Goal: Use online tool/utility: Utilize a website feature to perform a specific function

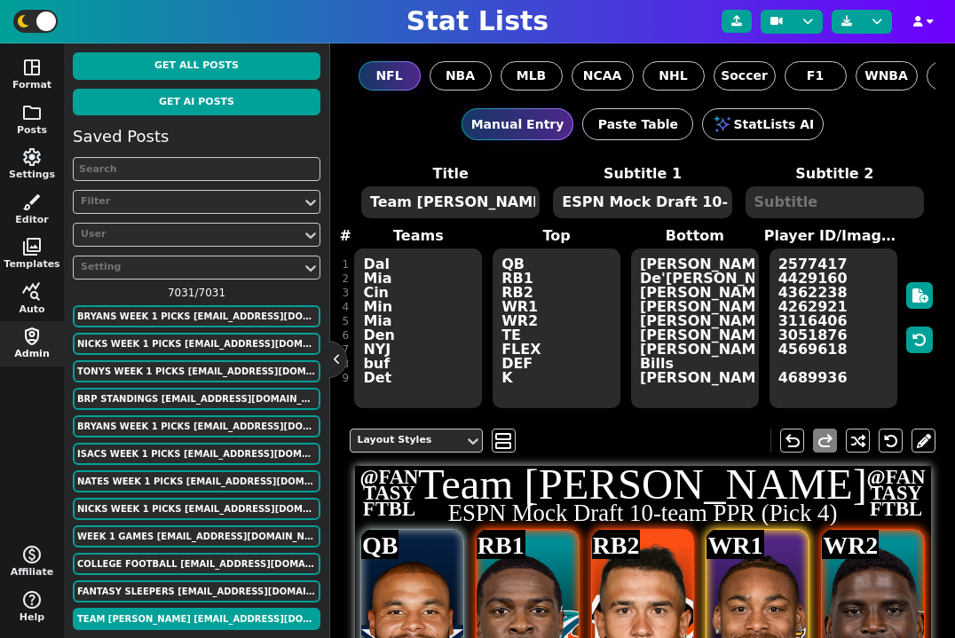
scroll to position [435, 0]
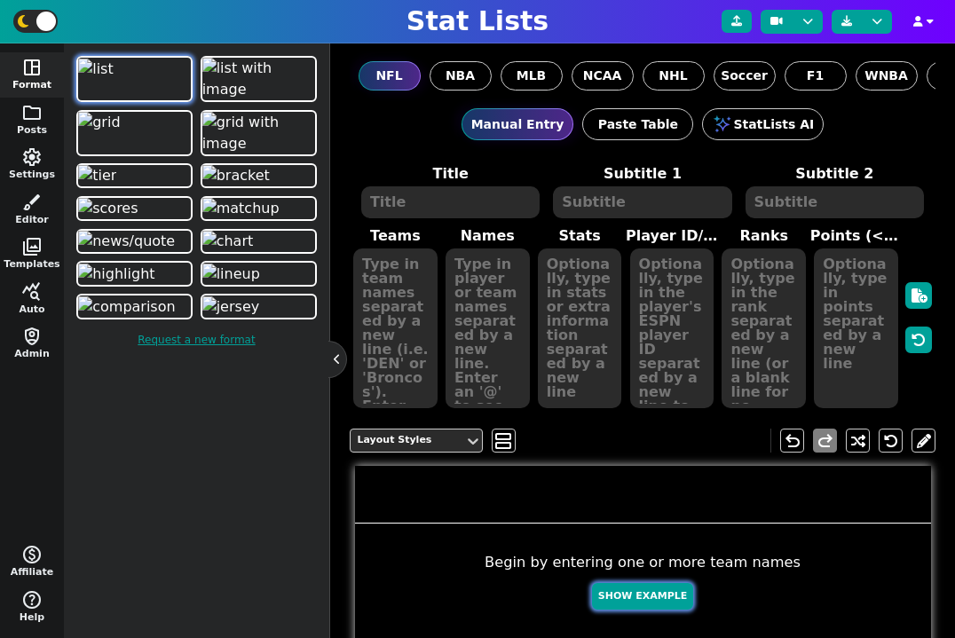
click at [656, 598] on button "Show Example" at bounding box center [642, 597] width 101 height 28
type textarea "Example Post"
type textarea "Random"
type textarea "TB SF KC DET DAL GB MIA BUF HOU JAX"
type textarea "Baker Mayfield Brock Purdy Patrick Mahomes Jared Goff Dak Prescott Jordan Love …"
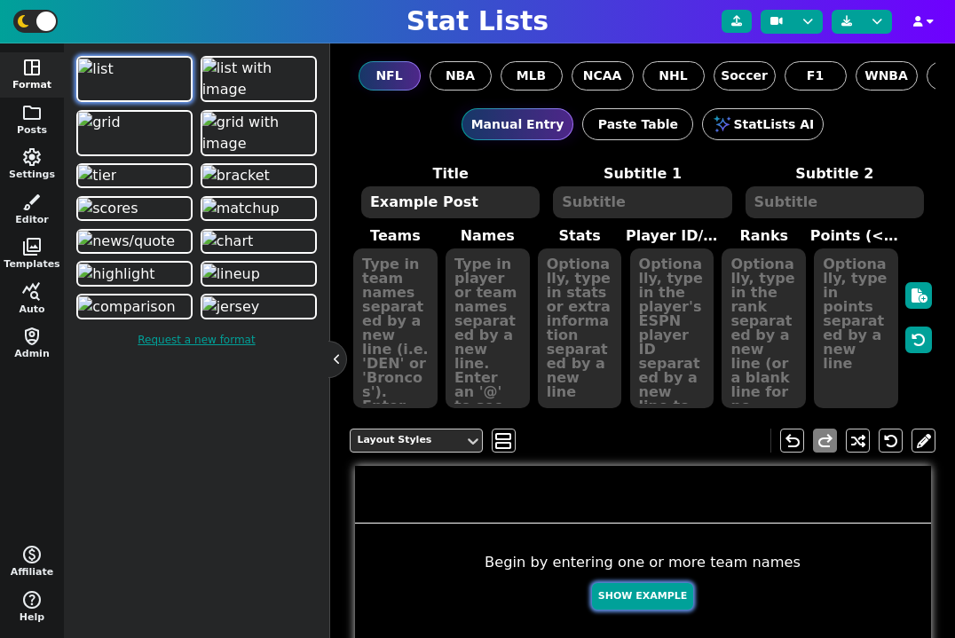
type textarea "698 688 682 560 447 358 343 316 301 237"
type textarea "3052587 4361741 3139477 3046779 2577417 4036378 4241479 3918298 4432577 4360310"
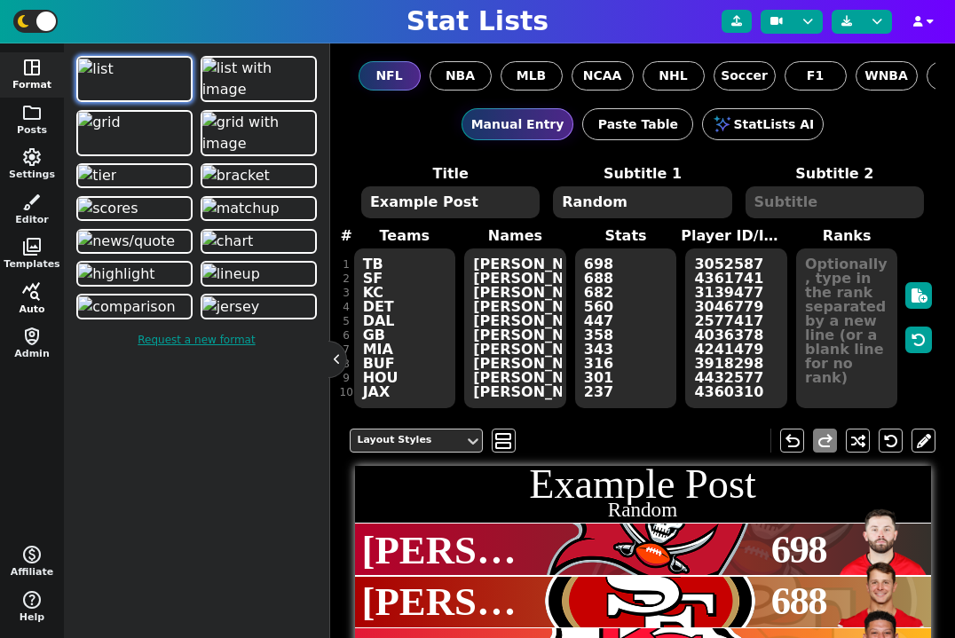
click at [43, 299] on button "query_stats Auto" at bounding box center [32, 299] width 64 height 45
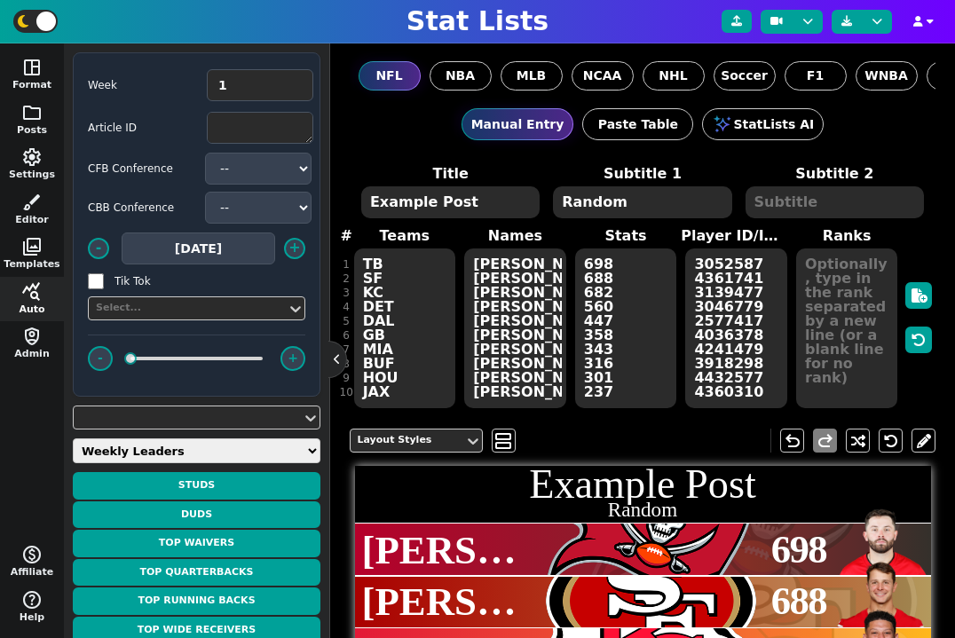
click at [158, 451] on select "Weekly Leaders Slate Leaders QB Stats RB Stats REC Stats IDP Stats Other Stats …" at bounding box center [197, 450] width 248 height 25
select select "pprranks"
click at [73, 438] on select "Weekly Leaders Slate Leaders QB Stats RB Stats REC Stats IDP Stats Other Stats …" at bounding box center [197, 450] width 248 height 25
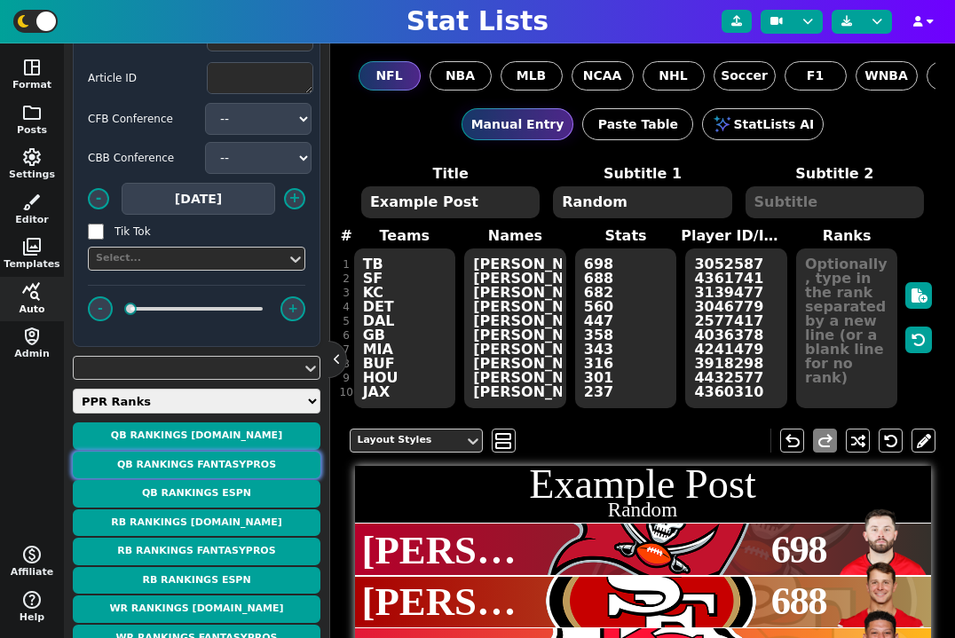
scroll to position [51, 0]
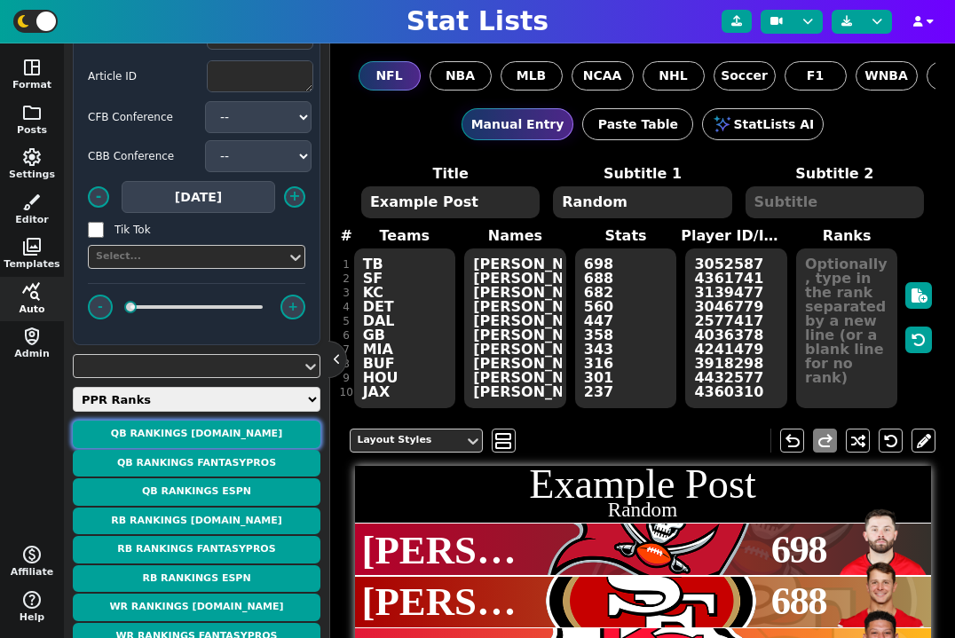
click at [216, 429] on button "QB Rankings NFL.com" at bounding box center [197, 435] width 248 height 28
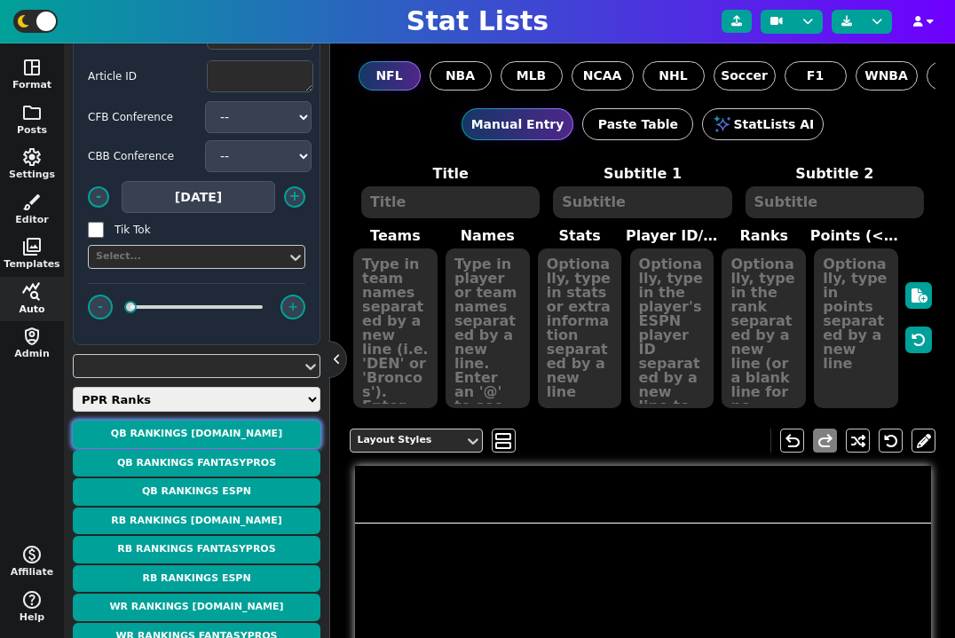
type textarea "QB RANKINGS"
type textarea "According to NFL.com"
type textarea "BUF BAL WAS PHI CIN NYJ KC DEN ARI DAL TB CHI NE DET SF LAC CAR GB HOU MIN JAX …"
type textarea "1. Josh Allen 2. Lamar Jackson (Q) 3. Jayden Daniels 4. Jalen Hurts 5. Joe Burr…"
type textarea "BAL @BUF NYG DAL @CLE PIT @LAC TEN @NO @PHI @ATL MIN LV @GB @SEA KC @JAX DET @L…"
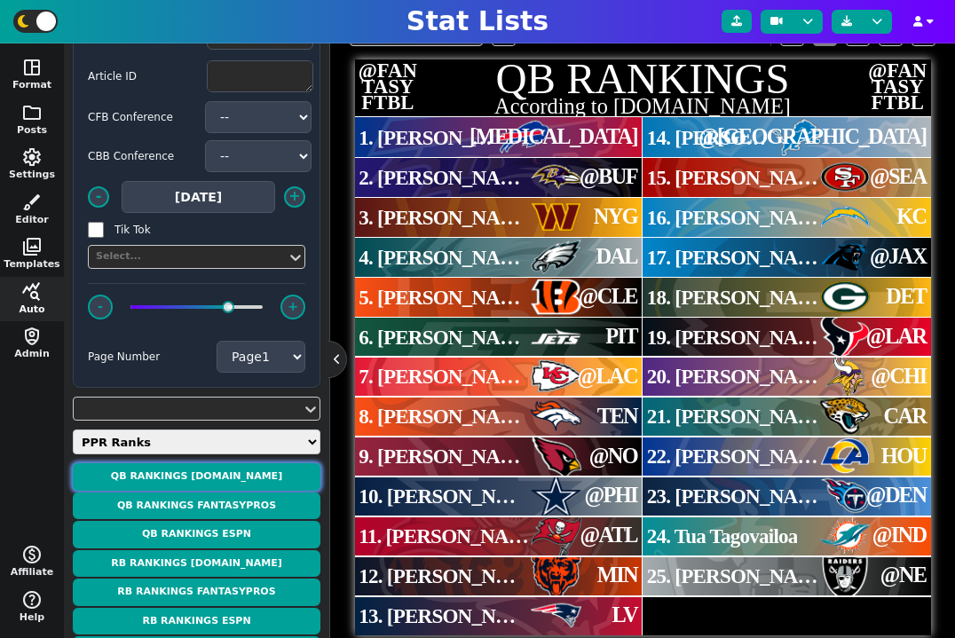
scroll to position [402, 0]
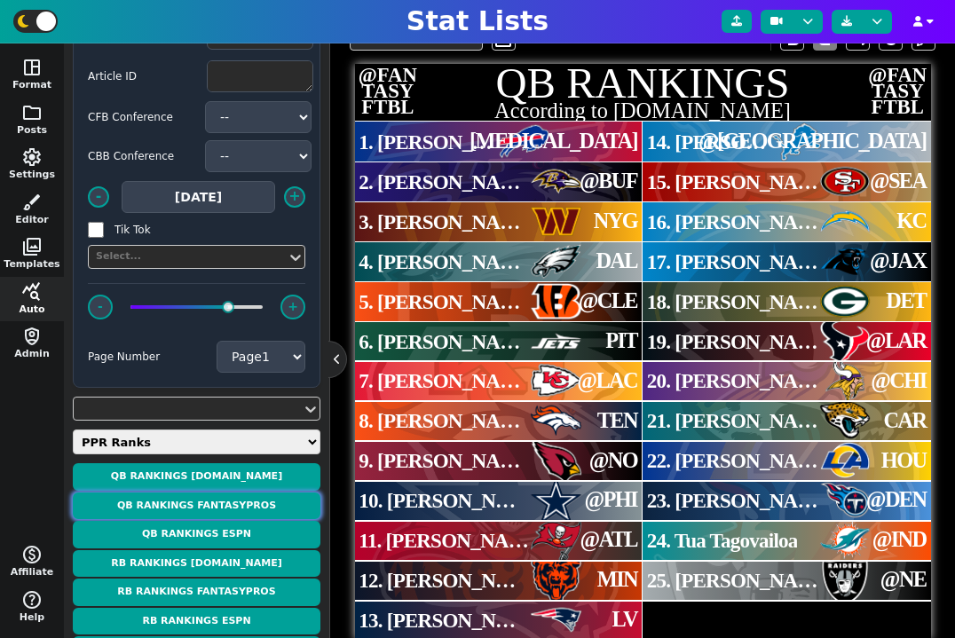
click at [236, 498] on button "QB Rankings FantasyPros" at bounding box center [197, 506] width 248 height 28
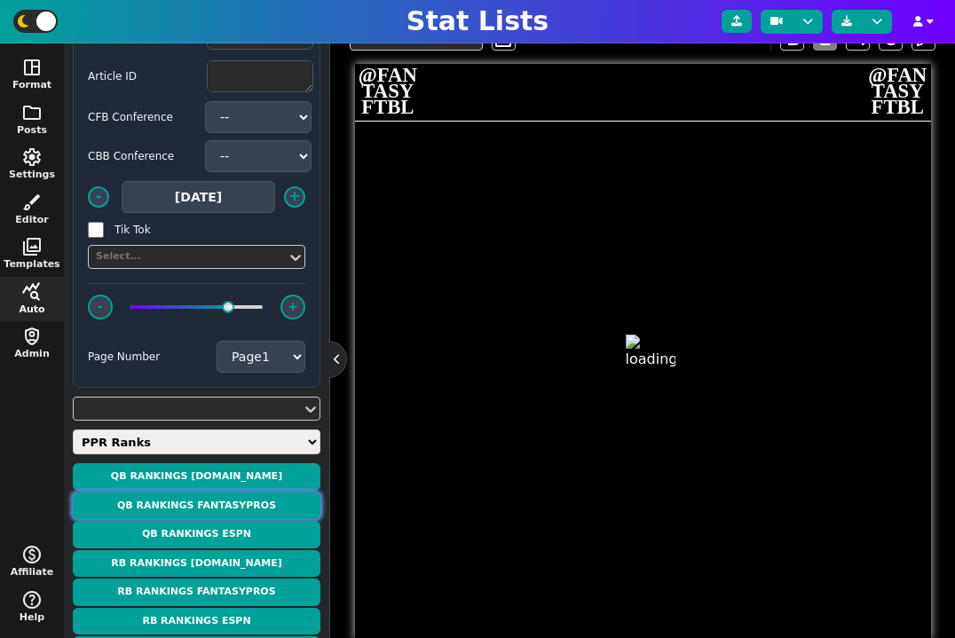
type textarea "QB RANKINGS"
type textarea "According to FantasyPros"
type textarea "BUF BAL PHI WAS CIN TB KC ARI DEN NE JAC SF NYJ DET DAL LAC GB HOU CHI MIN CAR …"
type textarea "1. Josh Allen 2. Lamar Jackson 3. Jalen Hurts 4. Jayden Daniels 5. Joe Burrow 6…"
type textarea "BAL @BUF DAL NYG @CLE @ATL @LAC @NO TEN LV CAR @SEA PIT @GB @PHI KC DET @LAR MI…"
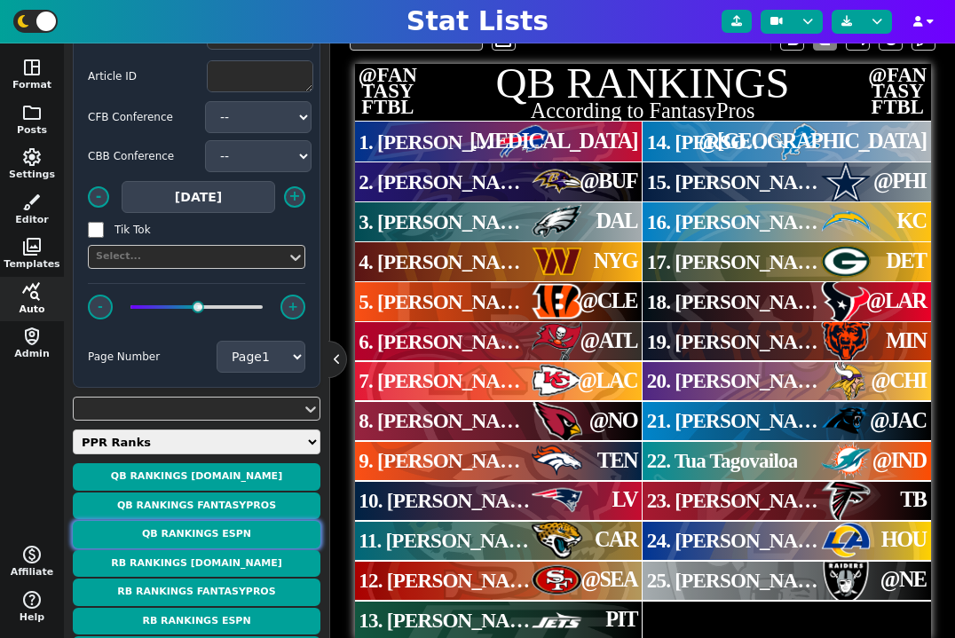
click at [232, 532] on button "QB Rankings ESPN" at bounding box center [197, 535] width 248 height 28
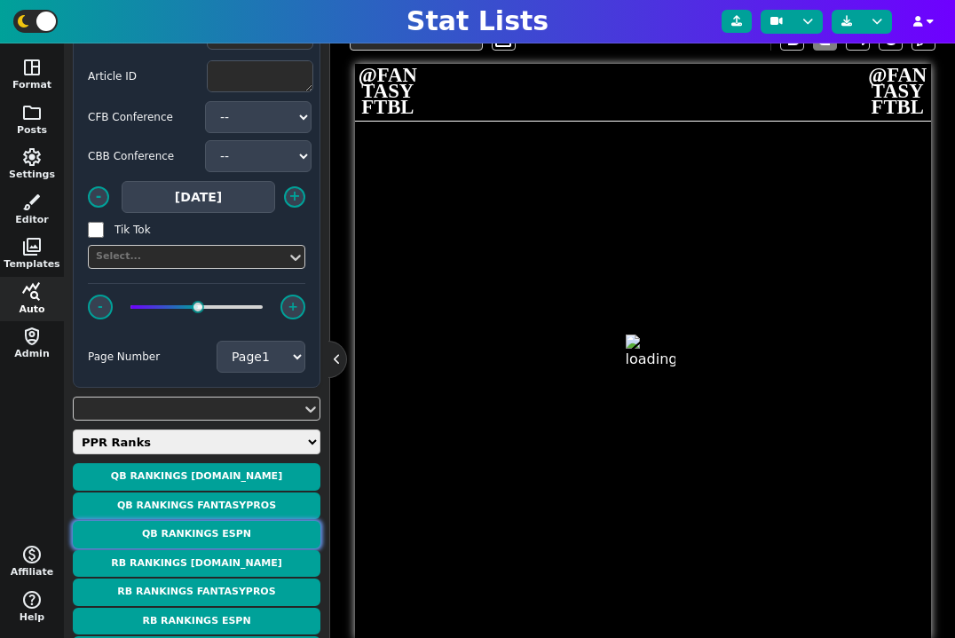
type textarea "QB RANKINGS"
type textarea "According to ESPN"
type textarea "Phi Bal Wsh Buf Cin TB KC Den Ari Jax SF NE Dal LAC Hou NYJ Min Ind Det NYG Car…"
type textarea "1. Jalen Hurts 2. Lamar Jackson (Q) 3. Jayden Daniels 4. Josh Allen 5. Joe Burr…"
type textarea "DAL @BUF NYG BAL @CLE @ATL @LAC TEN @NO CAR @SEA LV @PHI KC @LAR PIT @CHI MIA @…"
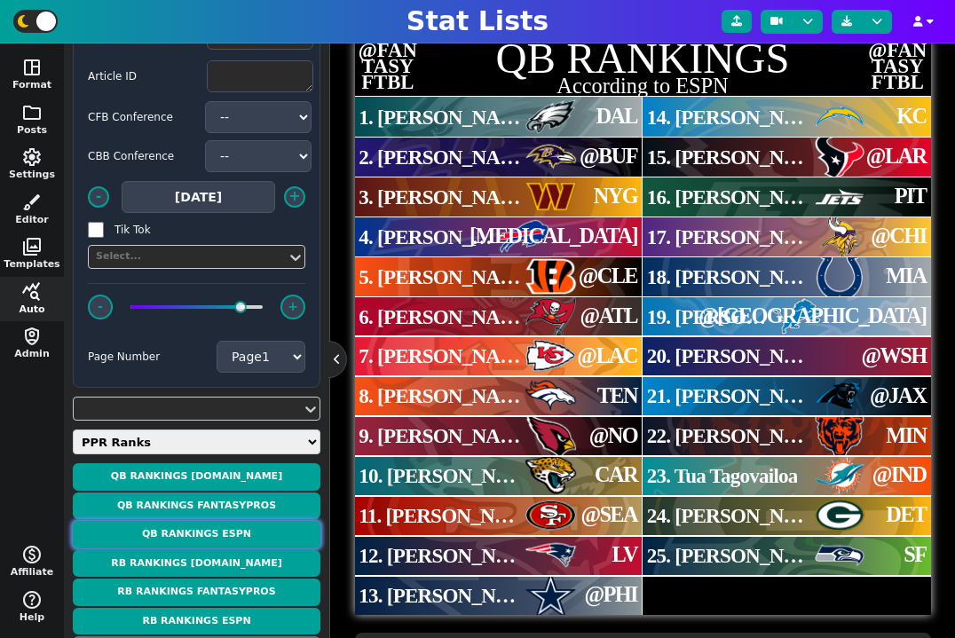
scroll to position [407, 0]
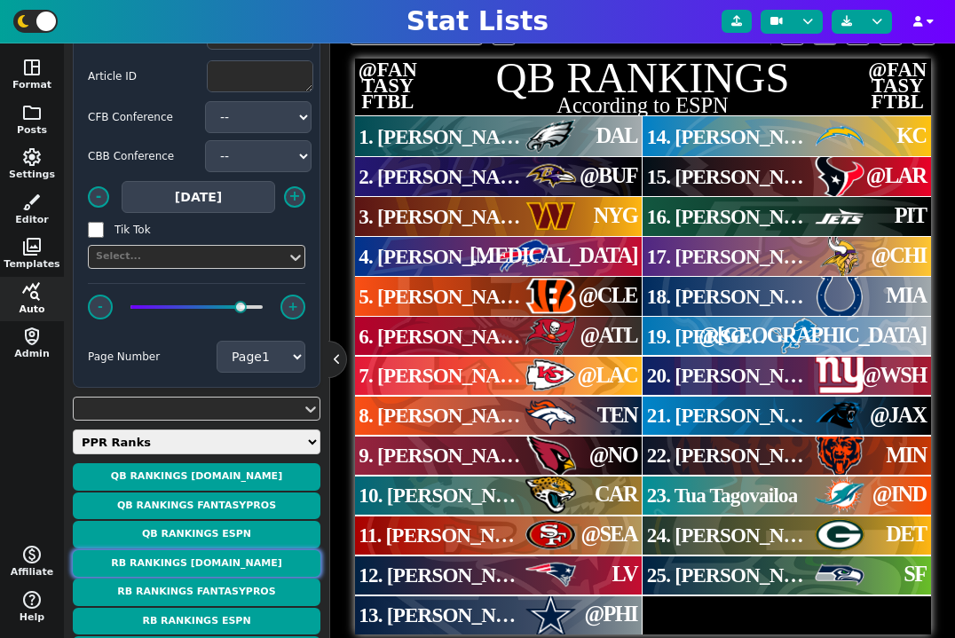
drag, startPoint x: 228, startPoint y: 559, endPoint x: 400, endPoint y: 517, distance: 177.1
click at [322, 527] on div "Week 1 Article ID CFB Conference -- ACC American Big 12 Big Ten C-USA Independe…" at bounding box center [196, 340] width 265 height 594
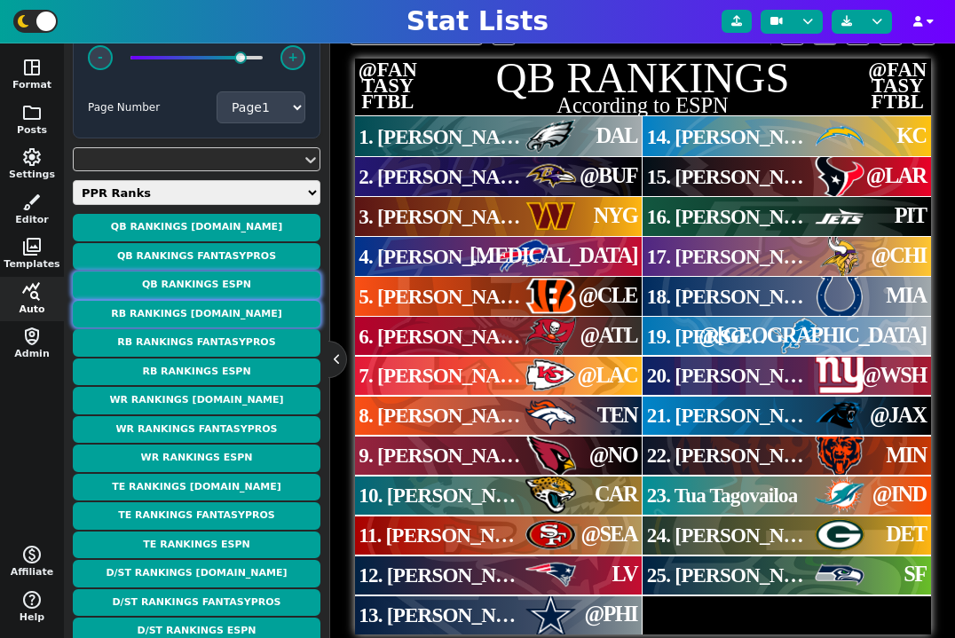
scroll to position [405, 0]
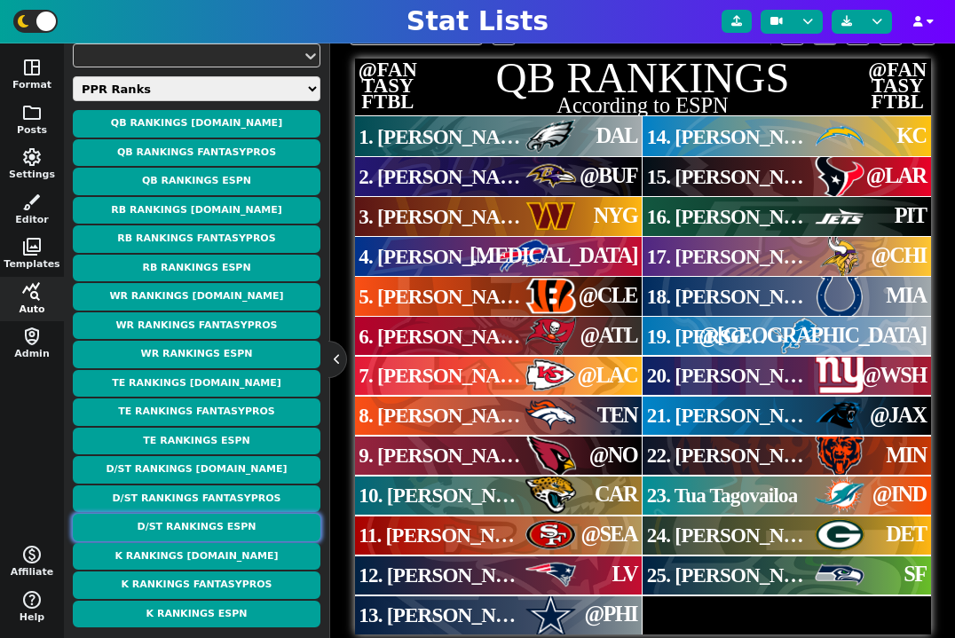
click at [233, 533] on button "D/ST Rankings ESPN" at bounding box center [197, 528] width 248 height 28
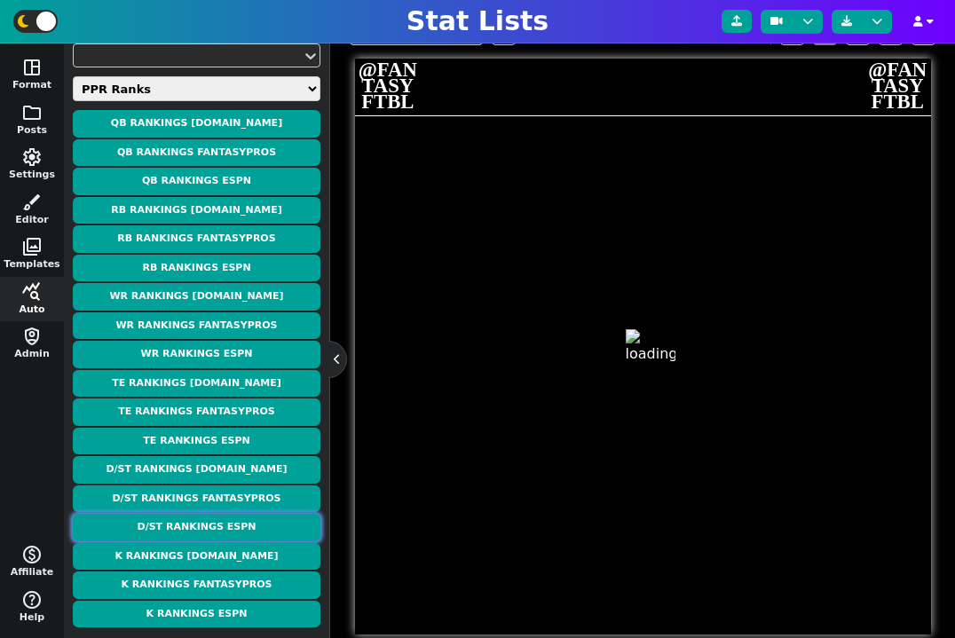
type textarea "D/ST RANKINGS"
type textarea "According to ESPN"
type textarea "Den Pit Ari Min NE Wsh Chi NYJ Mia Phi Hou SF Jax Cin Det TB KC LAR NYG Ind Sea…"
type textarea "1. Broncos D/ST 2. Steelers D/ST 3. Cardinals D/ST 4. Vikings D/ST 5. Patriots …"
type textarea "TEN @NYJ @NO @CHI LV NYG MIN PIT @IND DAL @LAR @SEA CAR @CLE @GB @ATL @LAC HOU …"
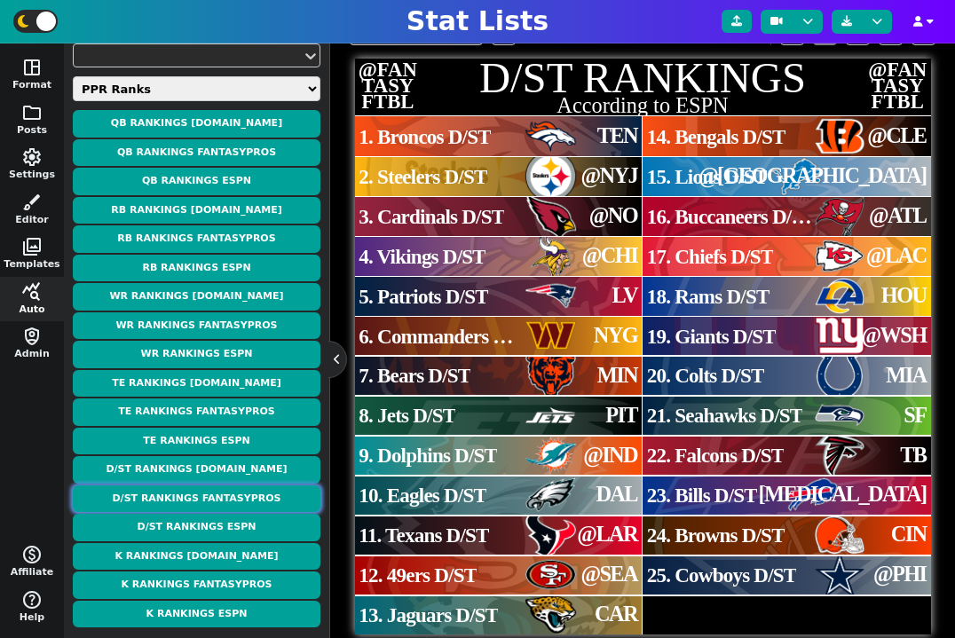
click at [233, 501] on button "D/ST Rankings FantasyPros" at bounding box center [197, 499] width 248 height 28
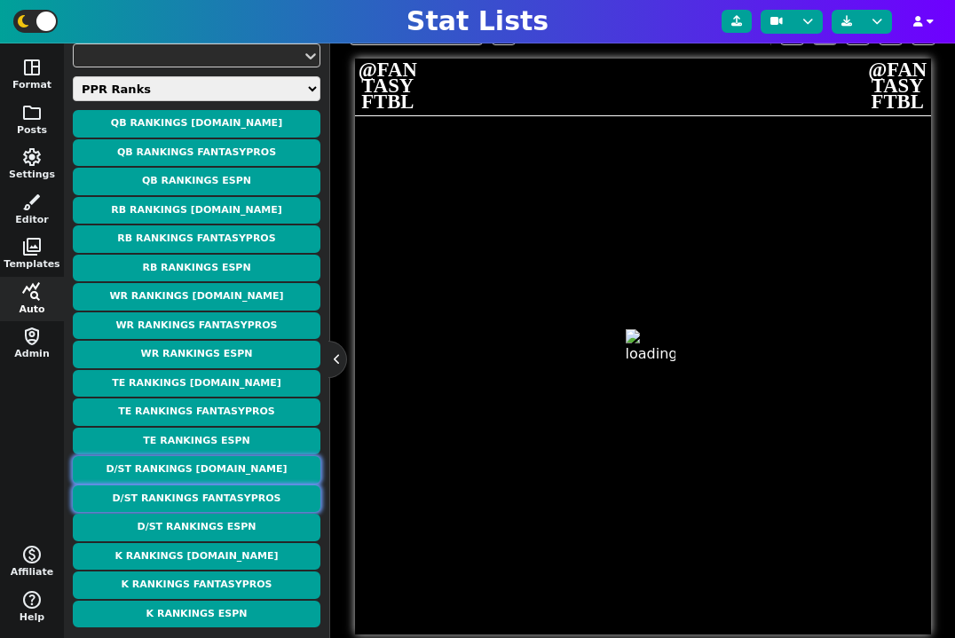
type textarea "D/ST RANKINGS"
type textarea "According to FantasyPros"
type textarea "DEN PIT PHI ARI MIN WAS SF NYJ HOU LAR KC CIN NE CHI SEA DET TB MIA GB IND LAC …"
type textarea "1. Broncos D/ST 2. Steelers D/ST 3. Eagles D/ST 4. Cardinals D/ST 5. Vikings D/…"
type textarea "TEN @NYJ DAL @NO @CHI NYG @SEA PIT @LAR HOU @LAC @CLE LV MIN SF @GB @ATL @IND D…"
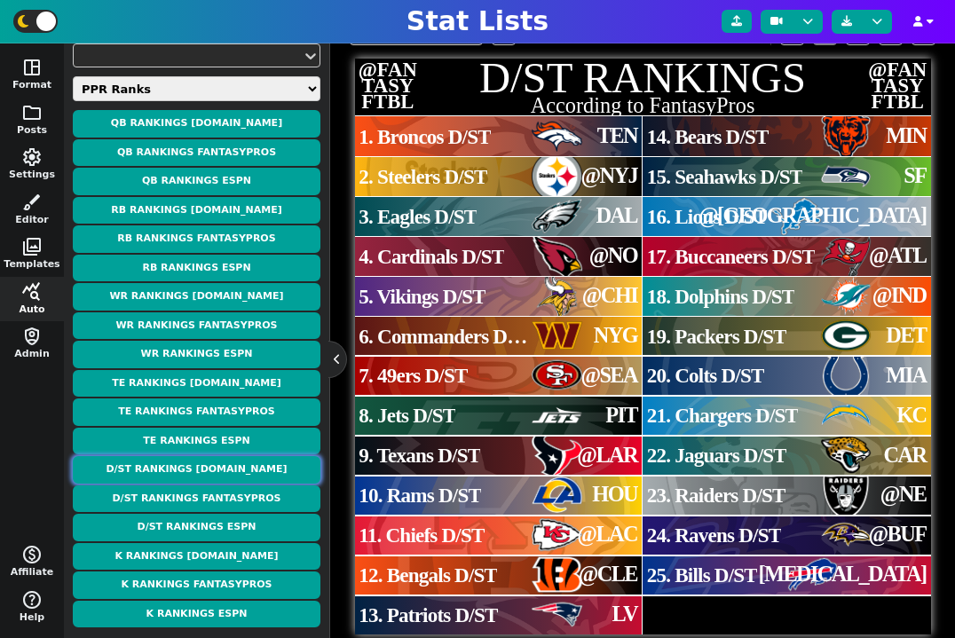
click at [236, 471] on button "D/ST Rankings NFL.com" at bounding box center [197, 470] width 248 height 28
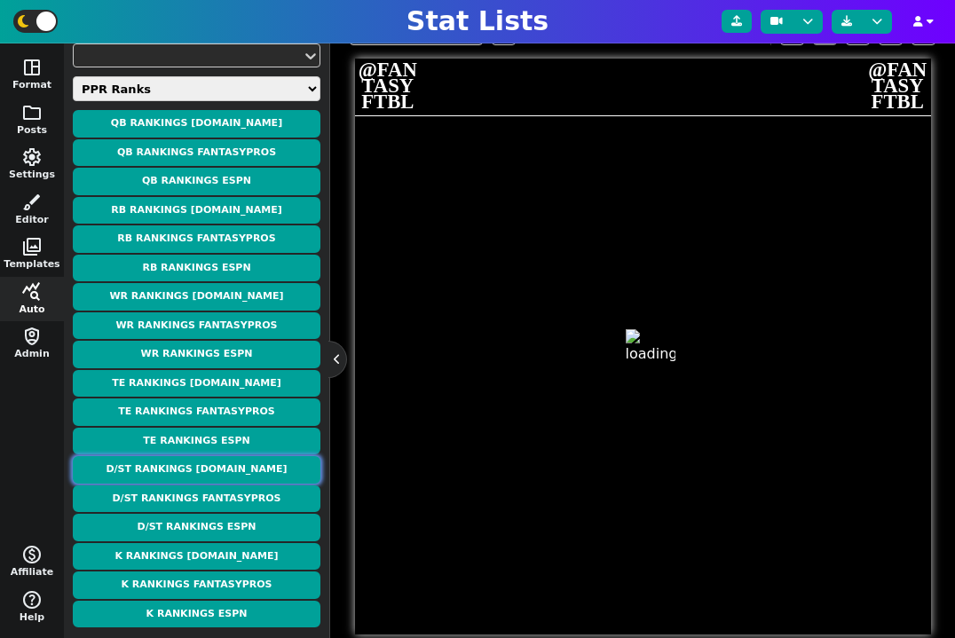
type textarea "D/ST RANKINGS"
type textarea "According to NFL.com"
type textarea "Eagles Broncos Steelers Ravens Texans Bills Chiefs Vikings Lions Rams Chargers …"
type textarea "1. Eagles D/ST 2. Broncos D/ST 3. Steelers D/ST 4. Ravens D/ST 5. Texans D/ST 6…"
type textarea "DAL TEN @NYJ @BUF @LAR BAL @LAC @CHI @GB HOU KC @WAS NYG @SEA TB PIT LV CIN MIN…"
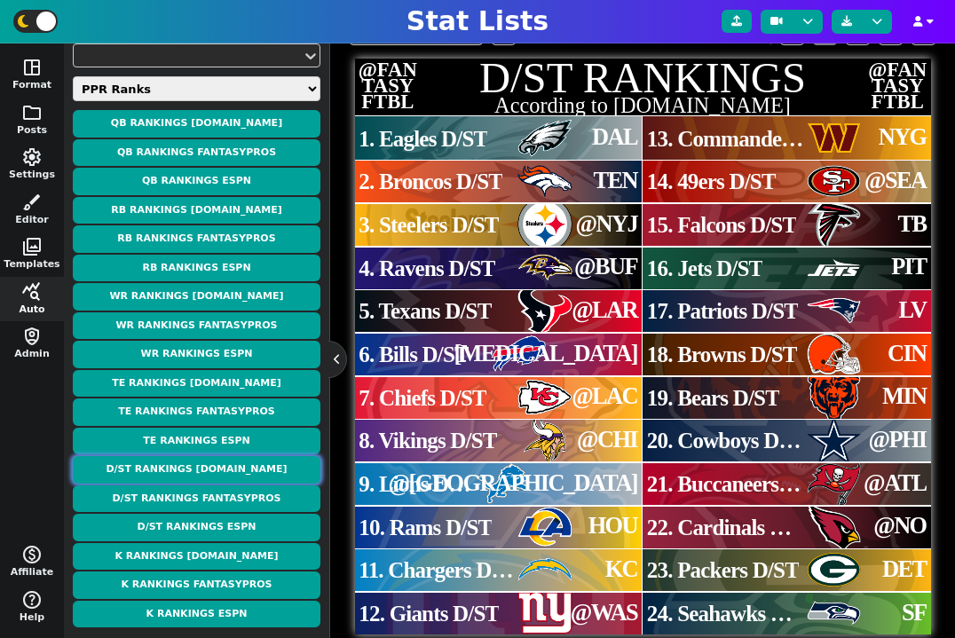
scroll to position [362, 0]
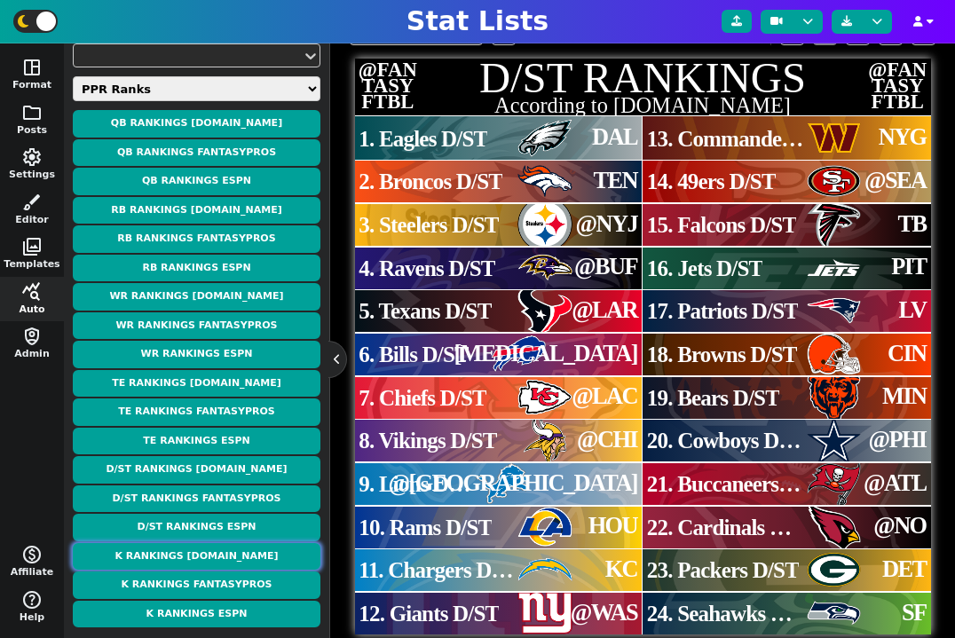
click at [221, 561] on button "K Rankings NFL.com" at bounding box center [197, 557] width 248 height 28
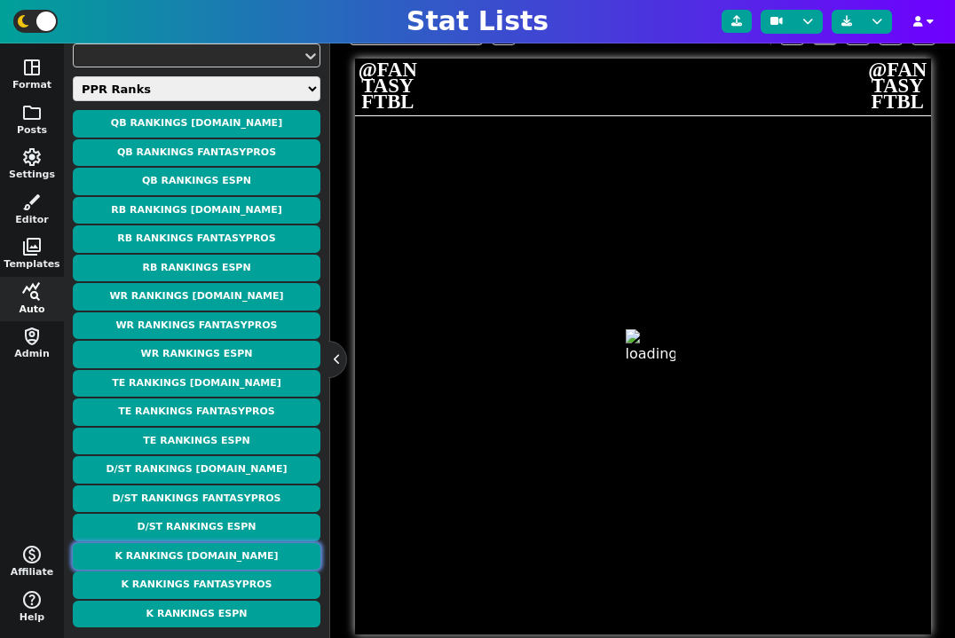
type textarea "K RANKINGS"
type textarea "According to NFL.com"
type textarea "DAL LAC PIT DET TB HOU KC CIN MIN PHI ATL DEN BUF LAR WAS SF GB LV SEA JAX ARI …"
type textarea "1. Brandon Aubrey 2. Cameron Dicker 3. Chris Boswell 4. Jake Bates 5. Chase McL…"
type textarea "@PHI KC @NYJ @GB @ATL @LAR @LAC @CLE @CHI DAL TB TEN BAL HOU NYG @SEA DET @NE S…"
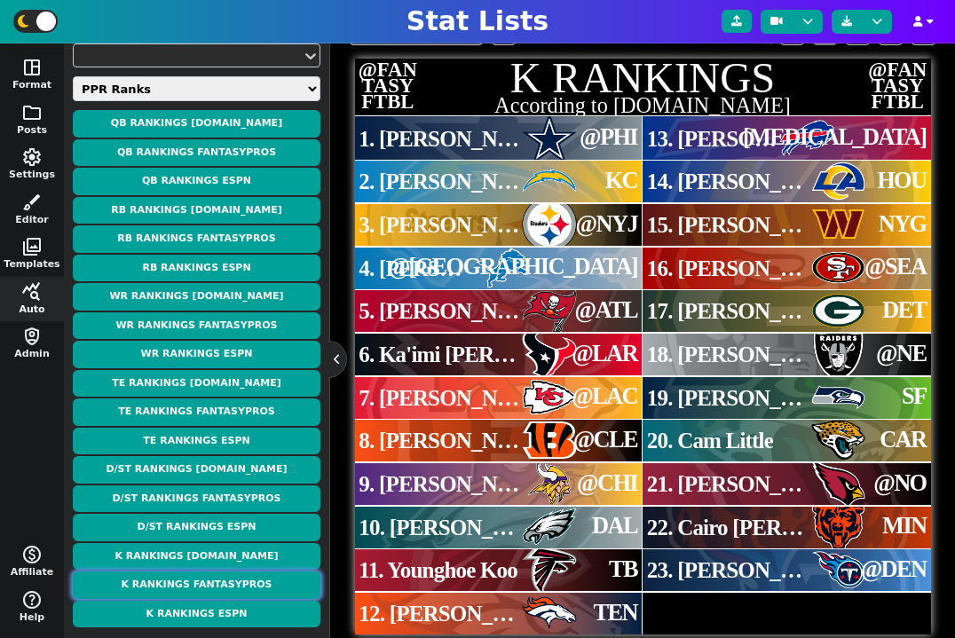
click at [221, 598] on button "K Rankings FantasyPros" at bounding box center [197, 585] width 248 height 28
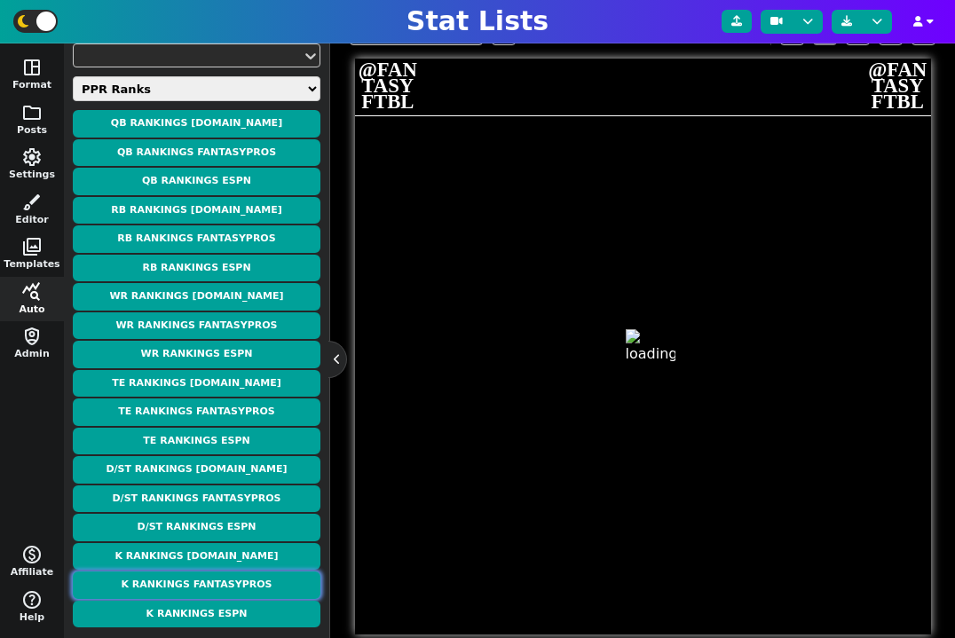
type textarea "K RANKINGS"
type textarea "According to FantasyPros"
type textarea "DEN DAL LAC TB HOU CIN KC DET WAS PHI JAC BUF ATL ARI BAL GB PIT MIN LAR SEA SF…"
type textarea "1. Wil Lutz 2. Brandon Aubrey 3. Cameron Dicker 4. Chase McLaughlin 5. Ka'imi F…"
type textarea "TEN @PHI KC @ATL @LAR @CLE @LAC @GB NYG DAL CAR BAL TB @NO @BUF DET @NYJ @CHI H…"
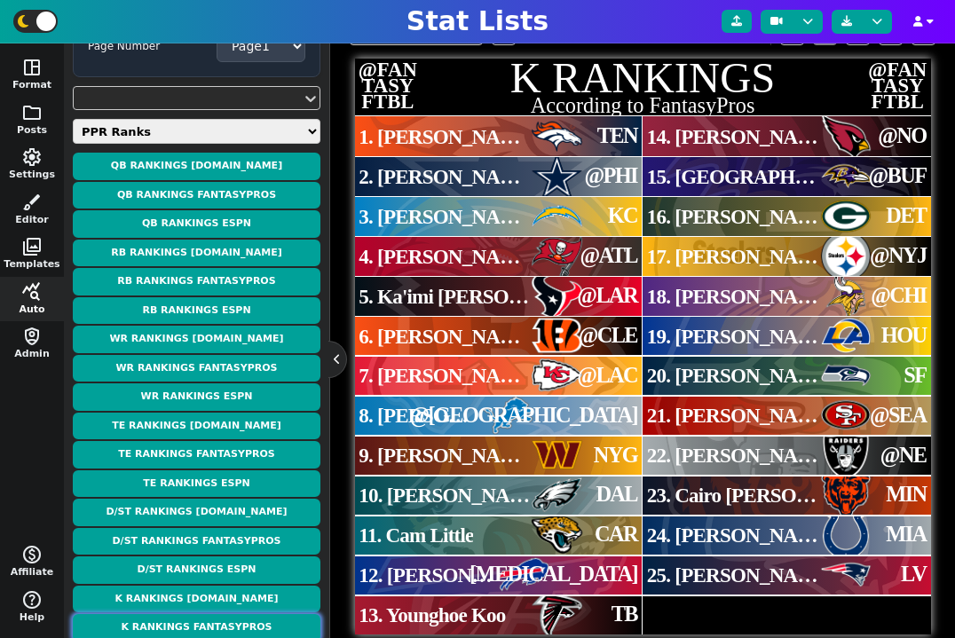
scroll to position [405, 0]
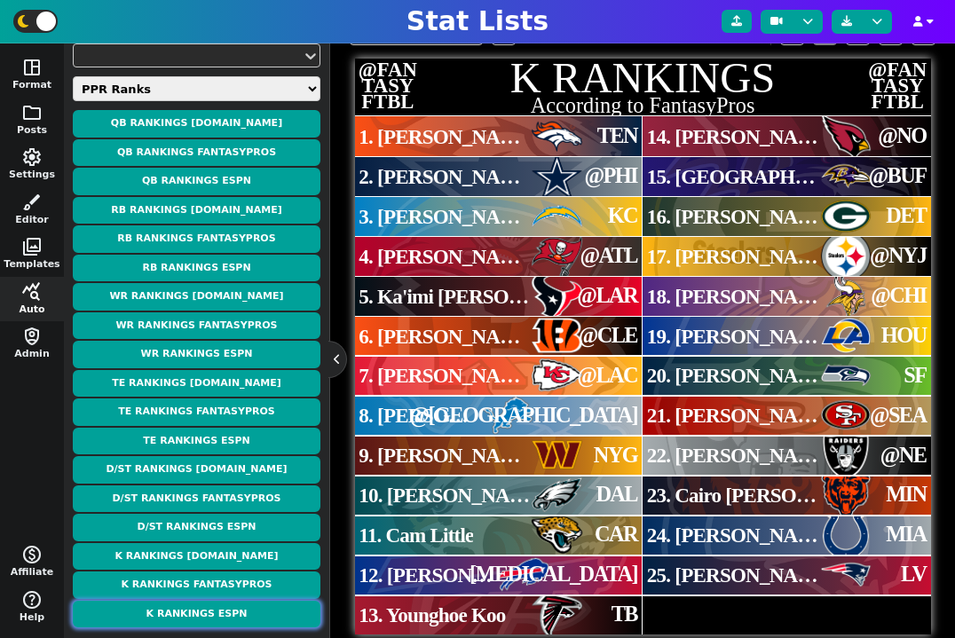
click at [231, 625] on button "K Rankings ESPN" at bounding box center [197, 615] width 248 height 28
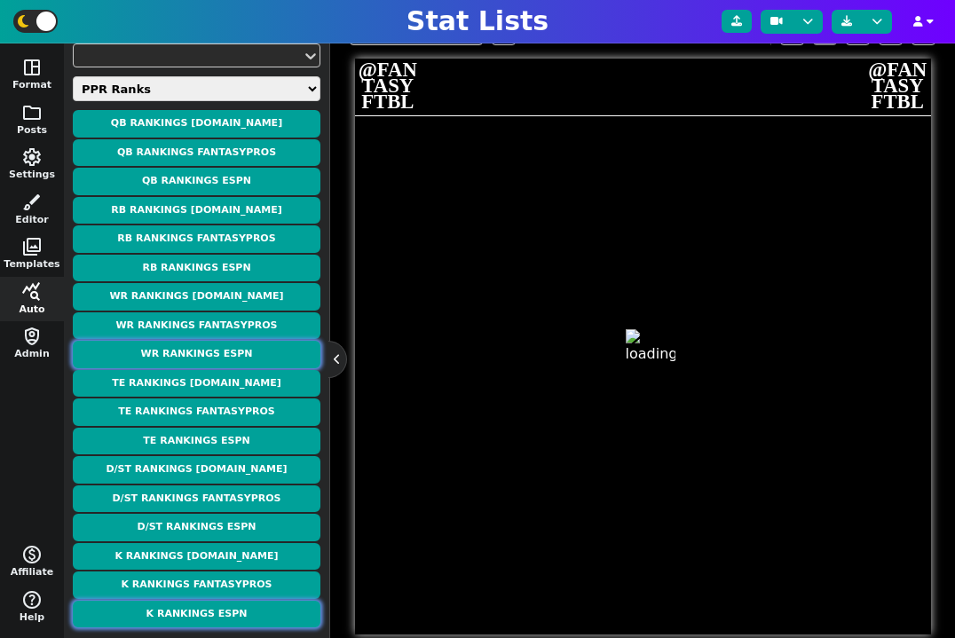
type textarea "K RANKINGS"
type textarea "According to ESPN"
type textarea "TB LAC Phi Det Dal Jax KC Wsh Bal Buf Den Sea Cin Hou Pit Chi GB Ind Ari LAR At…"
type textarea "1. Chase McLaughlin 2. Cameron Dicker 3. Jake Elliott 4. Jake Bates 5. Brandon …"
type textarea "@ATL KC DAL @GB @PHI CAR @LAC NYG @BUF BAL TEN SF @CLE @LAR @NYJ MIN DET MIA @N…"
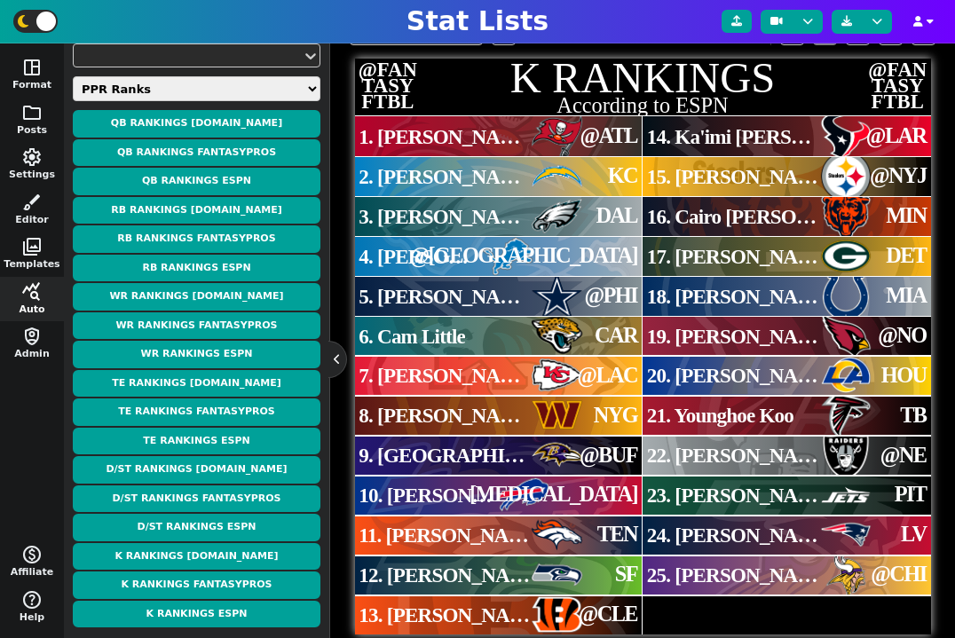
click at [145, 95] on select "Weekly Leaders Slate Leaders QB Stats RB Stats REC Stats IDP Stats Other Stats …" at bounding box center [197, 88] width 248 height 25
select select "combined"
click at [73, 101] on select "Weekly Leaders Slate Leaders QB Stats RB Stats REC Stats IDP Stats Other Stats …" at bounding box center [197, 88] width 248 height 25
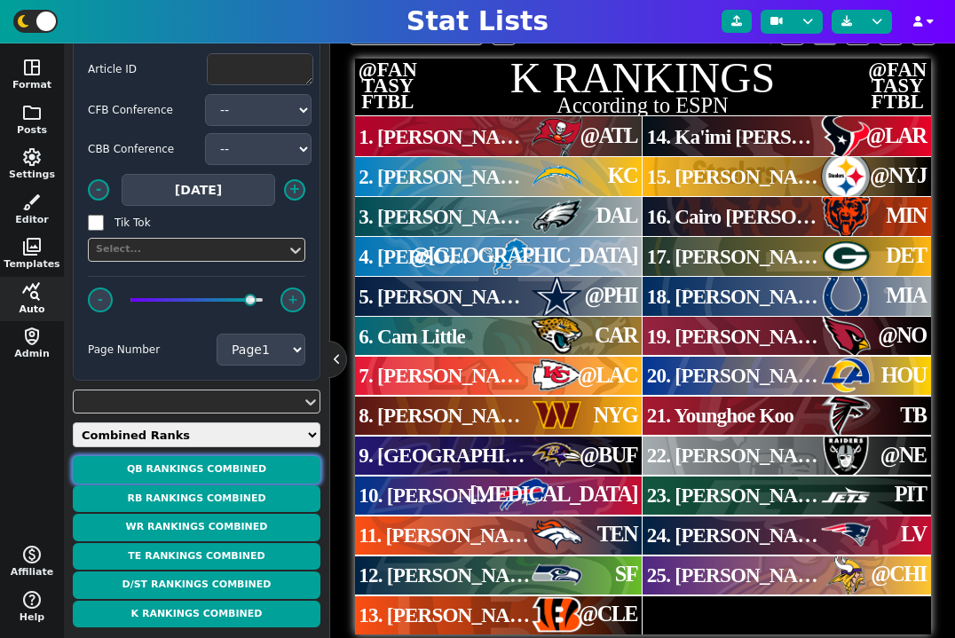
click at [208, 469] on button "QB Rankings Combined" at bounding box center [197, 470] width 248 height 28
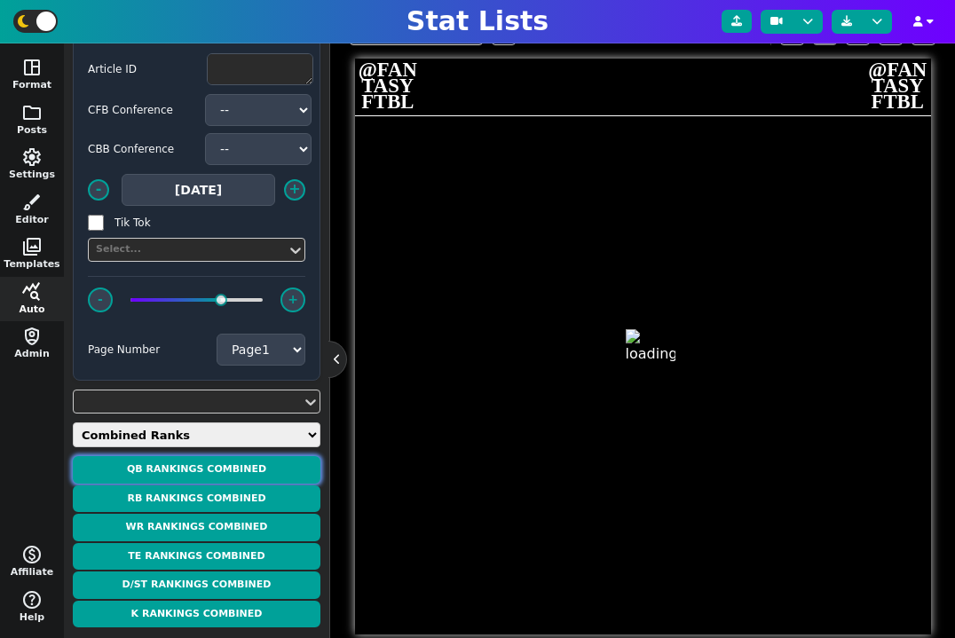
type textarea "QB RANKINGS"
type textarea "Week 1"
type textarea "BUF BAL PHI WAS CIN KC TB DEN ARI NE NYJ SF DAL JAC LAC DET HOU CHI MIN GB"
type textarea "1. Josh Allen 2. Lamar Jackson 3. Jalen Hurts 4. Jayden Daniels 5. Joe Burrow 6…"
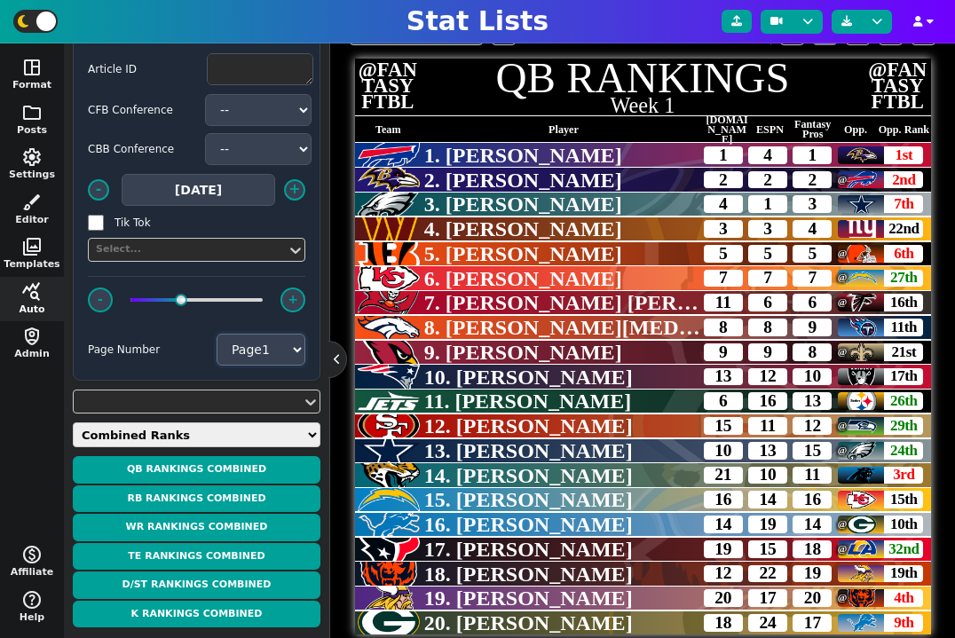
click at [288, 351] on select "Page 1 Page 2 Page 3" at bounding box center [260, 350] width 89 height 32
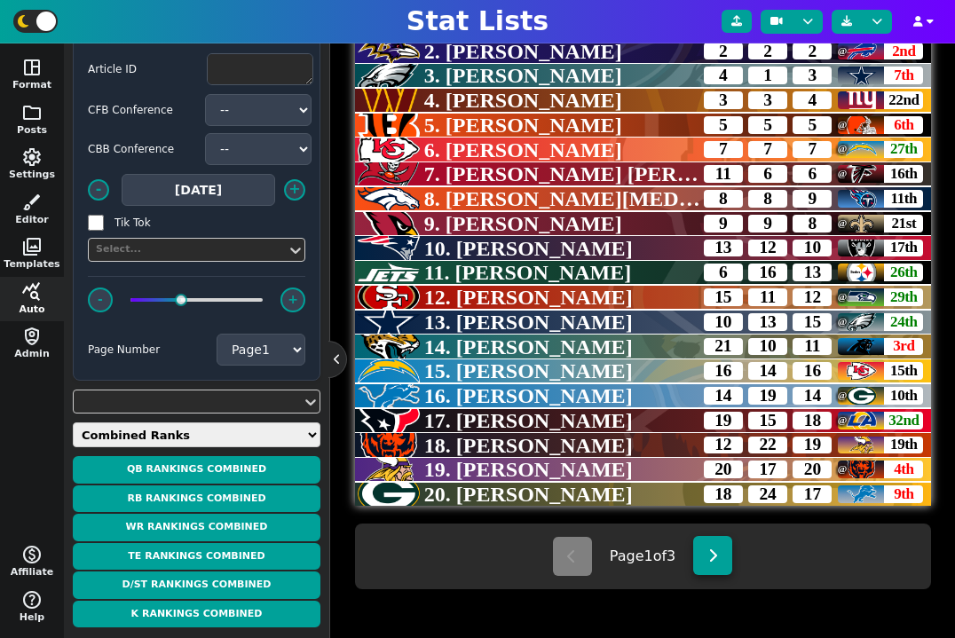
click at [720, 559] on button at bounding box center [712, 555] width 39 height 39
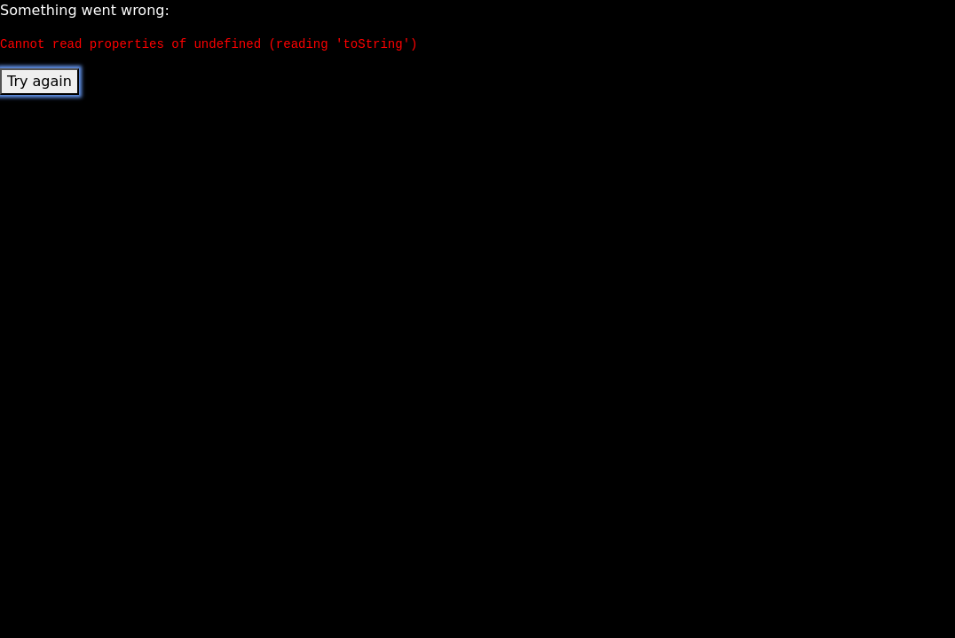
click at [46, 93] on button "Try again" at bounding box center [39, 81] width 79 height 27
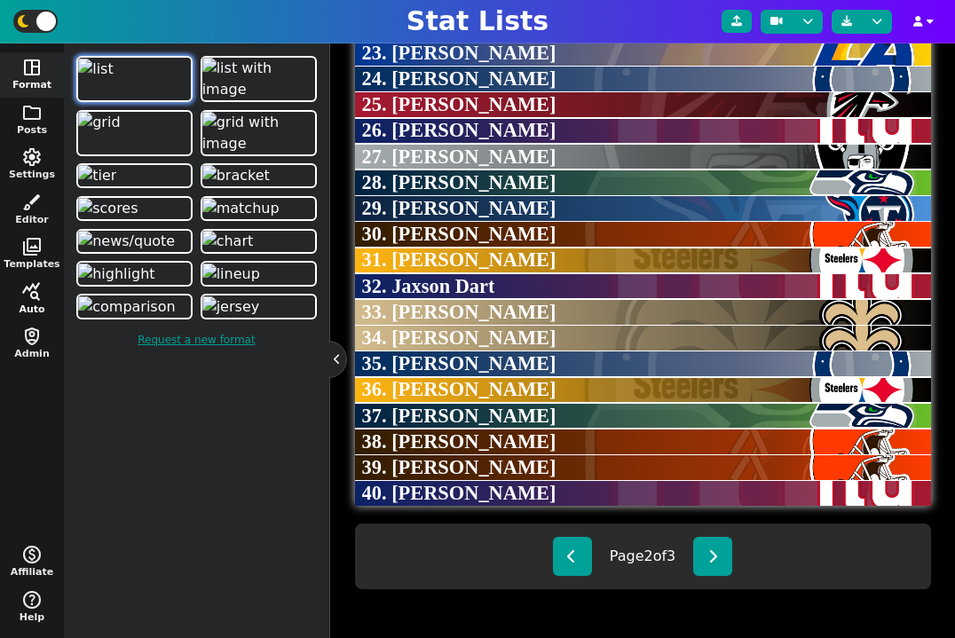
click at [28, 296] on span "query_stats" at bounding box center [31, 291] width 21 height 21
select select "2"
select select "combined"
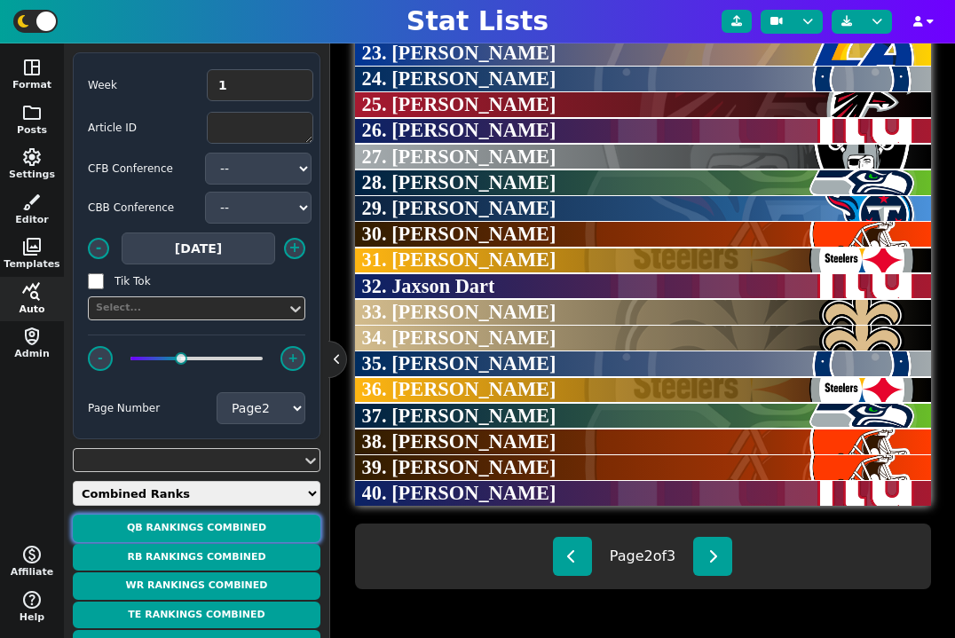
click at [185, 523] on button "QB Rankings Combined" at bounding box center [197, 529] width 248 height 28
type textarea "BUF BAL PHI WAS CIN KC TB DEN ARI NE NYJ SF DAL JAC LAC DET HOU CHI MIN GB"
type textarea "1. Josh Allen 2. Lamar Jackson 3. Jalen Hurts 4. Jayden Daniels 5. Joe Burrow 6…"
select select "1"
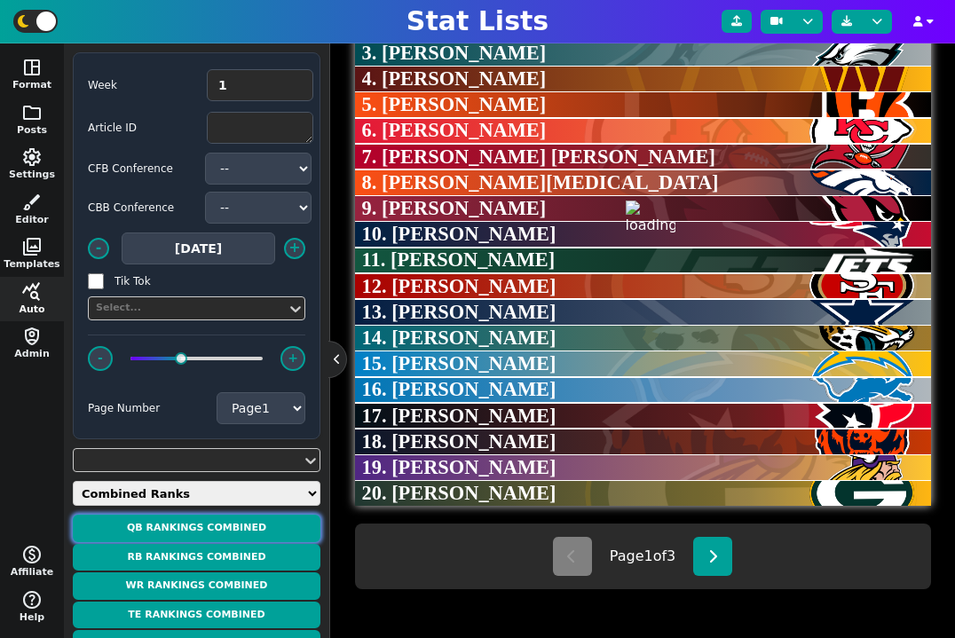
type textarea "QB RANKINGS"
type textarea "Week 1"
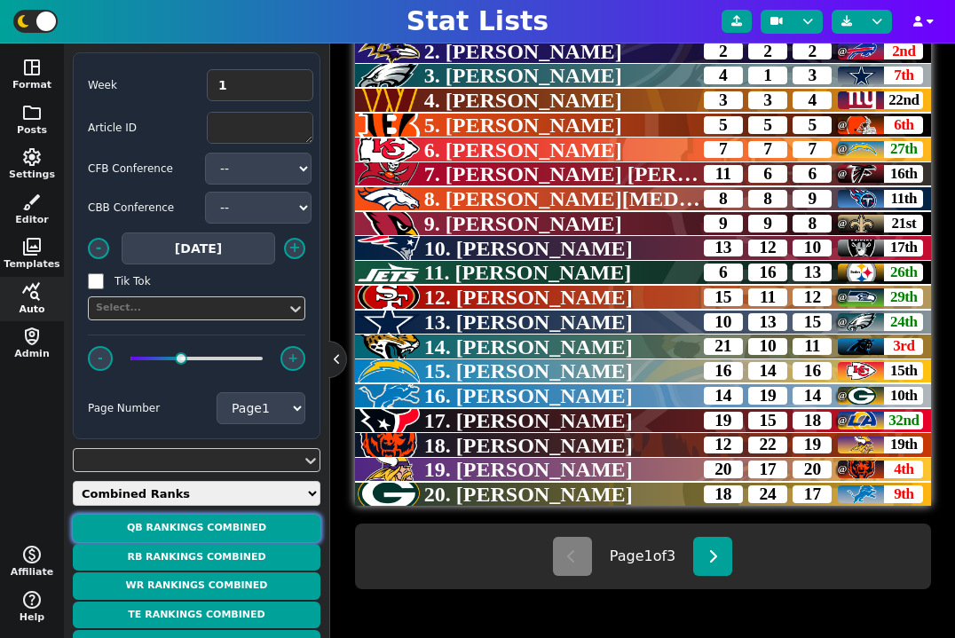
scroll to position [524, 0]
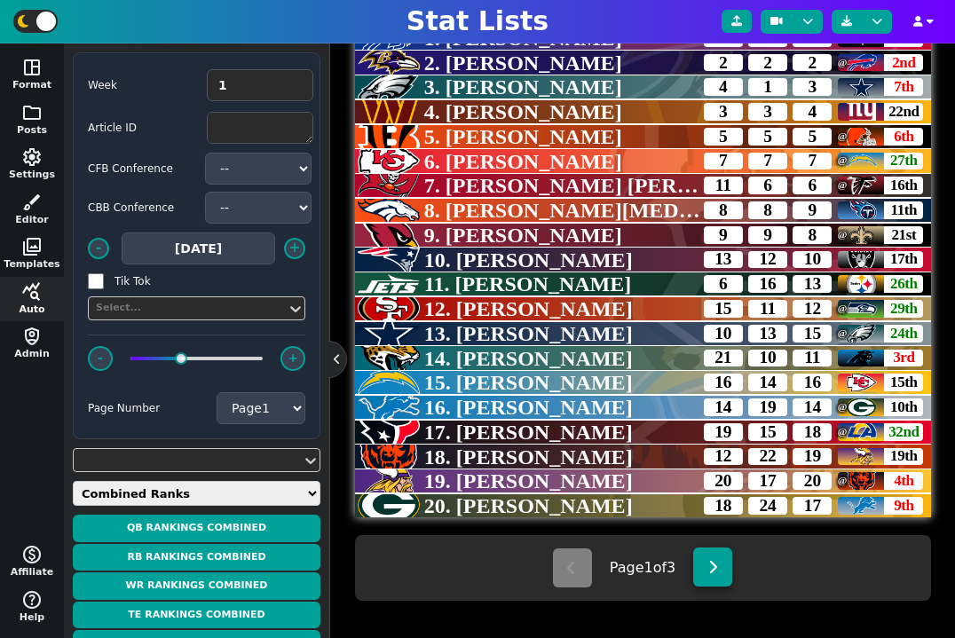
click at [718, 578] on button at bounding box center [712, 566] width 39 height 39
type textarea "CAR MIA LAR IND ATL NYG LV SEA TEN CLE PIT NYG NO NO IND PIT SEA CLE CLE NYG"
type textarea "21. Bryce Young 22. Tua Tagovailoa 23. Matthew Stafford 24. Daniel Jones 25. Mi…"
select select "2"
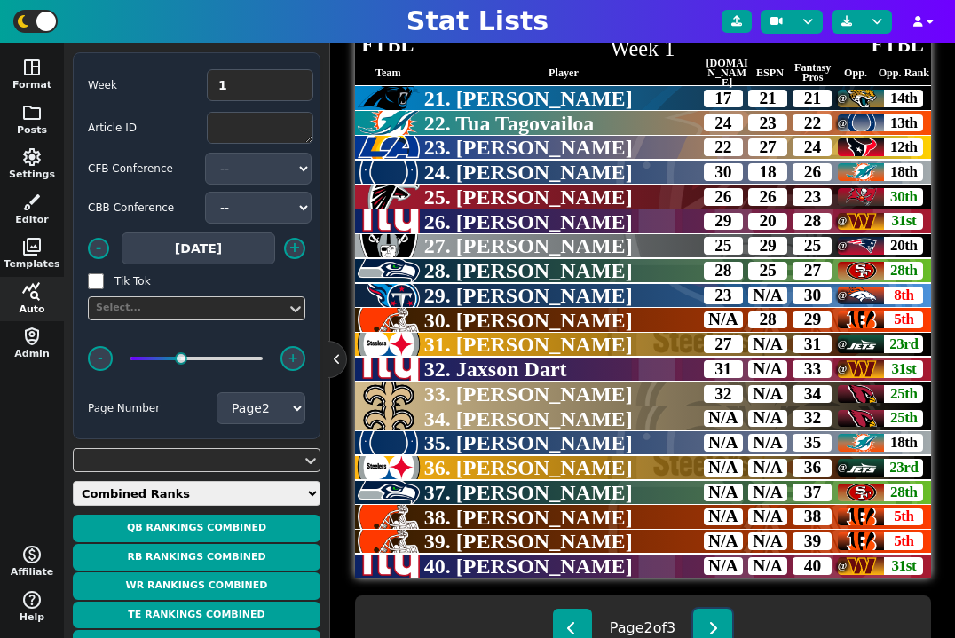
scroll to position [457, 0]
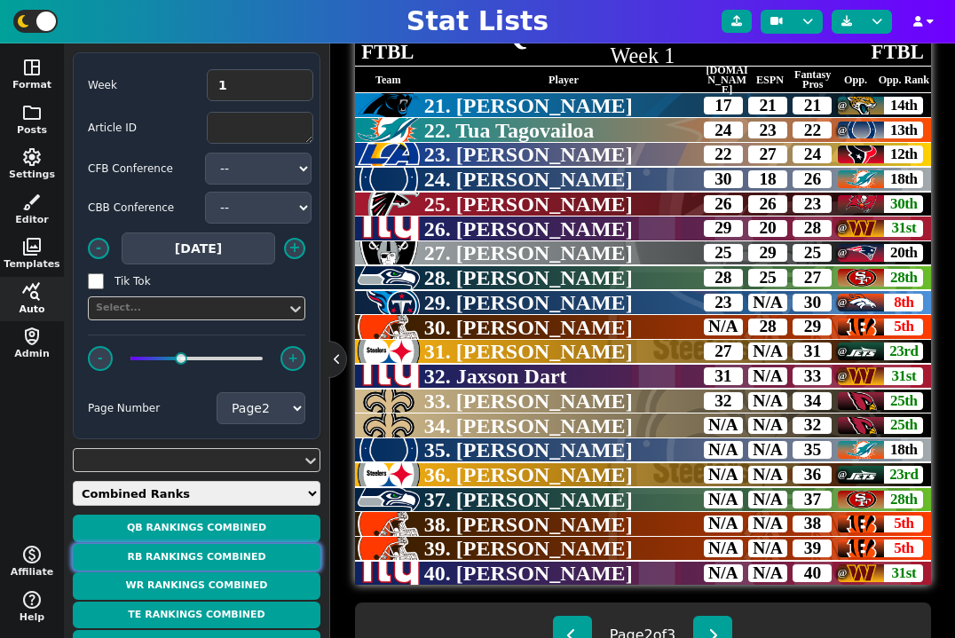
click at [232, 559] on button "RB Rankings Combined" at bounding box center [197, 558] width 248 height 28
type textarea "BUF BAL PHI WAS CIN KC TB DEN ARI NE NYJ SF DAL JAC LAC DET HOU CHI MIN GB"
type textarea "1. Josh Allen 2. Lamar Jackson 3. Jalen Hurts 4. Jayden Daniels 5. Joe Burrow 6…"
select select "1"
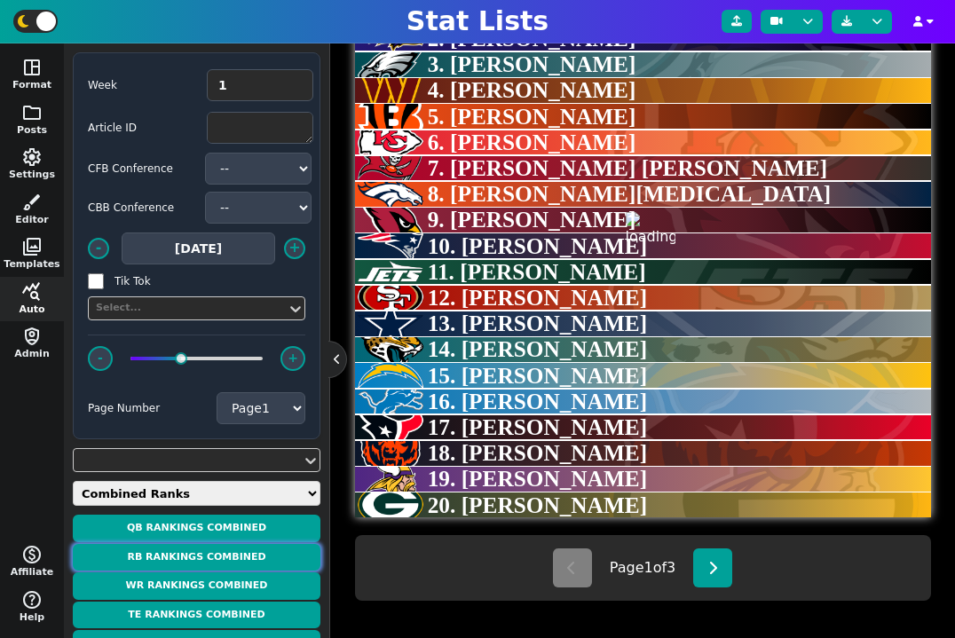
type textarea "RB RANKINGS"
type textarea "Week 1"
type textarea "ATL PHI DET SF MIA CIN IND LV TB BAL GB LAR ARI BUF NO SEA CAR LAC NE NYJ"
type textarea "1. Bijan Robinson 2. Saquon Barkley 3. Jahmyr Gibbs 4. Christian McCaffrey 5. D…"
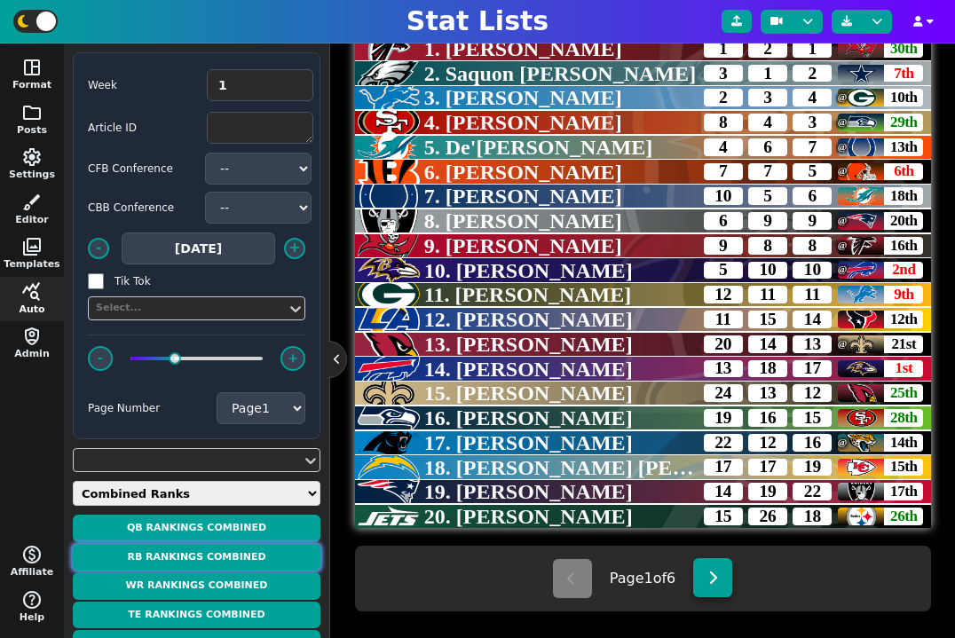
scroll to position [507, 0]
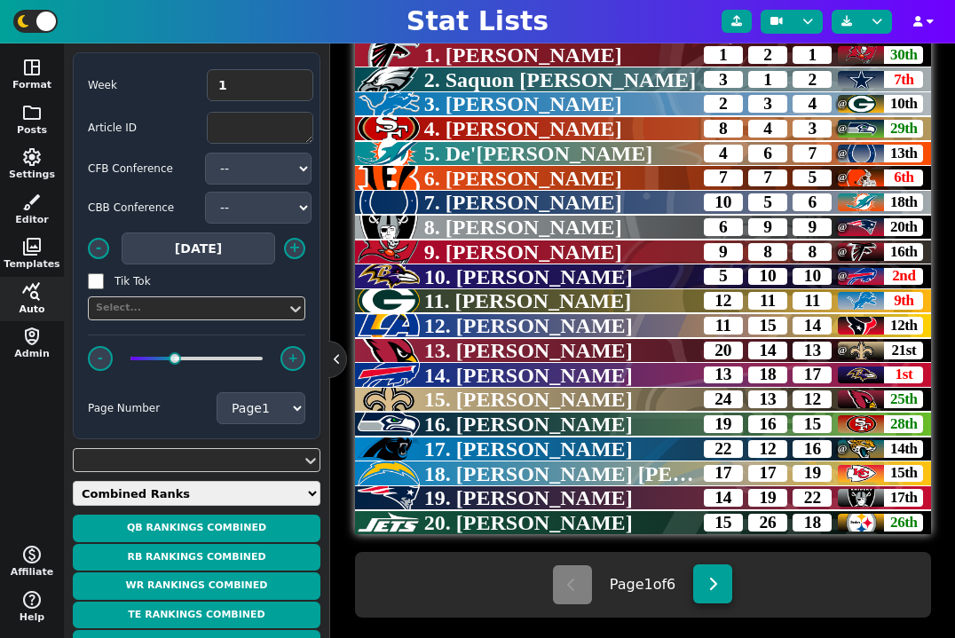
click at [713, 586] on icon at bounding box center [713, 584] width 10 height 14
type textarea "KC CHI TEN NYG DET DEN PIT WAS JAC DEN PIT MIN DAL CLE MIN WAS NE JAC HOU NYG"
type textarea "21. Isiah Pacheco 22. D'Andre Swift 23. Tony Pollard 24. Tyrone Tracy Jr. 25. D…"
select select "2"
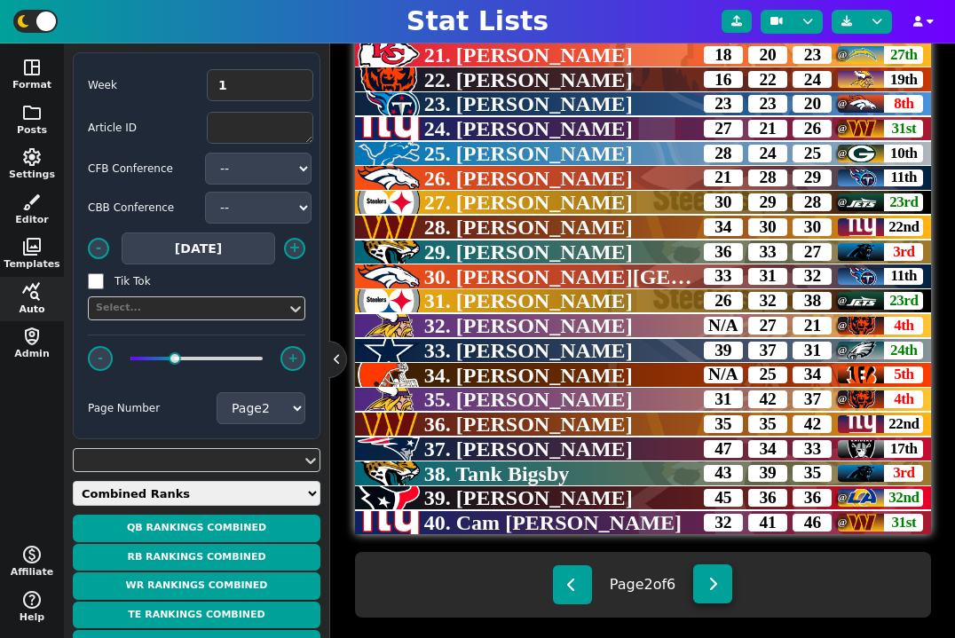
click at [712, 586] on icon at bounding box center [713, 584] width 10 height 14
type textarea "SEA CLE TB NYJ ARI SF DAL JAC CAR MIA ATL BUF BAL KC LAC CHI HOU WAS DAL SF"
type textarea "41. Zach Charbonnet 42. Dylan Sampson 43. Rachaad White 44. Braelon Allen 45. T…"
select select "3"
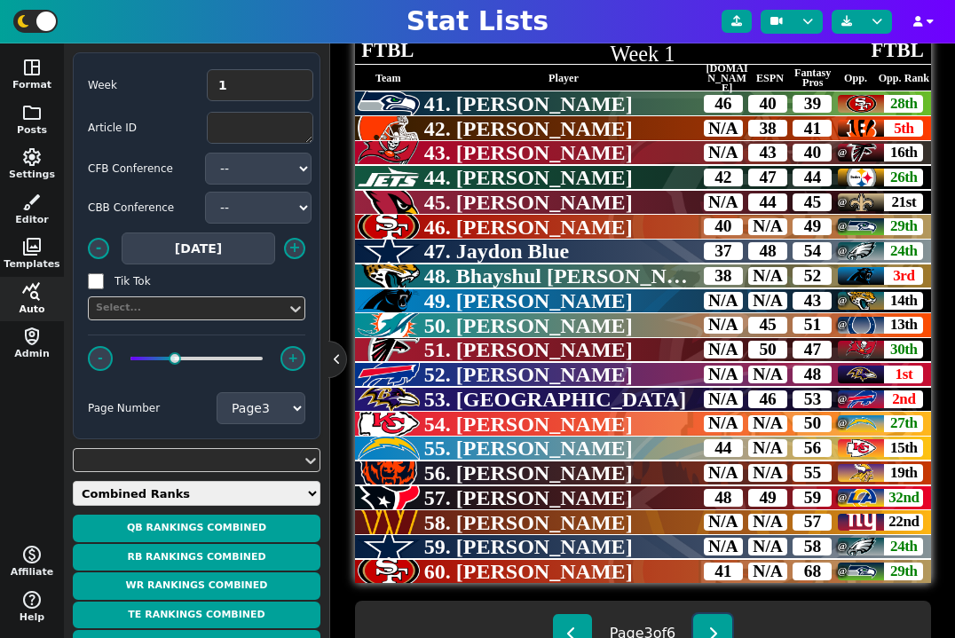
scroll to position [476, 0]
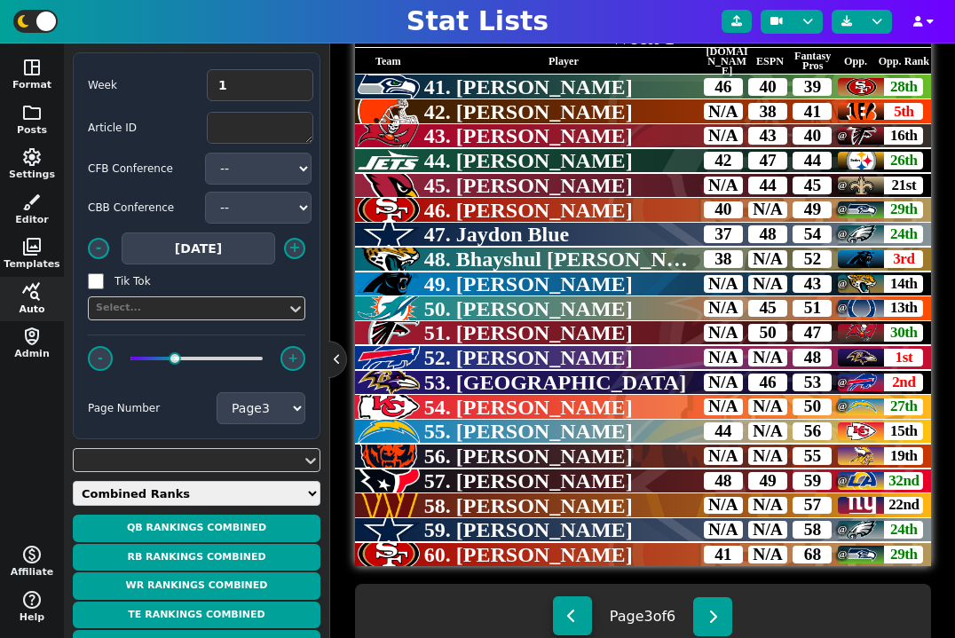
click at [578, 609] on button at bounding box center [572, 615] width 39 height 39
type textarea "KC CHI TEN NYG DET DEN PIT WAS JAC DEN PIT MIN DAL CLE MIN WAS NE JAC HOU NYG"
type textarea "21. Isiah Pacheco 22. D'Andre Swift 23. Tony Pollard 24. Tyrone Tracy Jr. 25. D…"
select select "2"
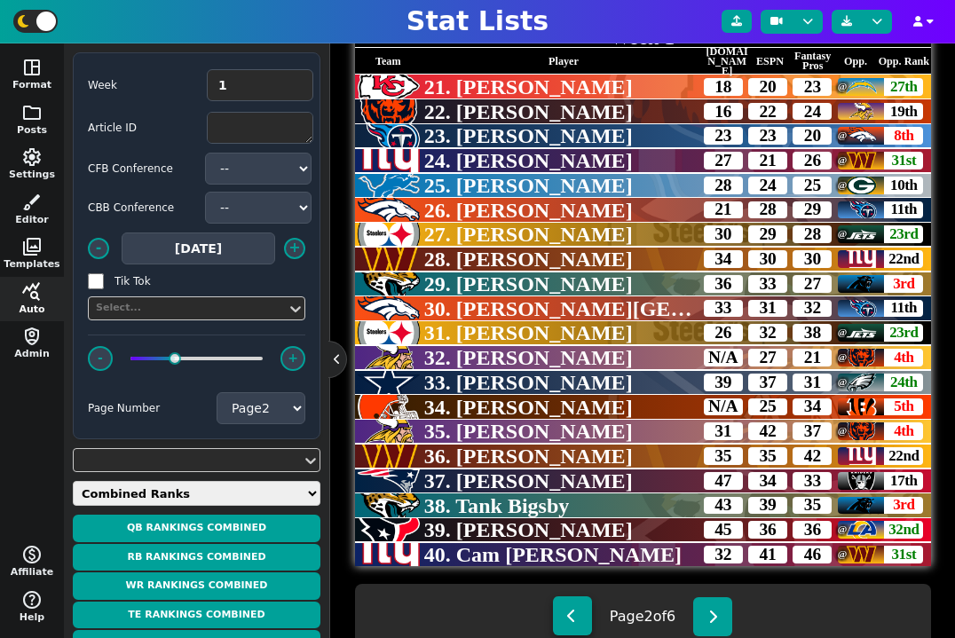
click at [578, 609] on button at bounding box center [572, 615] width 39 height 39
type textarea "ATL PHI DET SF MIA CIN IND LV TB BAL GB LAR ARI BUF NO SEA CAR LAC NE NYJ"
type textarea "1. Bijan Robinson 2. Saquon Barkley 3. Jahmyr Gibbs 4. Christian McCaffrey 5. D…"
select select "1"
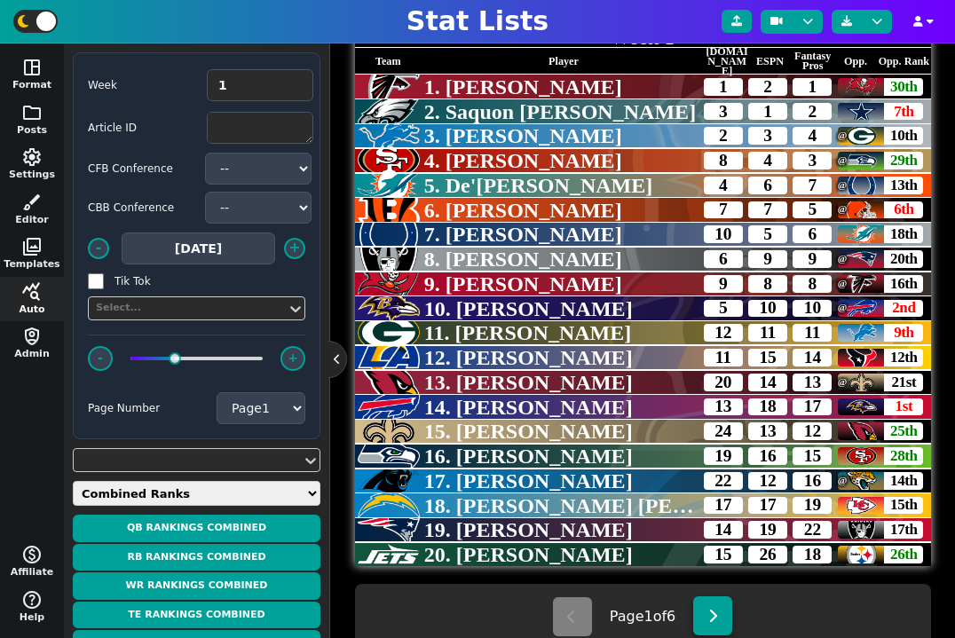
click at [717, 615] on icon at bounding box center [713, 616] width 10 height 14
type textarea "KC CHI TEN NYG DET DEN PIT WAS JAC DEN PIT MIN DAL CLE MIN WAS NE JAC HOU NYG"
type textarea "21. Isiah Pacheco 22. D'Andre Swift 23. Tony Pollard 24. Tyrone Tracy Jr. 25. D…"
select select "2"
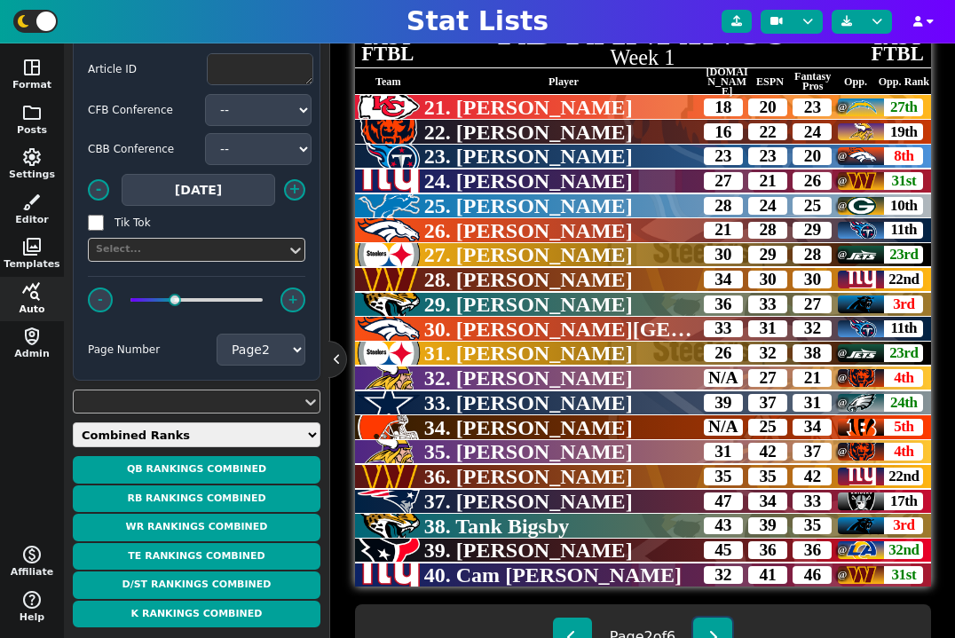
scroll to position [0, 0]
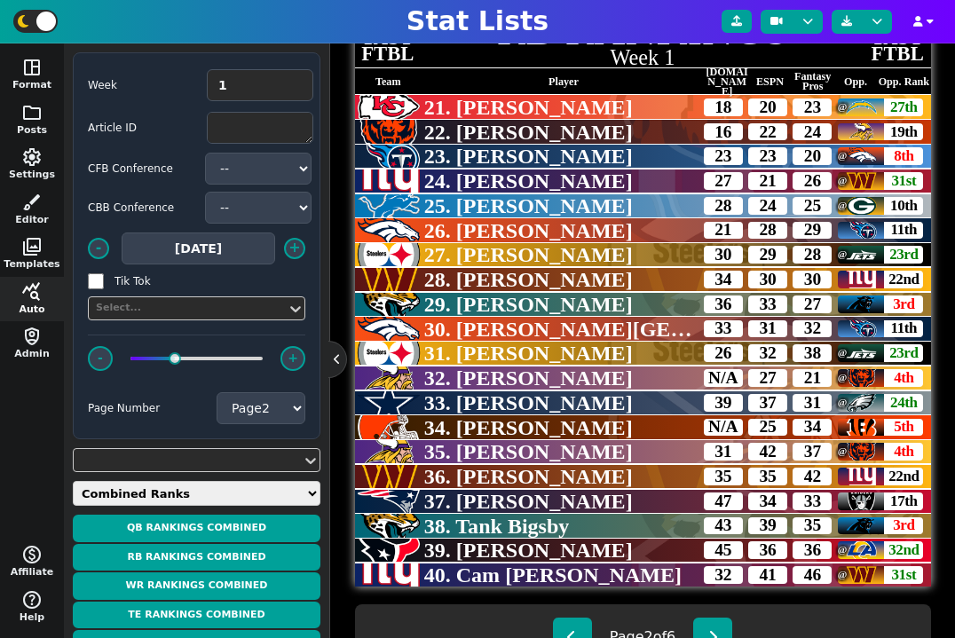
click at [197, 488] on select "Weekly Leaders Slate Leaders QB Stats RB Stats REC Stats IDP Stats Other Stats …" at bounding box center [197, 493] width 248 height 25
select select "surviveball"
click at [73, 481] on select "Weekly Leaders Slate Leaders QB Stats RB Stats REC Stats IDP Stats Other Stats …" at bounding box center [197, 493] width 248 height 25
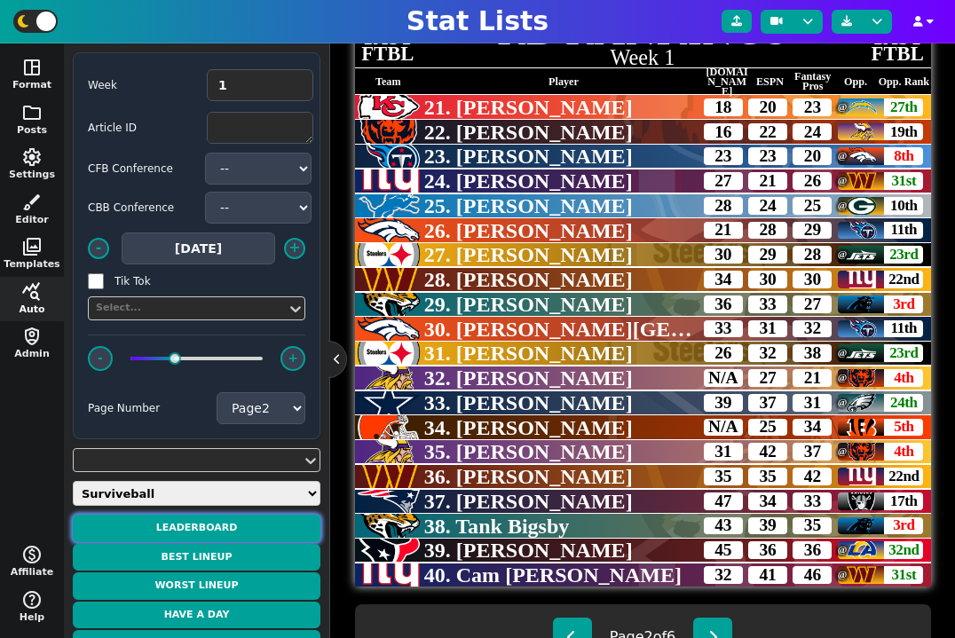
click at [221, 529] on button "Leaderboard" at bounding box center [197, 529] width 248 height 28
type textarea "ATL PHI DET SF MIA CIN IND LV TB BAL"
type textarea "1. Bijan Robinson 2. Saquon Barkley 3. Jahmyr Gibbs 4. Christian McCaffrey 5. D…"
select select "1"
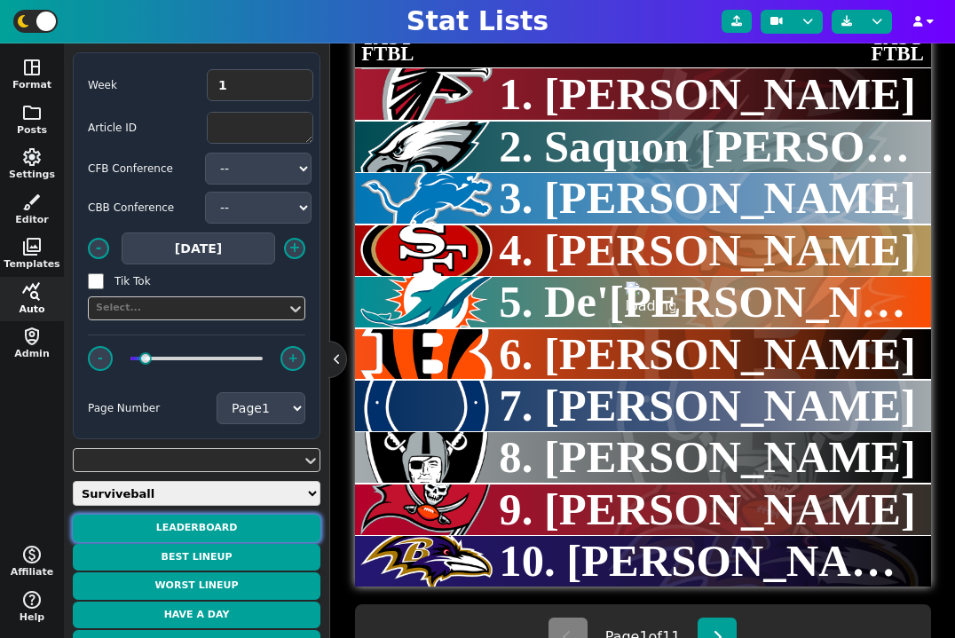
type textarea "LEADERBOARD"
type textarea "Week 1"
type textarea "CUSTOM*SURVIVE CUSTOM*SURVIVE CUSTOM*SURVIVE CUSTOM*SURVIVE CUSTOM*SURVIVE CUST…"
type textarea "dnavarro Aidenelk1 Peerchen greg3 treytrey User ac547323 [PERSON_NAME] [PERSON_…"
type textarea "0.0 0.0 0.0 0.0 0.0 0.0 0.0 0.0 0.0 0.0"
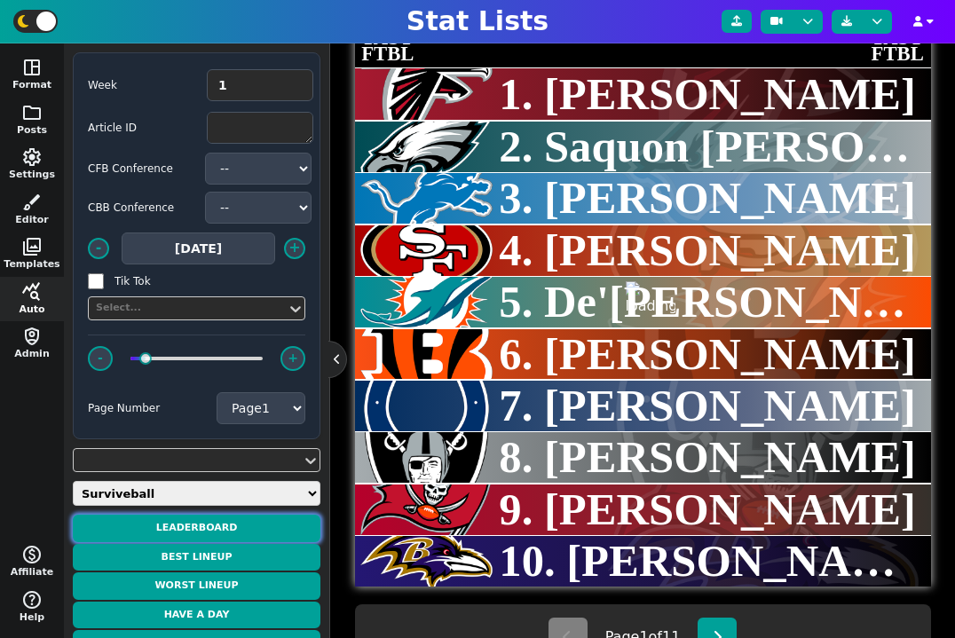
scroll to position [536, 0]
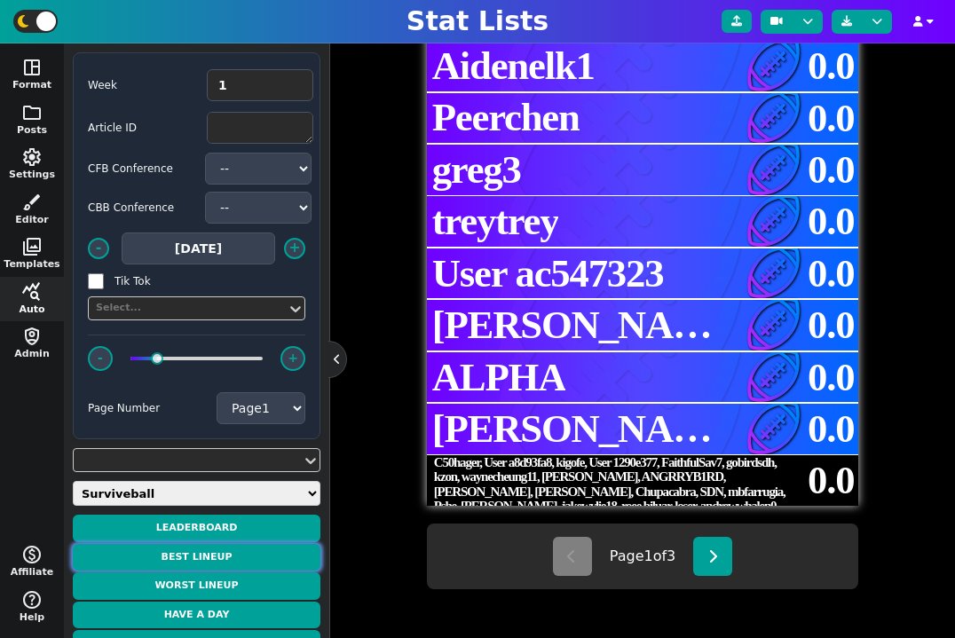
click at [268, 554] on button "Best Lineup" at bounding box center [197, 558] width 248 height 28
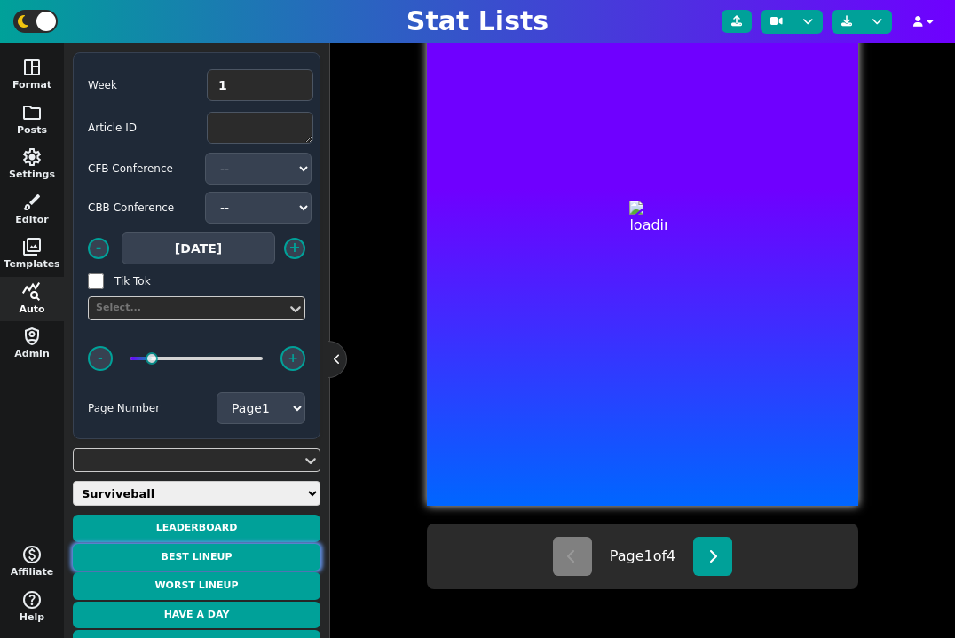
type textarea "BEST LINEUP"
type textarea "Week 1 - dnavarro - 0.0 PTS"
type textarea "DEN NE JAX LAC LAR DET BUF CIN NE"
type textarea "QB1$$0.0 RB1$$0.0 RB2$$0.0 WR1$$0.0 WR2$$0.0 FLEX1$$0.0 TE1$$0.0 DEF1$$0.0 K1$$…"
type textarea "[PERSON_NAME][MEDICAL_DATA] [PERSON_NAME] [PERSON_NAME] [PERSON_NAME] [PERSON_N…"
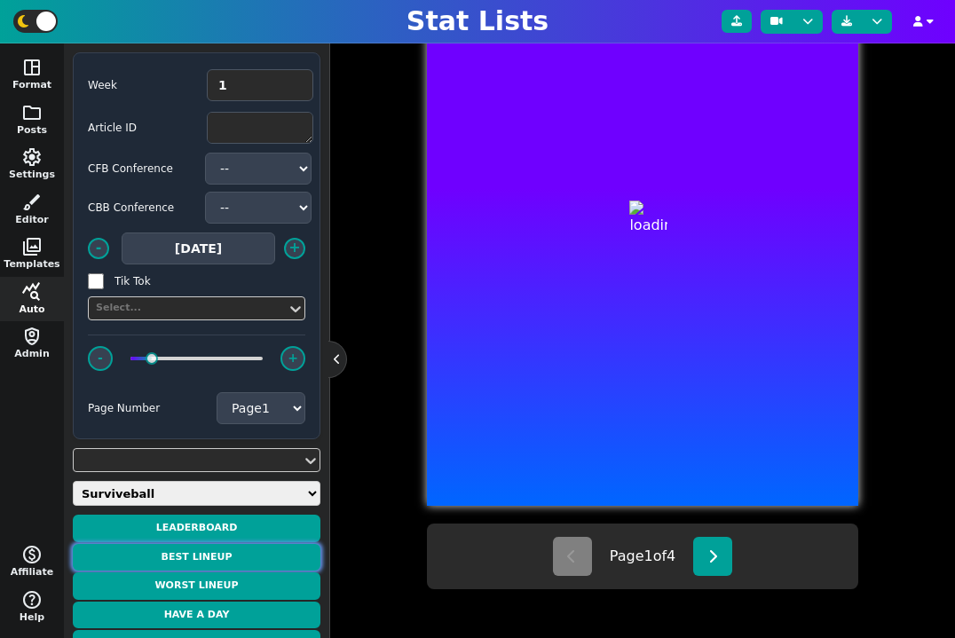
type textarea "4426338 4432710 4239996 4612826 16800 4426388 4385690 -16004 4569923"
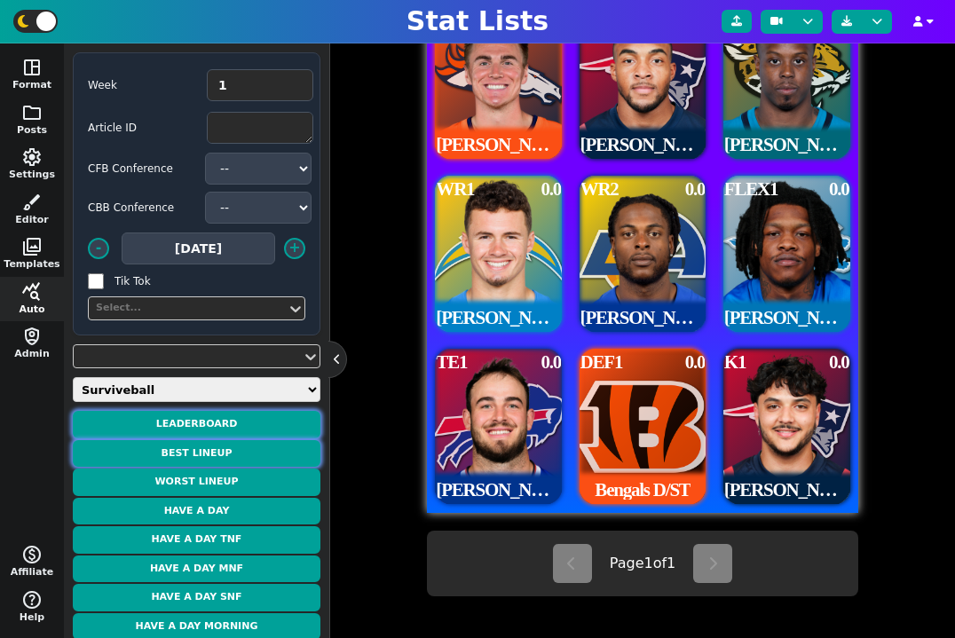
scroll to position [532, 0]
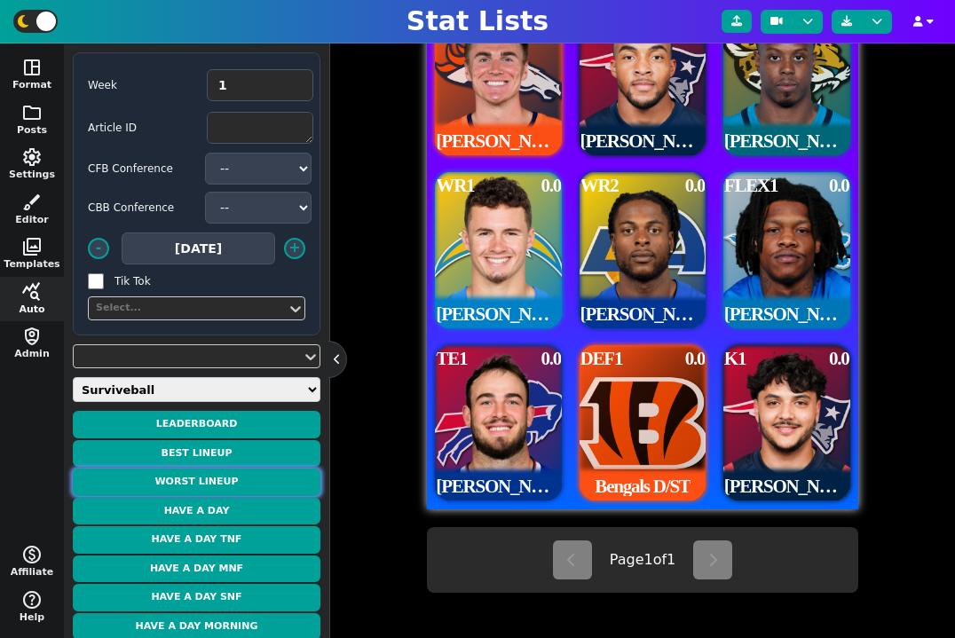
click at [270, 481] on button "Worst Lineup" at bounding box center [197, 482] width 248 height 28
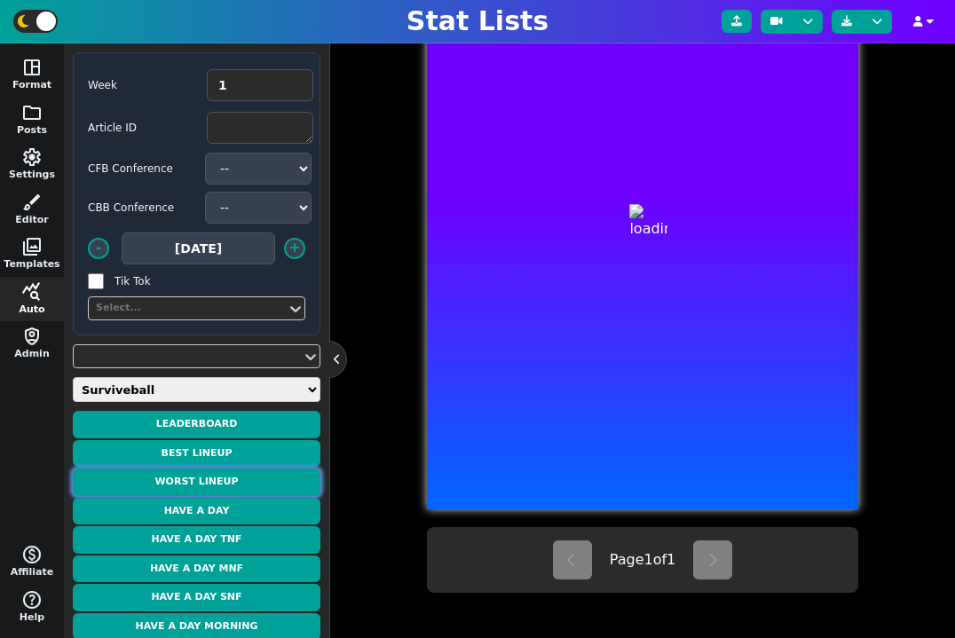
type textarea "WORST LINEUP"
type textarea "Week 1 - dnavarro - 0.0 PTS"
type textarea "DEN NE JAX LAC LAR DET BUF CIN NE"
type textarea "QB1$$0.0 RB1$$0.0 RB2$$0.0 WR1$$0.0 WR2$$0.0 FLEX1$$0.0 TE1$$0.0 DEF1$$0.0 K1$$…"
type textarea "[PERSON_NAME][MEDICAL_DATA] [PERSON_NAME] [PERSON_NAME] [PERSON_NAME] [PERSON_N…"
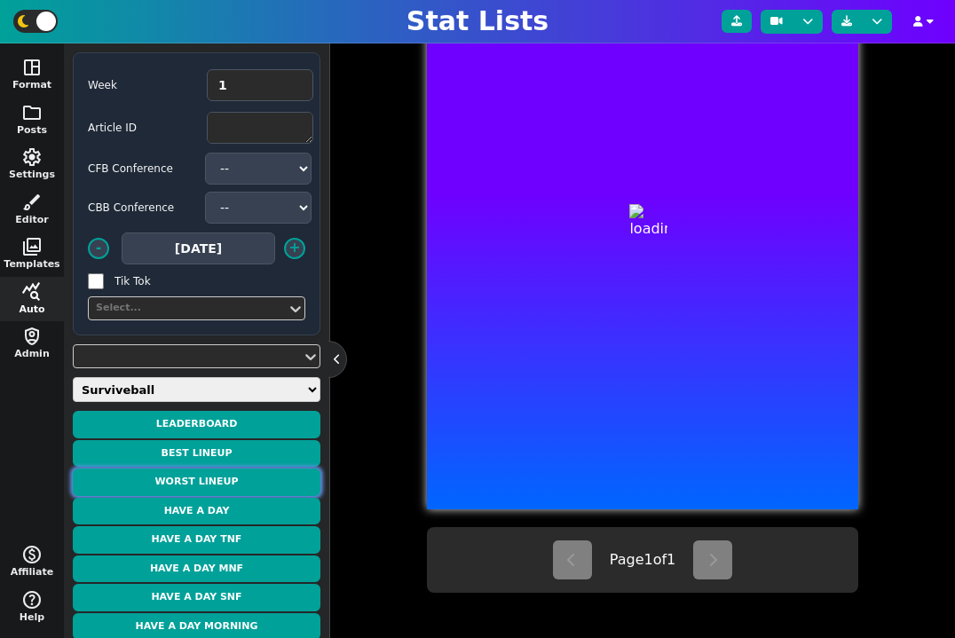
type textarea "4426338 4432710 4239996 4612826 16800 4426388 4385690 -16004 4569923"
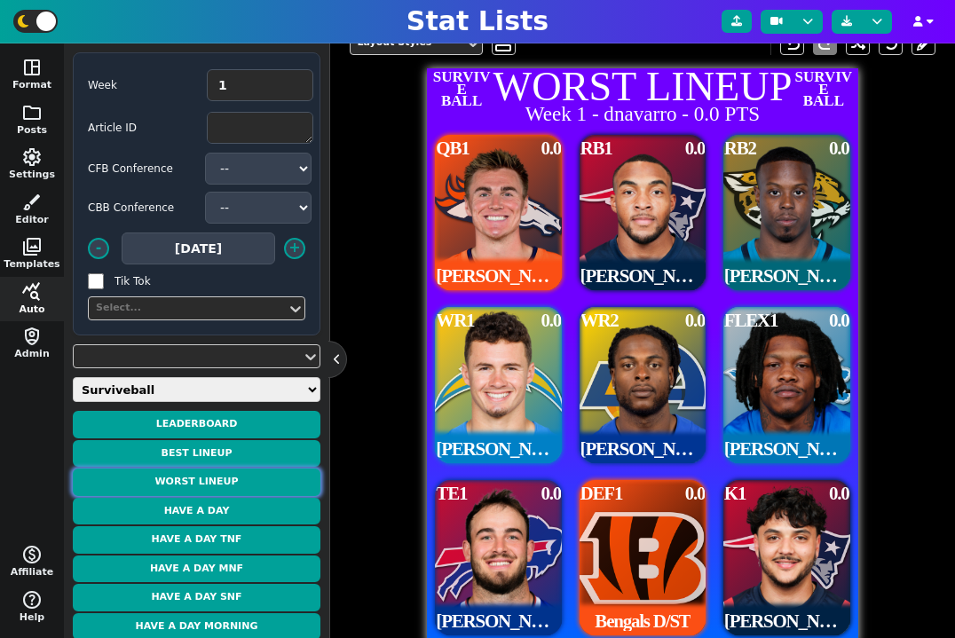
scroll to position [394, 0]
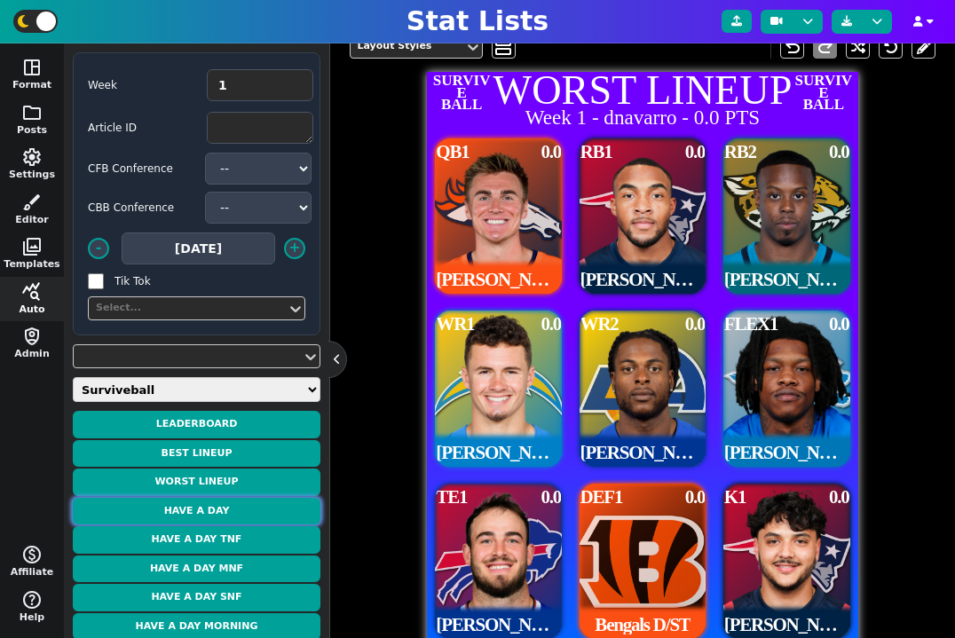
click at [265, 514] on button "Have a Day" at bounding box center [197, 512] width 248 height 28
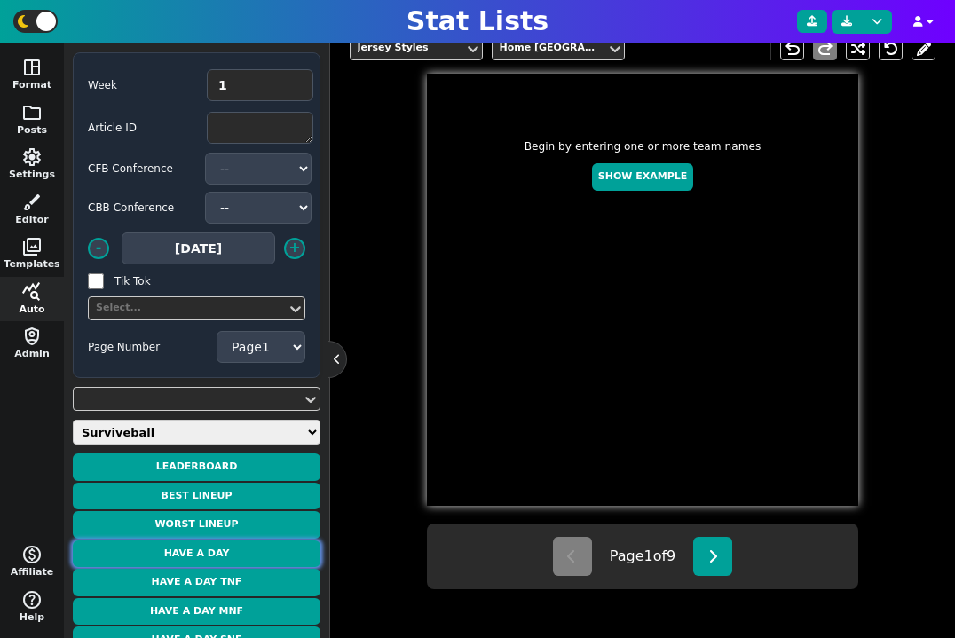
click at [264, 554] on button "Have a Day" at bounding box center [197, 554] width 248 height 28
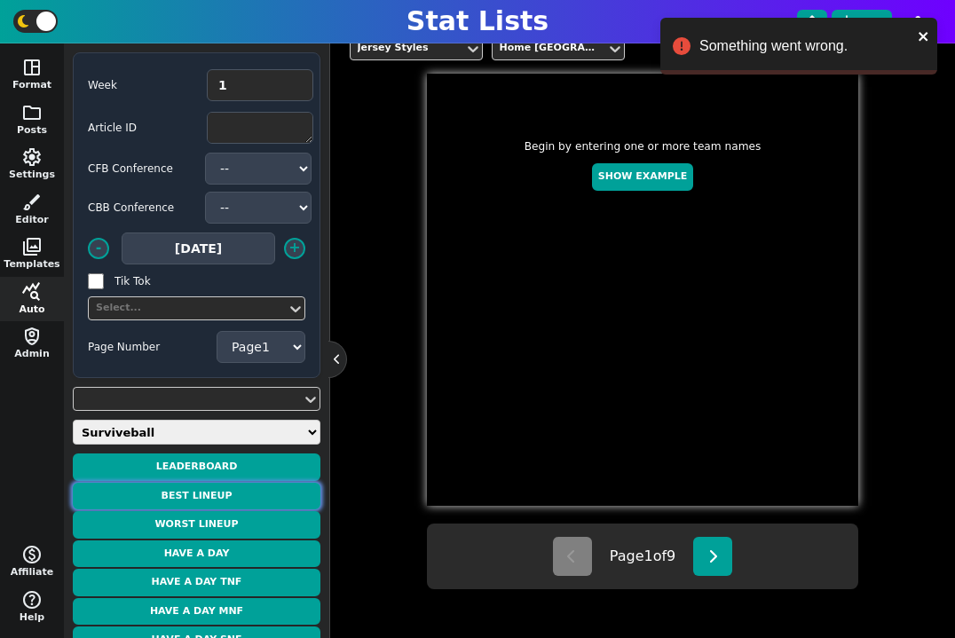
click at [259, 489] on button "Best Lineup" at bounding box center [197, 497] width 248 height 28
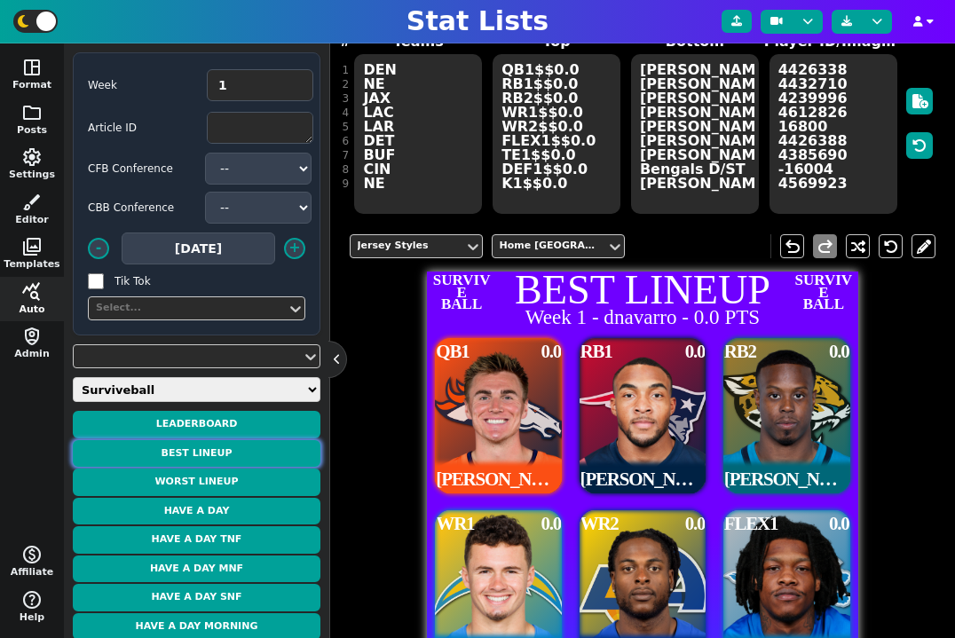
scroll to position [129, 0]
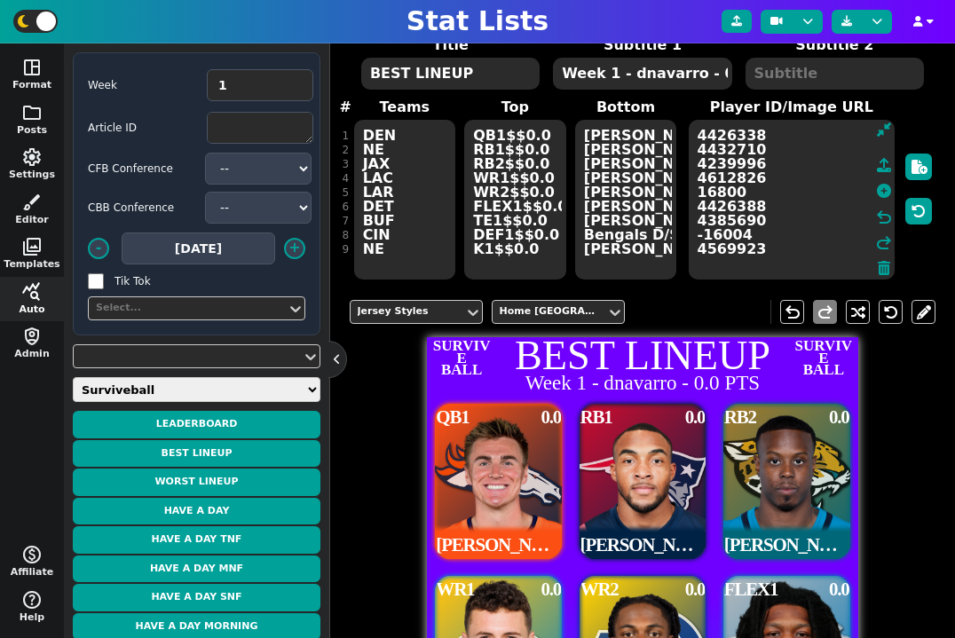
click at [805, 238] on textarea "4426338 4432710 4239996 4612826 16800 4426388 4385690 -16004 4569923" at bounding box center [791, 200] width 207 height 160
click at [736, 233] on textarea "4426338 4432710 4239996 4612826 16800 4426388 4385690 -16004 4569923" at bounding box center [791, 200] width 207 height 160
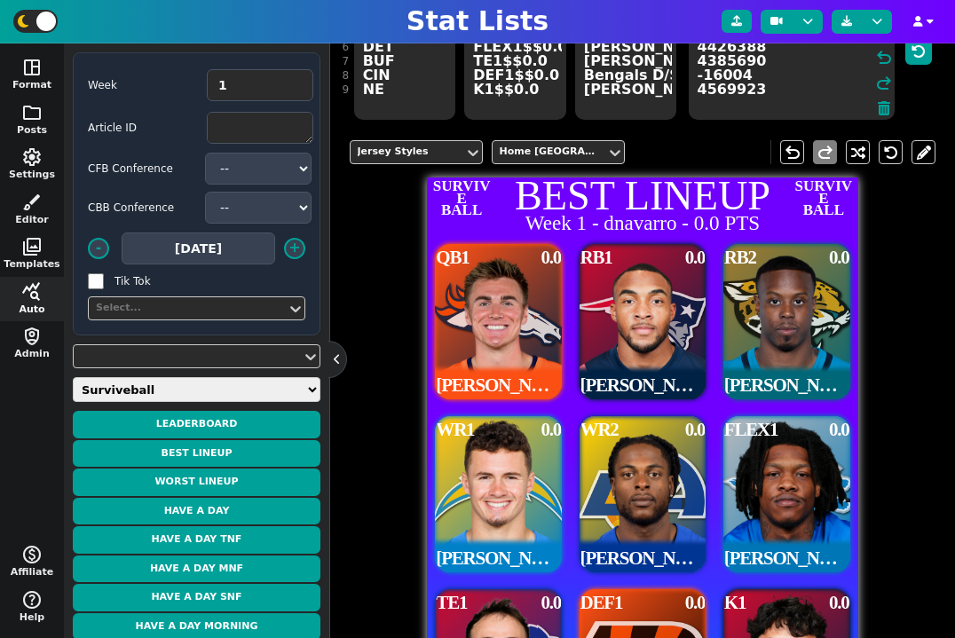
scroll to position [236, 0]
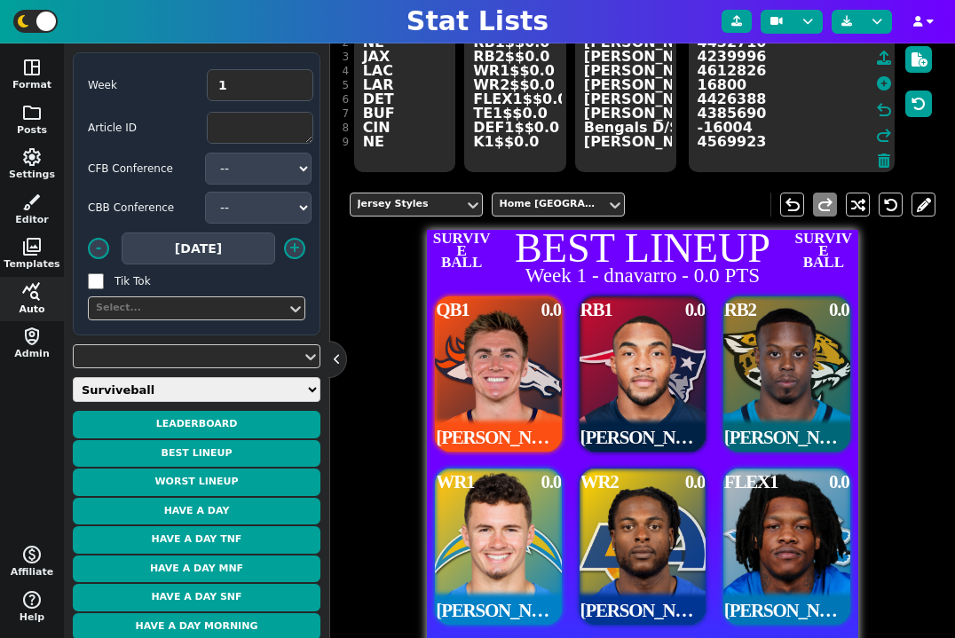
click at [706, 128] on textarea "4426338 4432710 4239996 4612826 16800 4426388 4385690 -16004 4569923" at bounding box center [791, 92] width 207 height 160
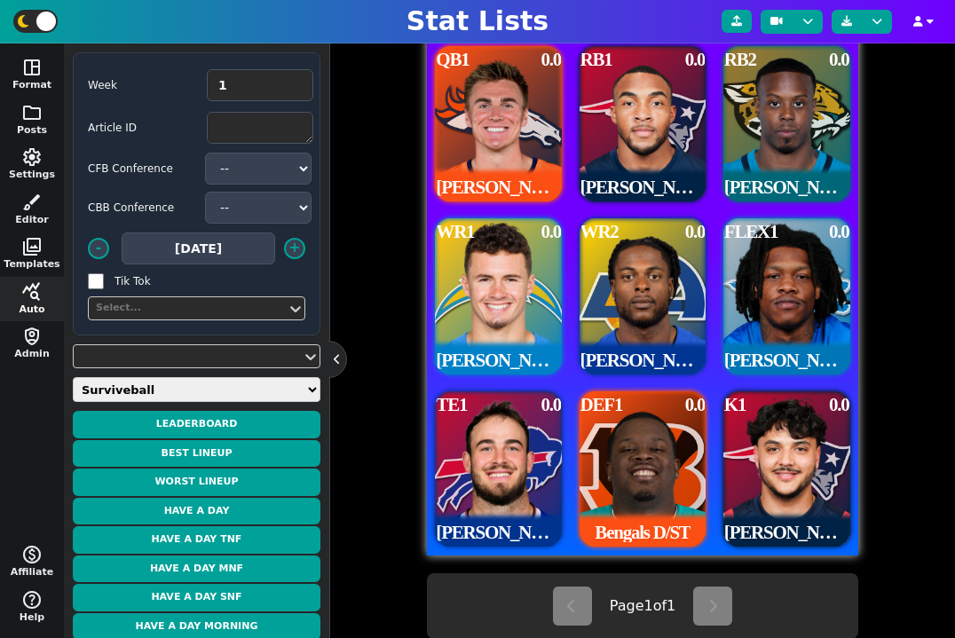
scroll to position [473, 0]
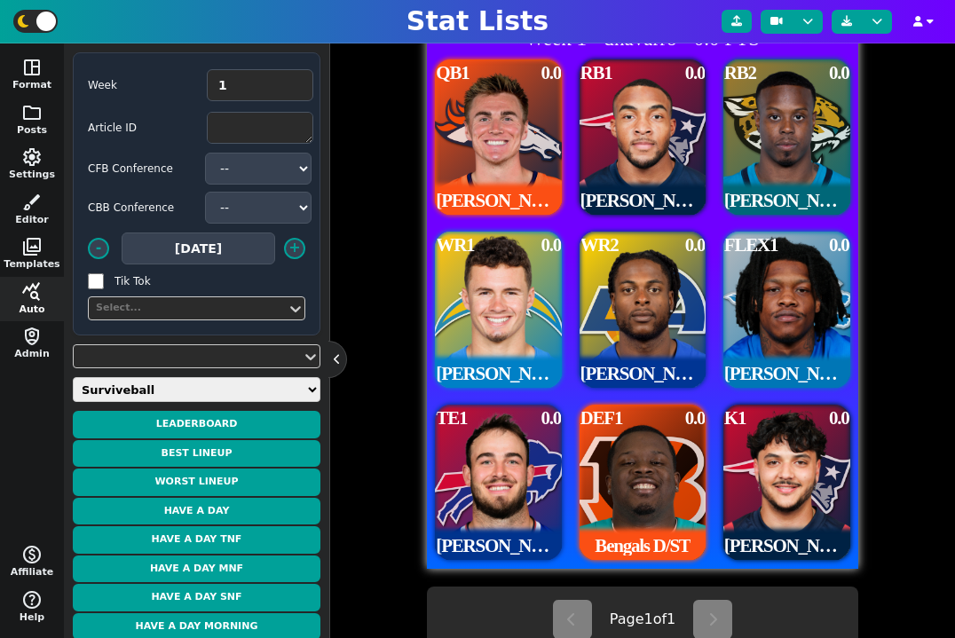
type textarea "4426338 4432710 4239996 4612826 16800 4426388 4385690 -16004 4569923"
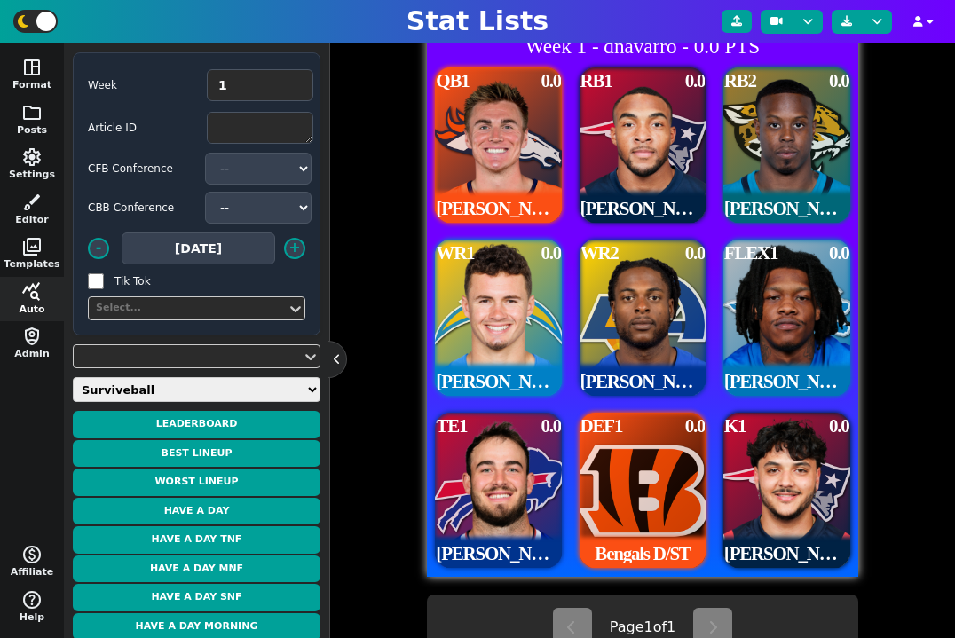
scroll to position [536, 0]
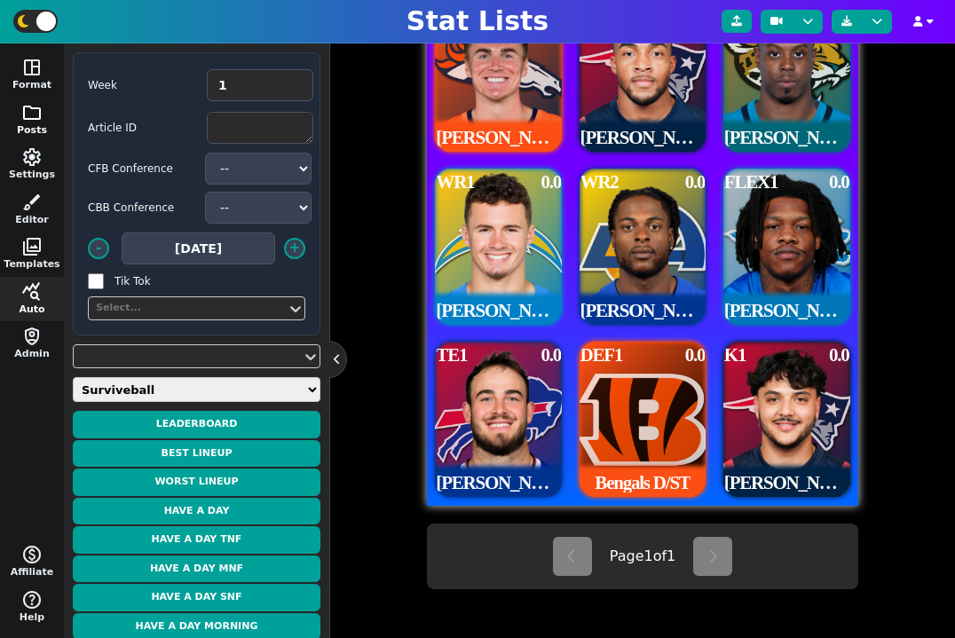
click at [33, 125] on button "folder Posts" at bounding box center [32, 120] width 64 height 45
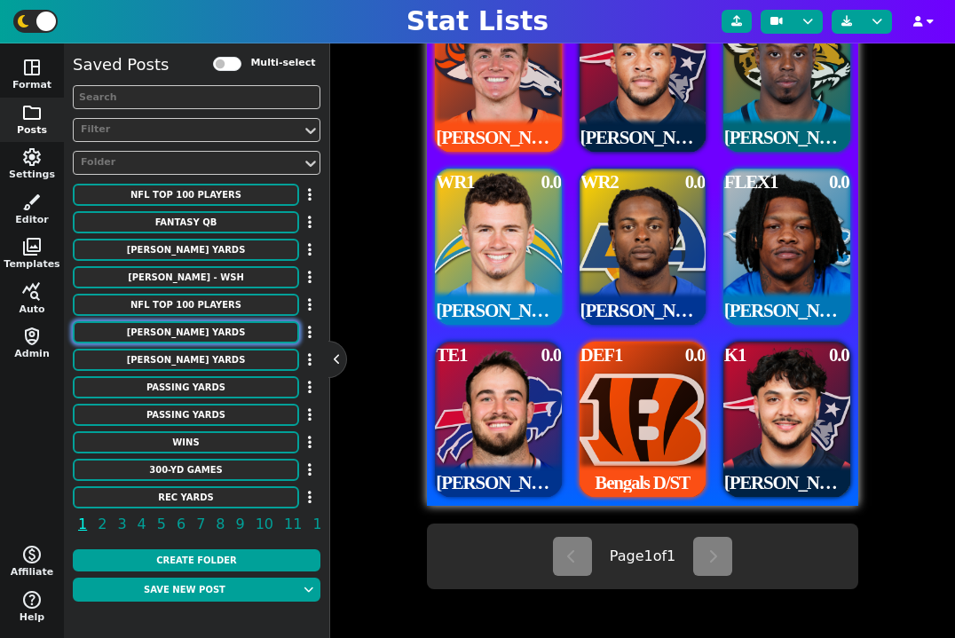
click at [197, 326] on button "[PERSON_NAME] Yards" at bounding box center [186, 332] width 226 height 22
type textarea "[PERSON_NAME] Yards"
type textarea "2023 Season"
type textarea "SF TEN LAR BUF PHI ARI PIT CIN DET MIA"
type textarea "Christian McCaffrey Derrick Henry Kyren Williams James Cook D'Andre Swift James…"
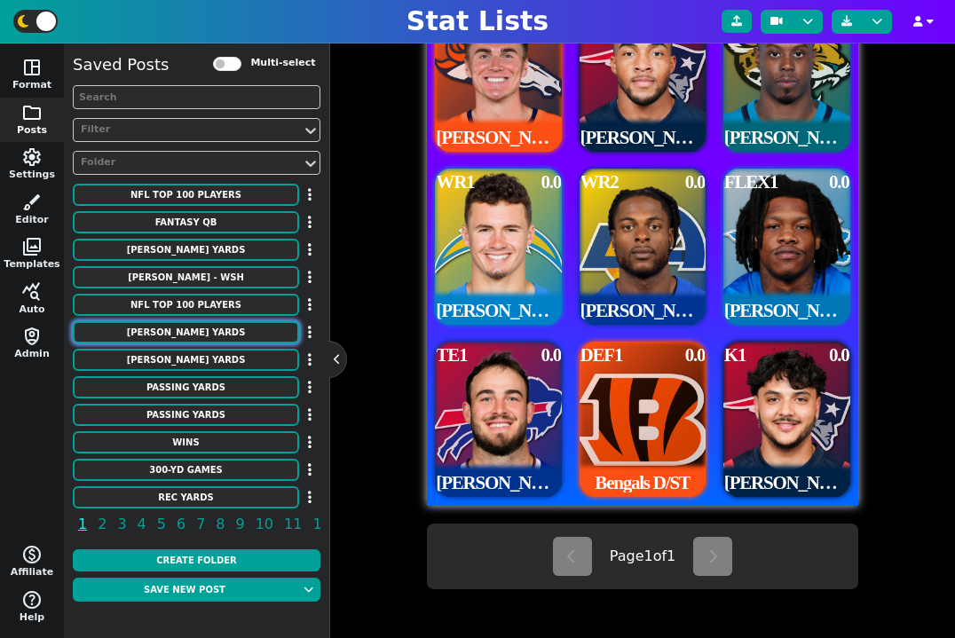
type textarea "1,459 1,167 1,144 1,122 1,049 1,040 1,035 1,034 1,015 1,012"
type textarea "3117251 3043078 4430737 4379399 4259545 3045147 4241457 3116385 4035538 2576414"
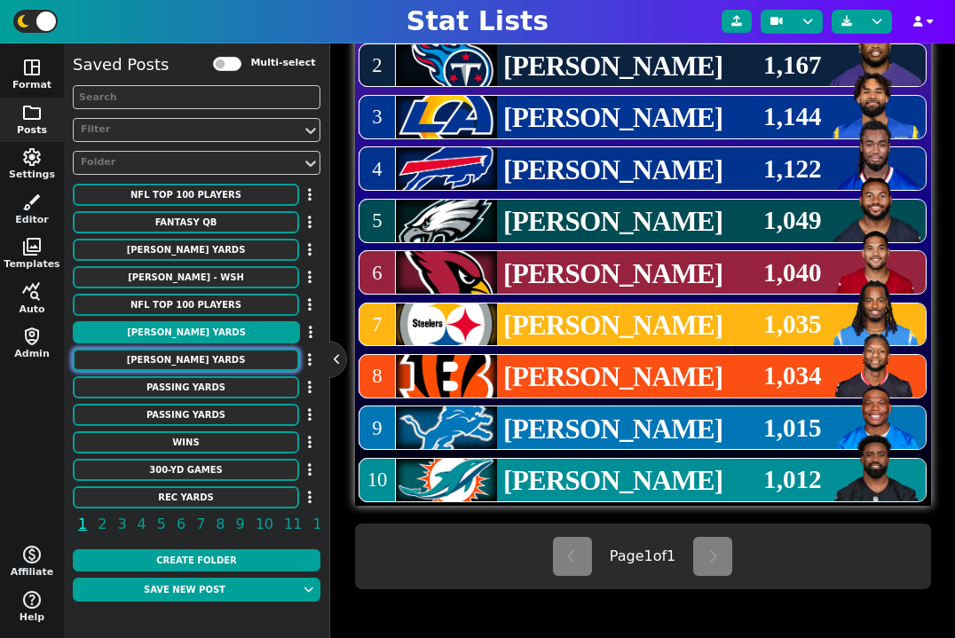
click at [219, 362] on button "[PERSON_NAME] Yards" at bounding box center [186, 360] width 226 height 22
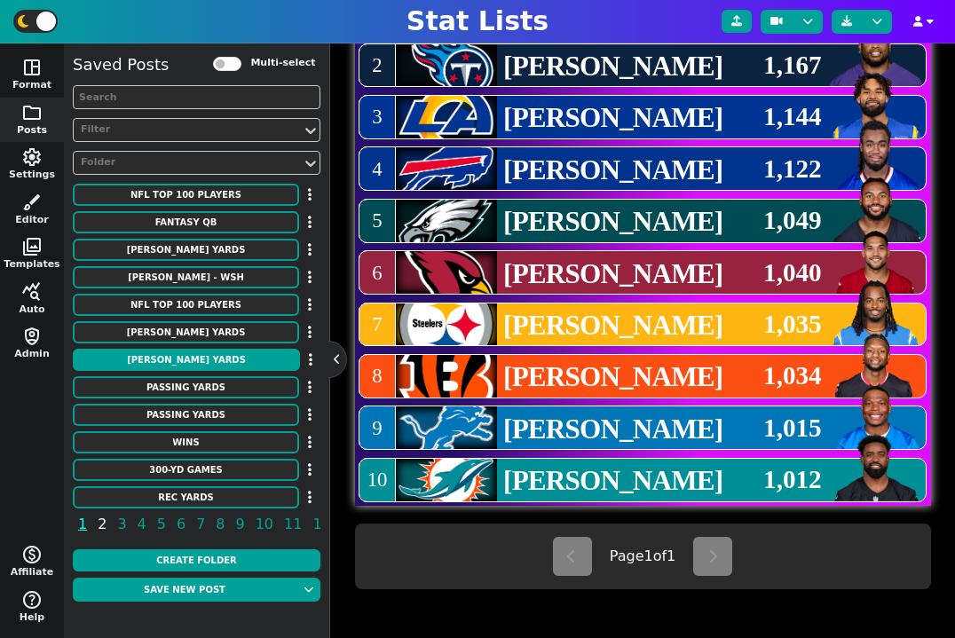
click at [98, 529] on span "2" at bounding box center [102, 524] width 14 height 22
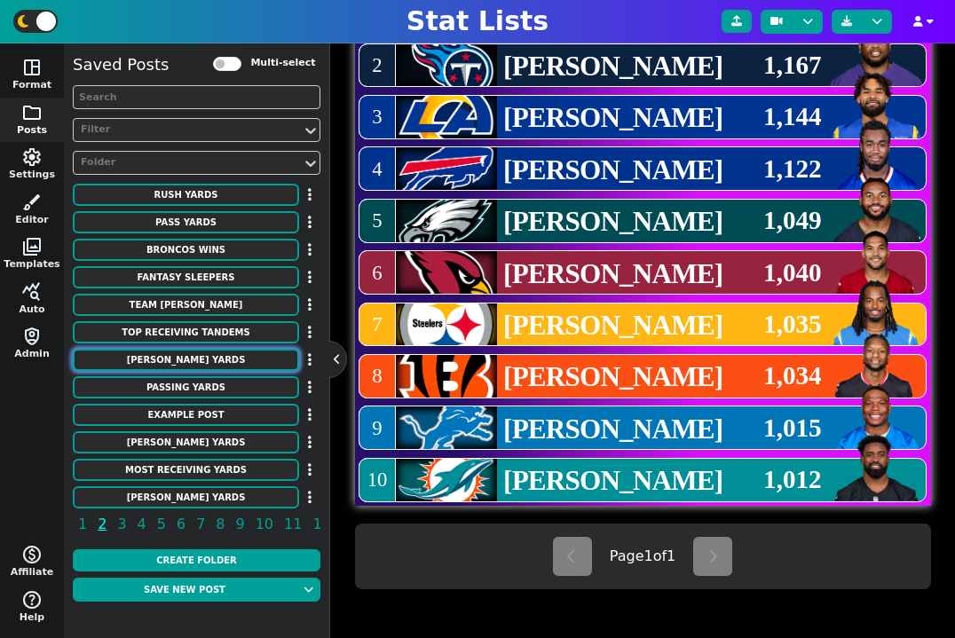
click at [203, 362] on button "[PERSON_NAME] YARDS" at bounding box center [186, 360] width 226 height 22
type textarea "[PERSON_NAME] YARDS"
type textarea "Season"
type textarea "PHI LAR MIN BAL DET TEN DEN TEN BUF LAC"
type textarea "Saquon Barkley Eric Dickerson Adrian Peterson Jamal Lewis Barry Sanders Derrick…"
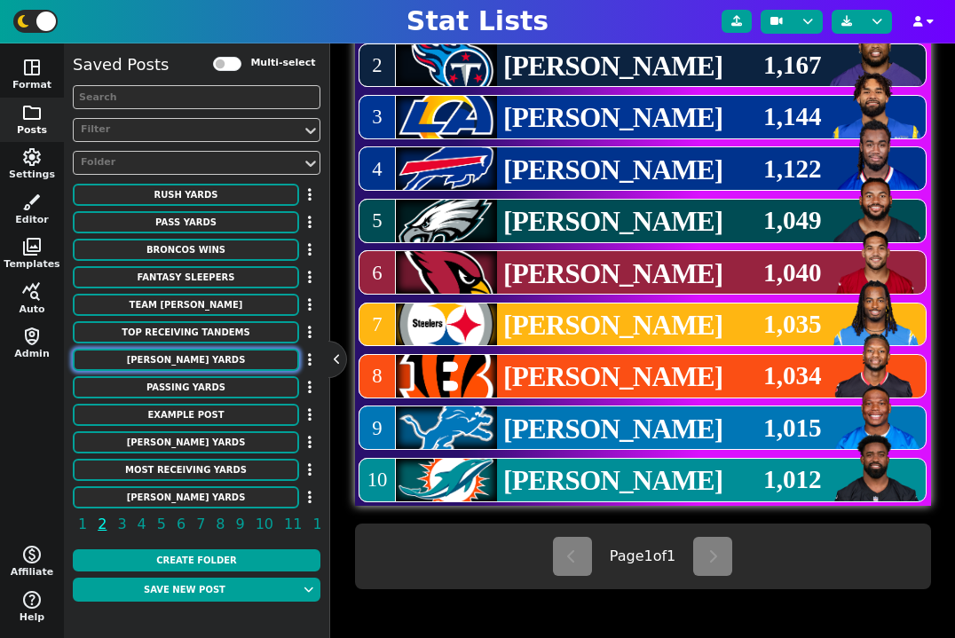
type textarea "2106 2105 2097 2066 2053 2027 2008 2006 2003 1934"
type textarea "'24 '84 '12 '03 '97 '20 '98 '09 '73 '80"
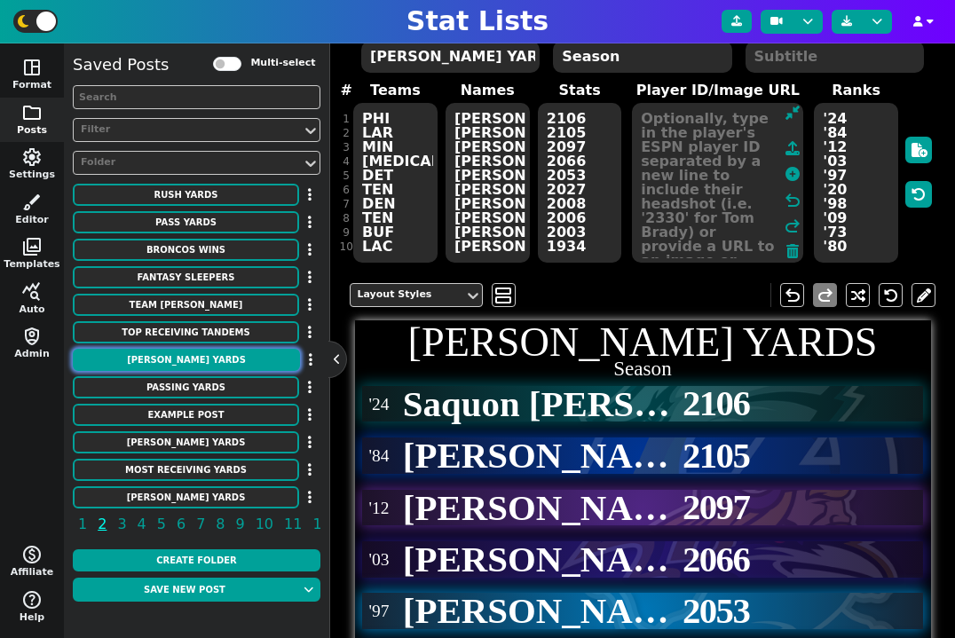
scroll to position [23, 0]
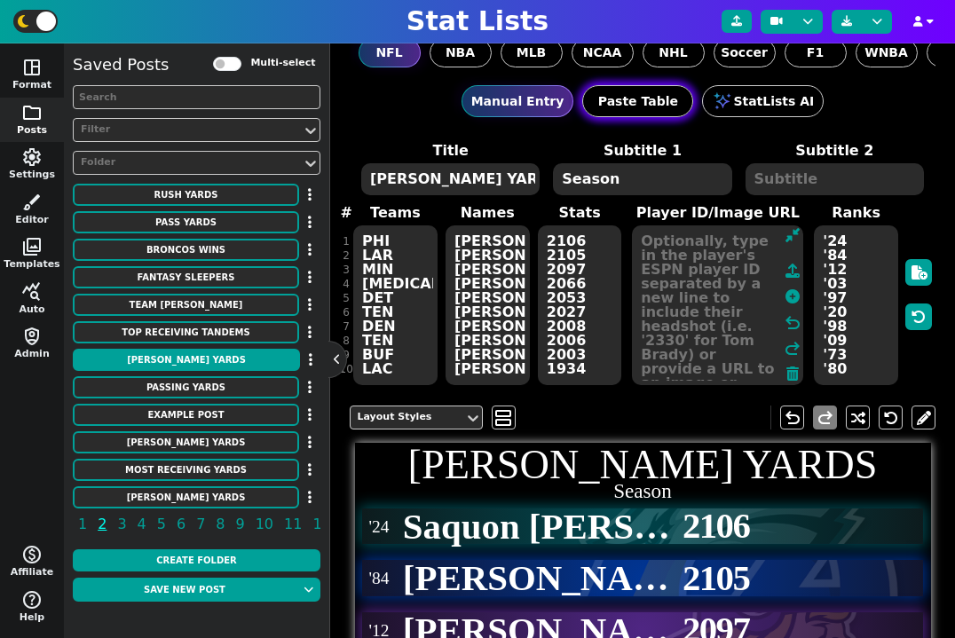
click at [621, 113] on button "Paste Table" at bounding box center [637, 101] width 111 height 32
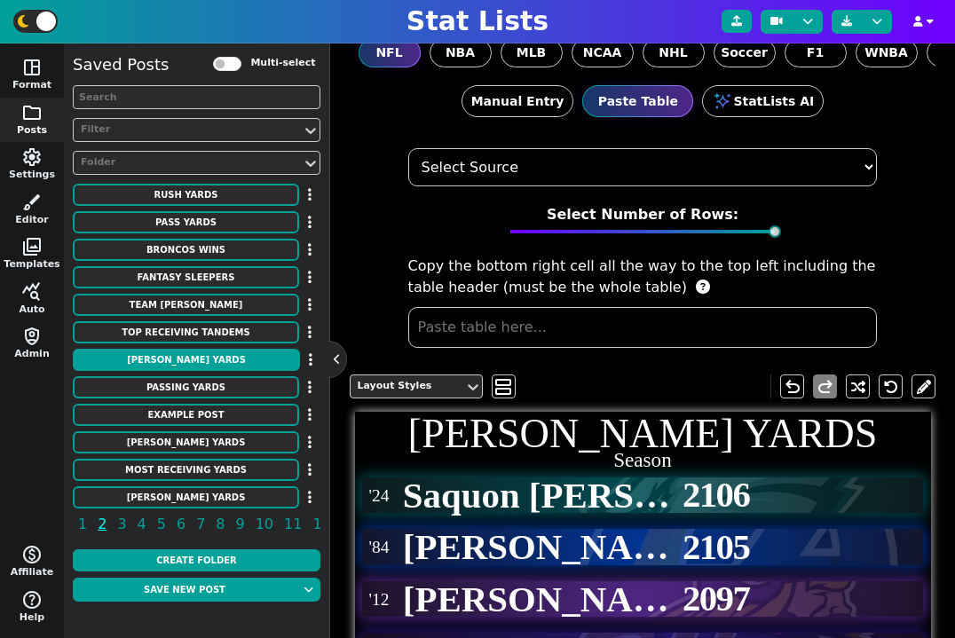
click at [547, 177] on select "Select Source ESPN Sports Reference Spreadsheet" at bounding box center [642, 167] width 469 height 38
select select "PFR"
click at [408, 148] on select "Select Source ESPN Sports Reference Spreadsheet" at bounding box center [642, 167] width 469 height 38
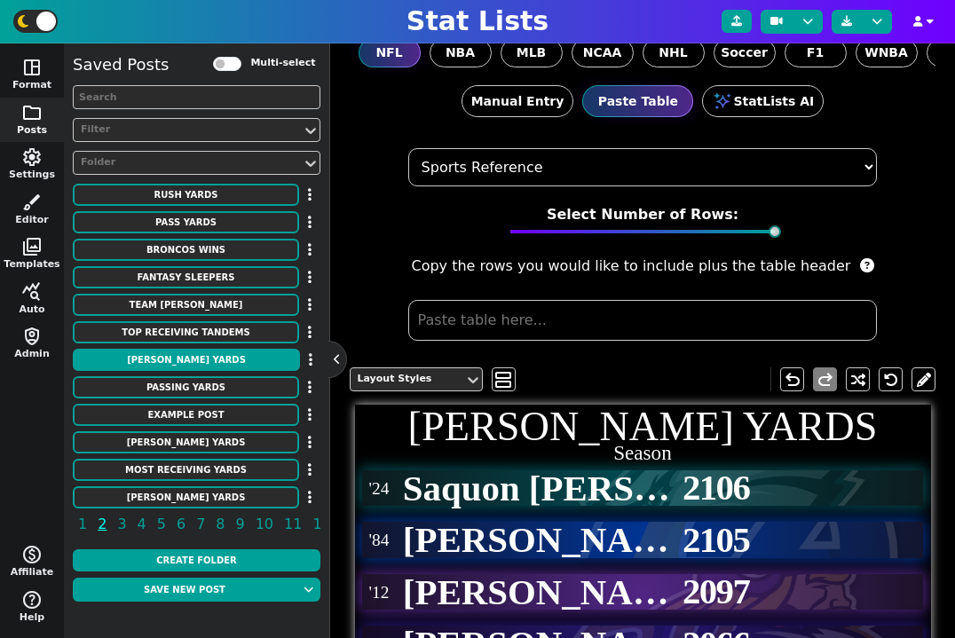
click at [484, 311] on input "text" at bounding box center [642, 320] width 469 height 41
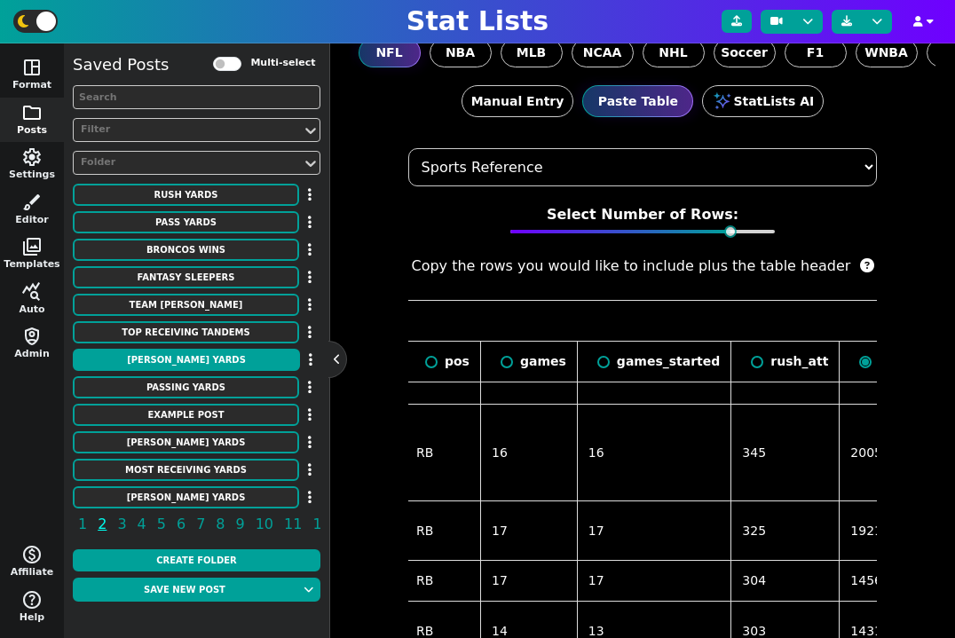
scroll to position [0, 495]
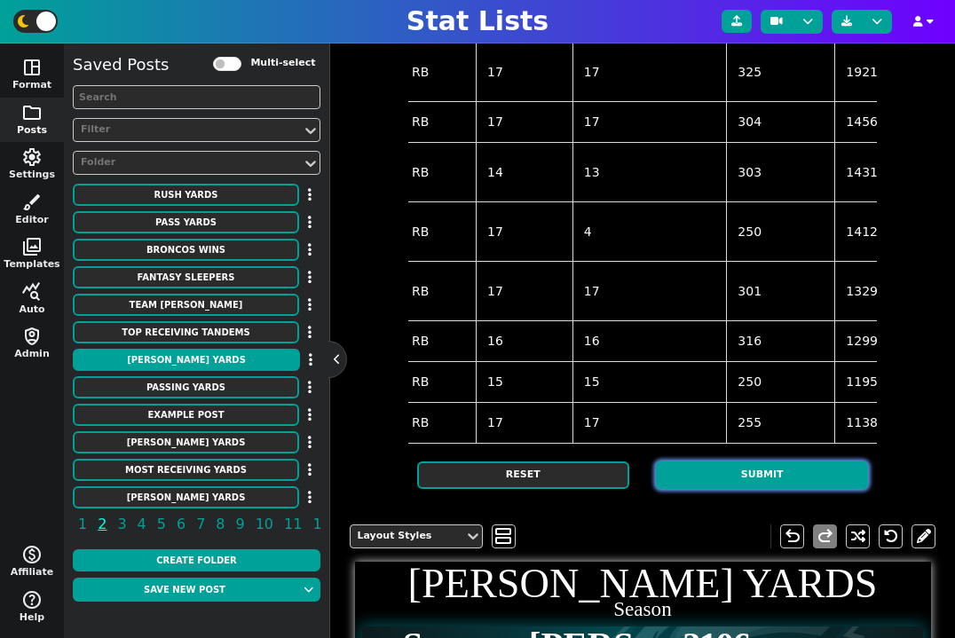
click at [744, 468] on button "Submit" at bounding box center [762, 475] width 212 height 28
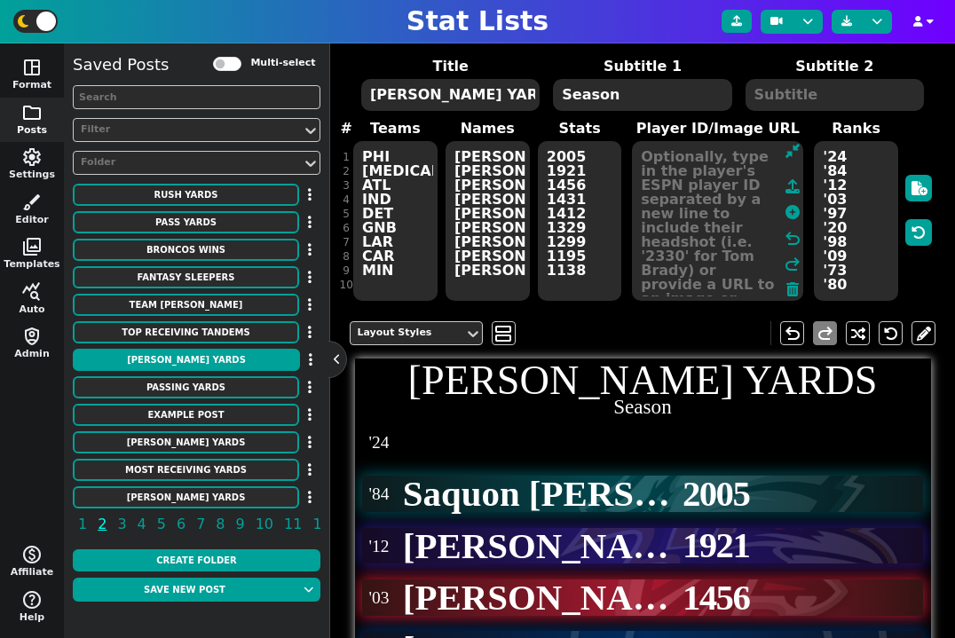
scroll to position [77, 0]
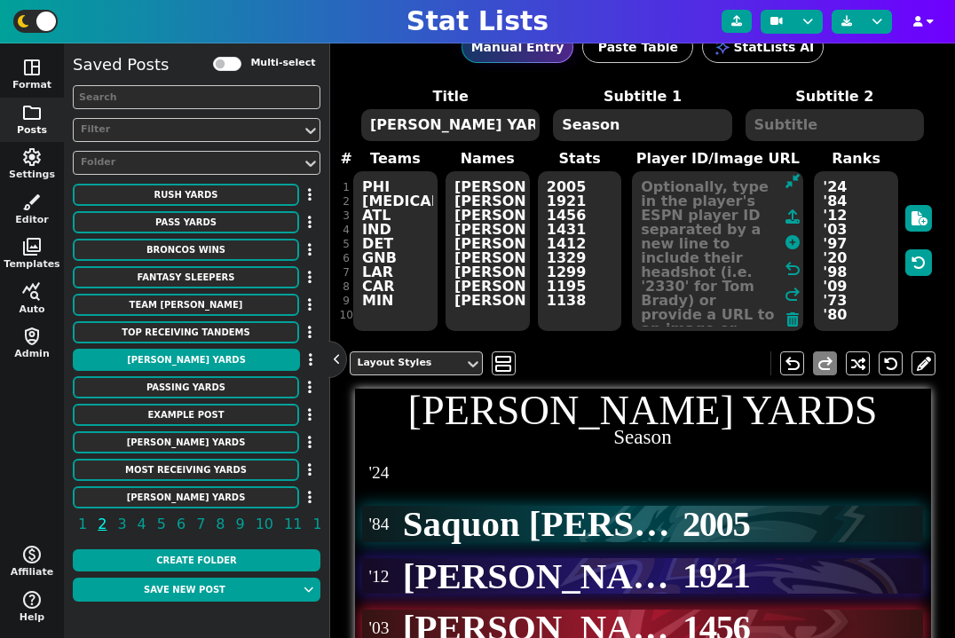
click at [359, 201] on textarea "PHI BAL ATL IND DET GNB LAR CAR MIN" at bounding box center [395, 251] width 84 height 160
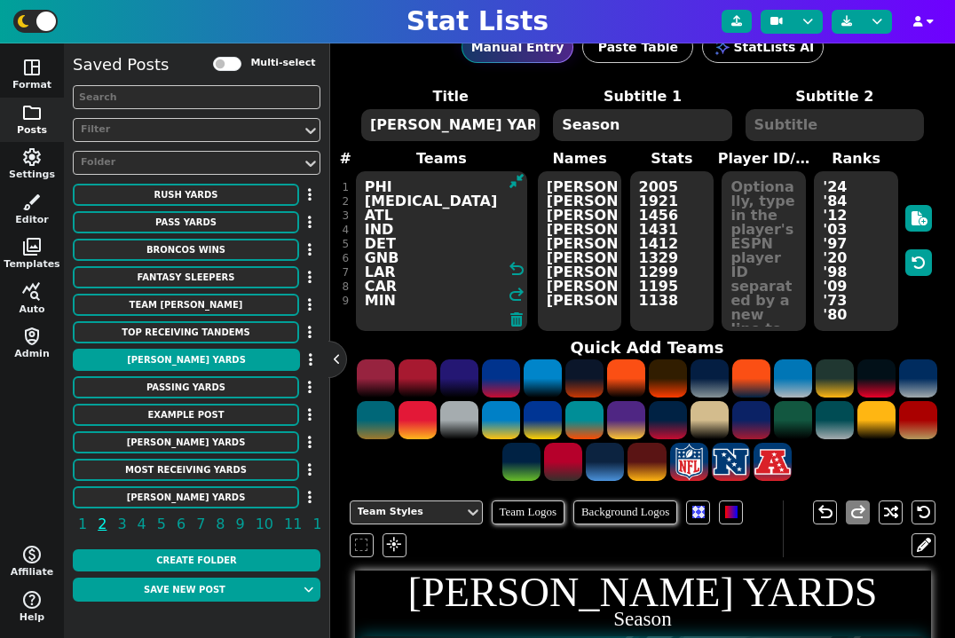
type textarea "PHI BAL ATL IND DET GNB LAR CAR MIN"
click at [550, 205] on textarea "Saquon Barkley Derrick Henry Bijan Robinson Jonathan Taylor Jahmyr Gibbs Josh J…" at bounding box center [580, 251] width 84 height 160
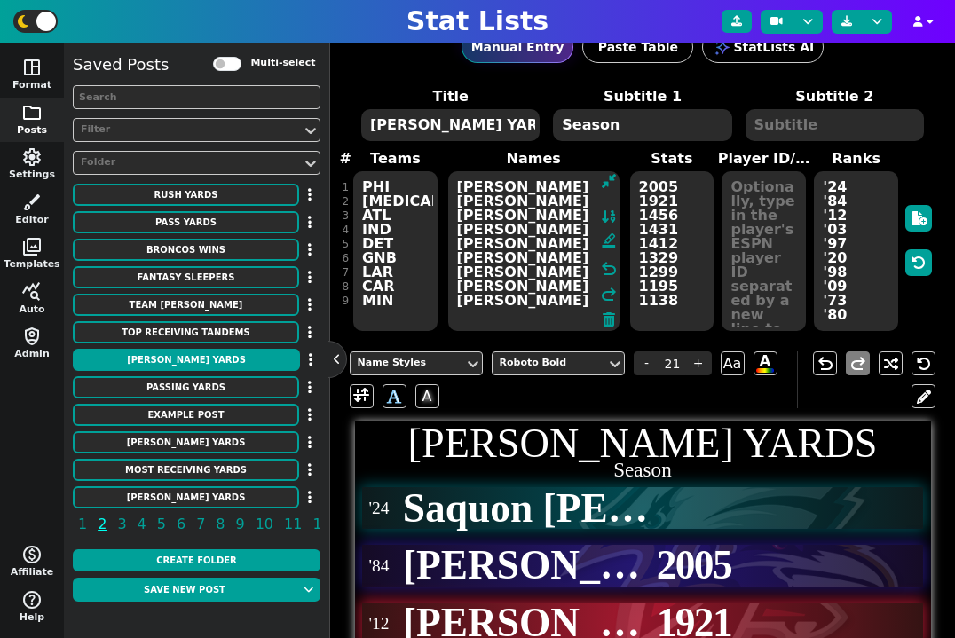
click at [639, 205] on textarea "2005 1921 1456 1431 1412 1329 1299 1195 1138" at bounding box center [672, 251] width 84 height 160
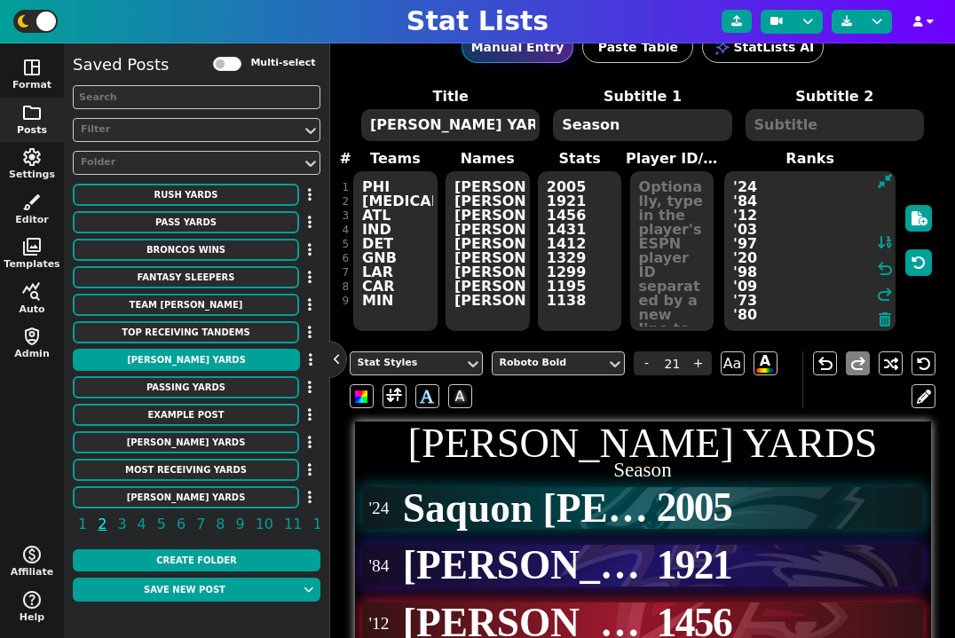
click at [852, 216] on textarea "'24 '84 '12 '03 '97 '20 '98 '09 '73 '80" at bounding box center [809, 251] width 171 height 160
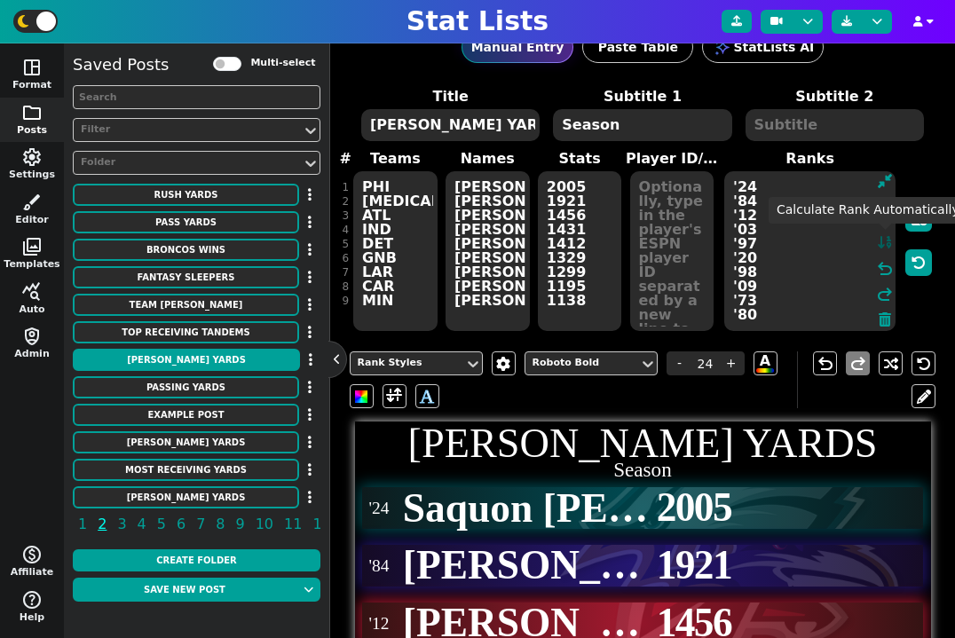
click at [886, 244] on icon at bounding box center [885, 242] width 16 height 14
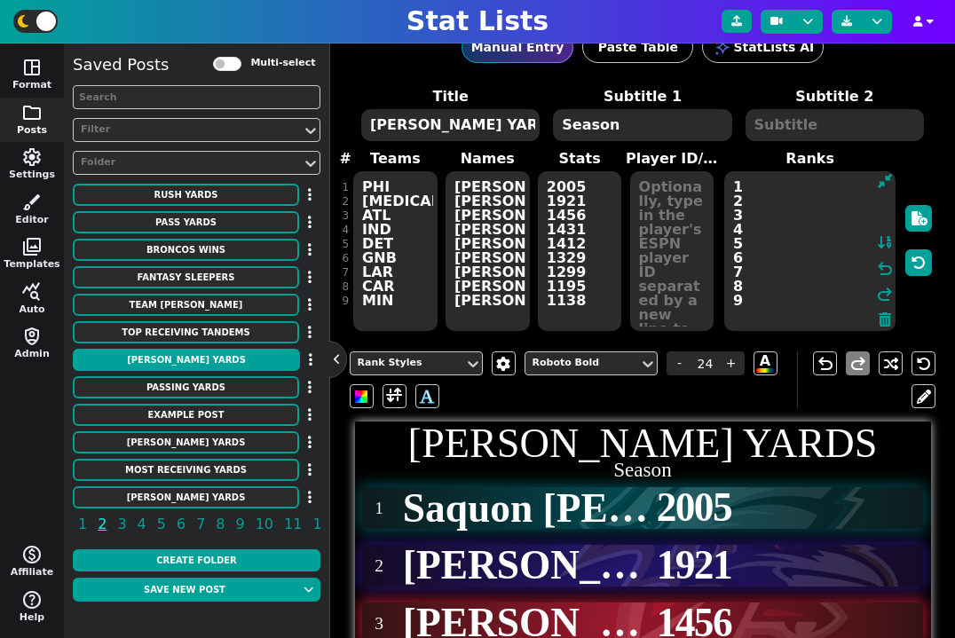
click at [775, 313] on textarea "1 2 3 4 5 6 7 8 9" at bounding box center [809, 251] width 171 height 160
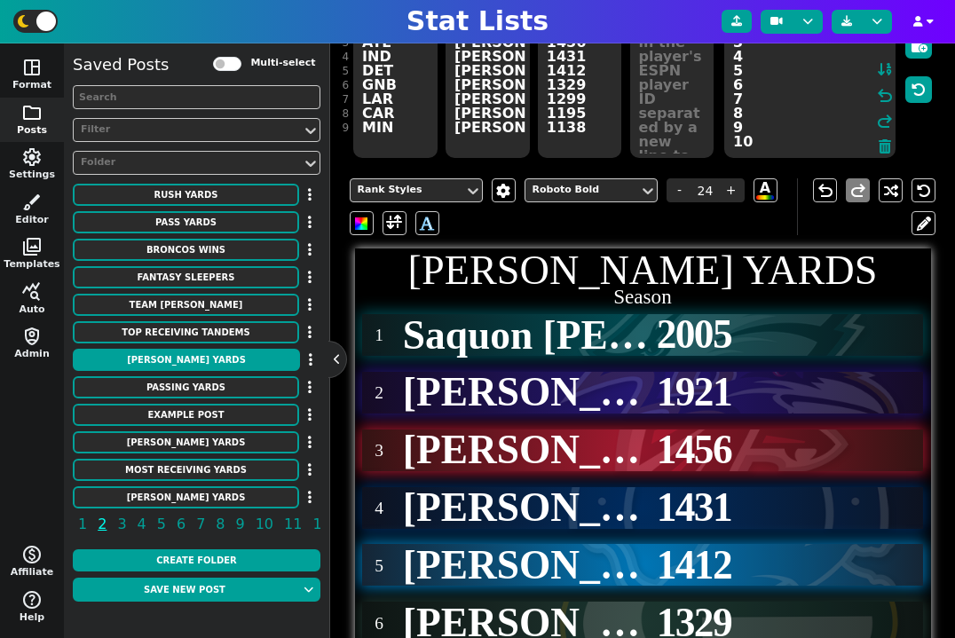
scroll to position [0, 0]
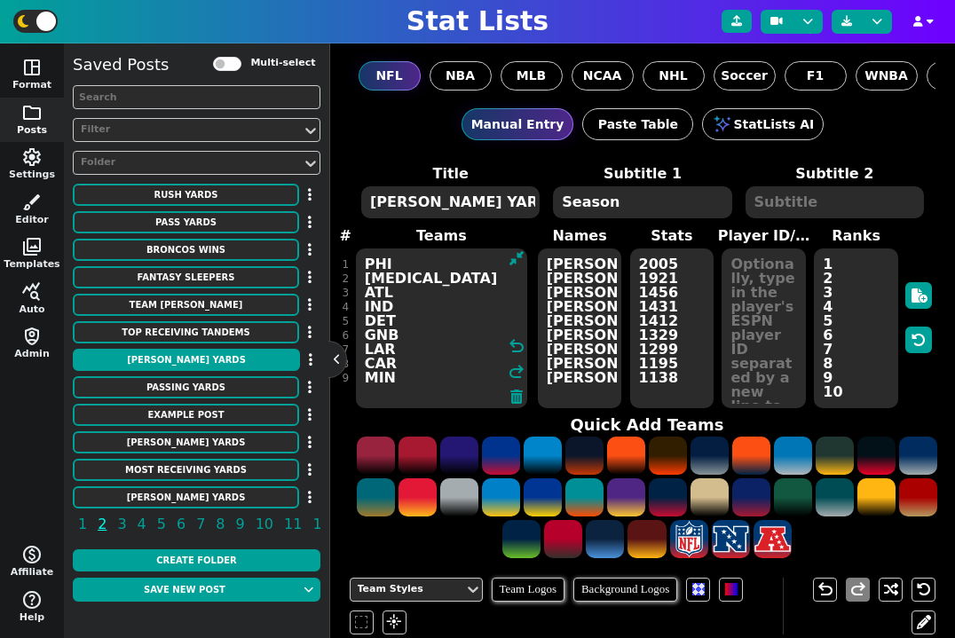
click at [395, 398] on div "Title RUSHING YARDS Subtitle 1 Season Subtitle 2 # 1 2 3 4 5 6 7 8 9 Teams PHI …" at bounding box center [643, 361] width 586 height 397
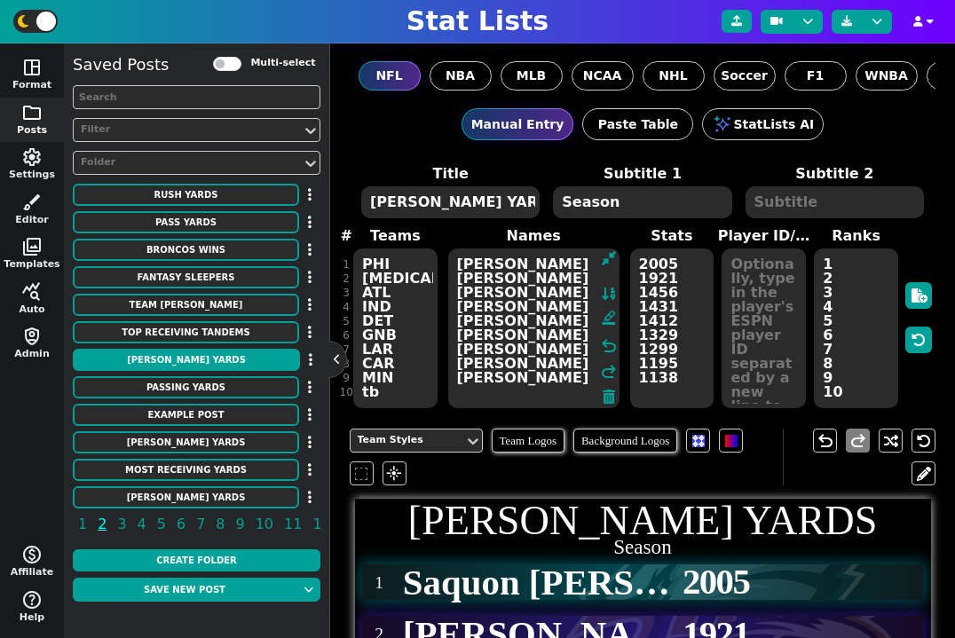
click at [560, 389] on textarea "Saquon Barkley Derrick Henry Bijan Robinson Jonathan Taylor Jahmyr Gibbs Josh J…" at bounding box center [533, 328] width 171 height 160
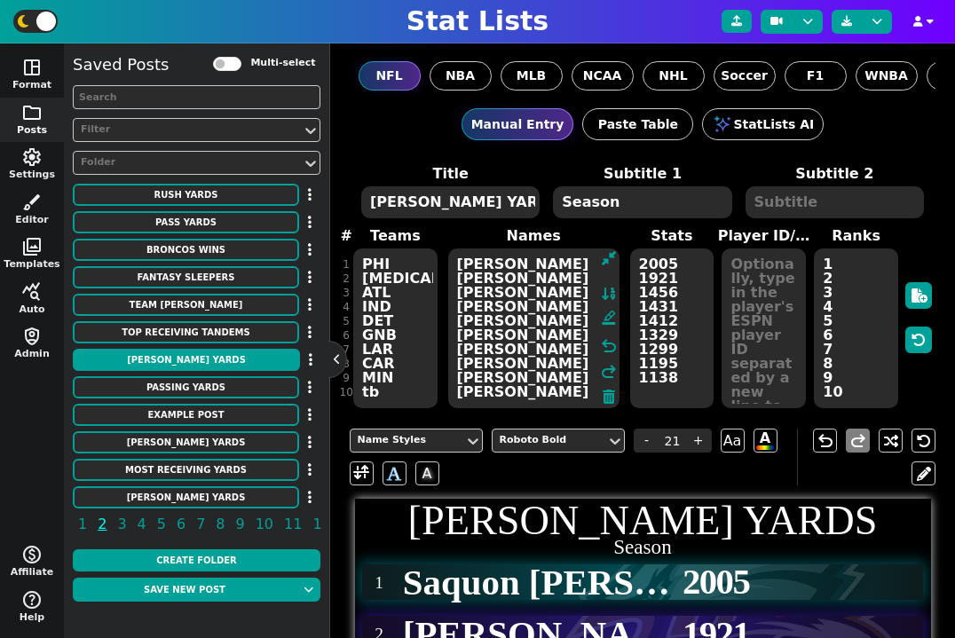
click at [665, 397] on textarea "2005 1921 1456 1431 1412 1329 1299 1195 1138" at bounding box center [672, 328] width 84 height 160
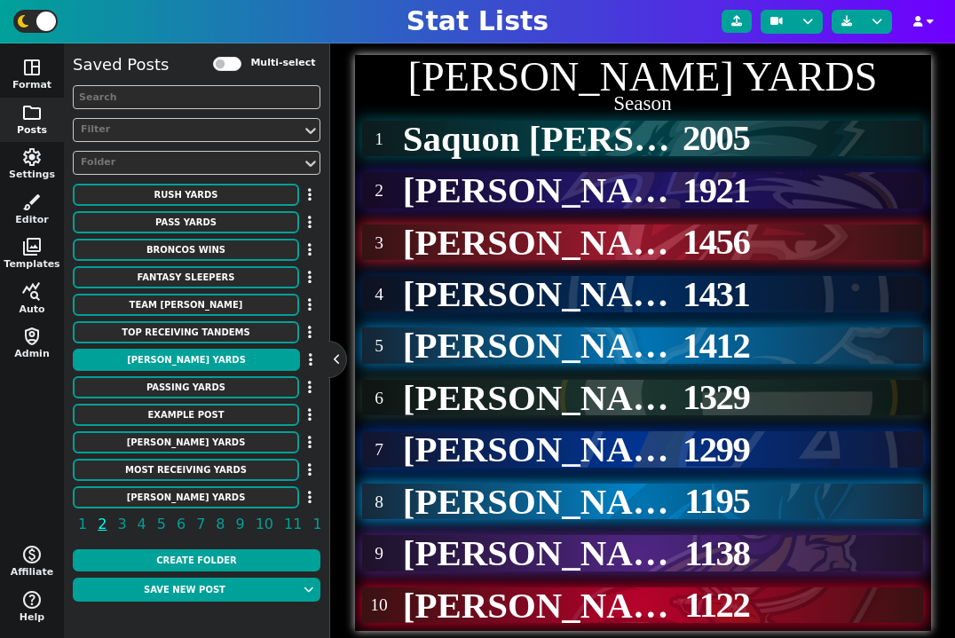
scroll to position [419, 0]
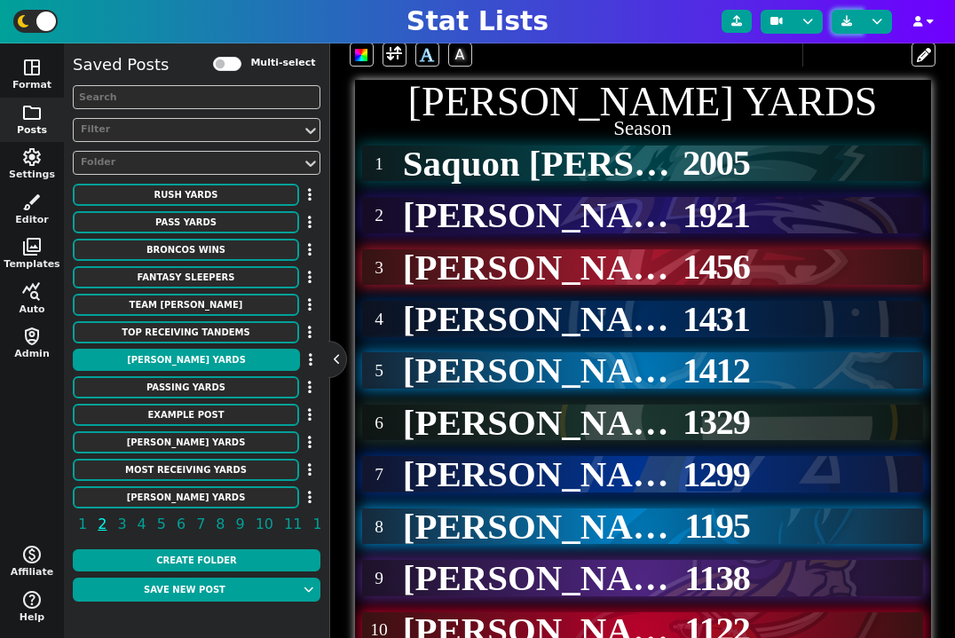
click at [850, 20] on icon at bounding box center [846, 21] width 11 height 11
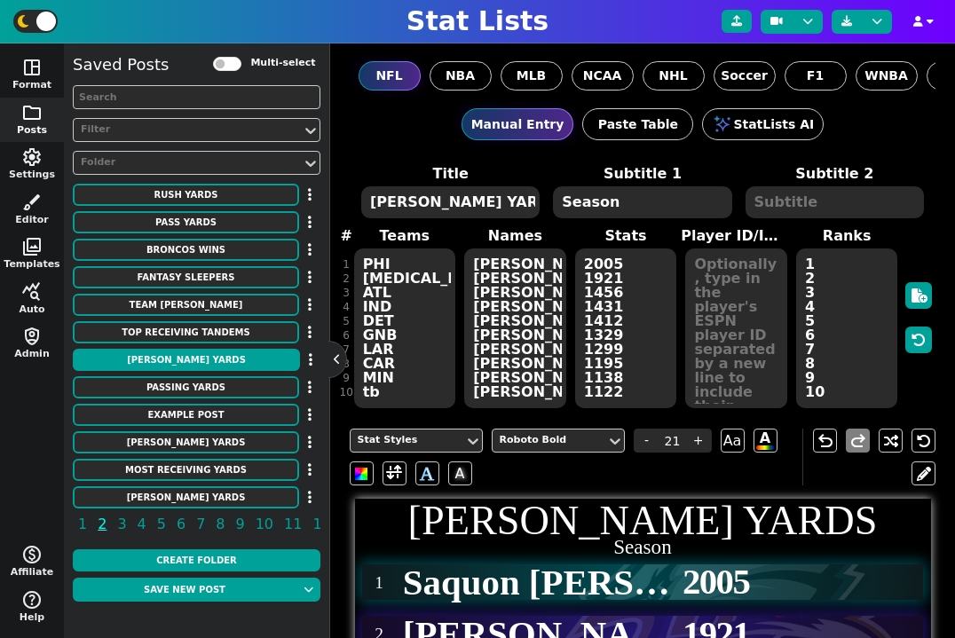
scroll to position [419, 0]
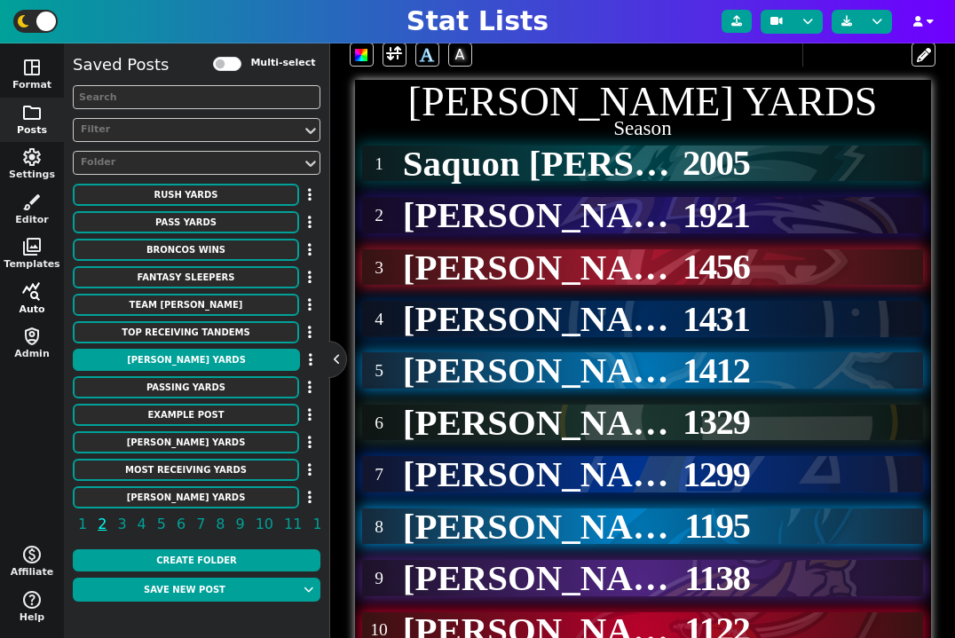
click at [27, 287] on span "query_stats" at bounding box center [31, 291] width 21 height 21
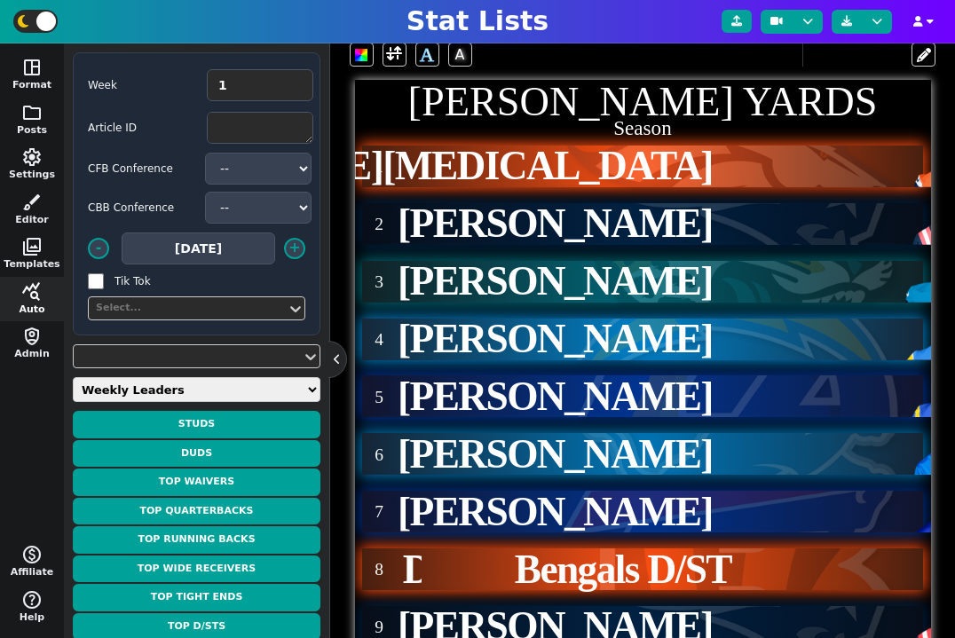
click at [185, 385] on select "Weekly Leaders Slate Leaders QB Stats RB Stats REC Stats IDP Stats Other Stats …" at bounding box center [197, 389] width 248 height 25
select select "surviveball"
click at [73, 377] on select "Weekly Leaders Slate Leaders QB Stats RB Stats REC Stats IDP Stats Other Stats …" at bounding box center [197, 389] width 248 height 25
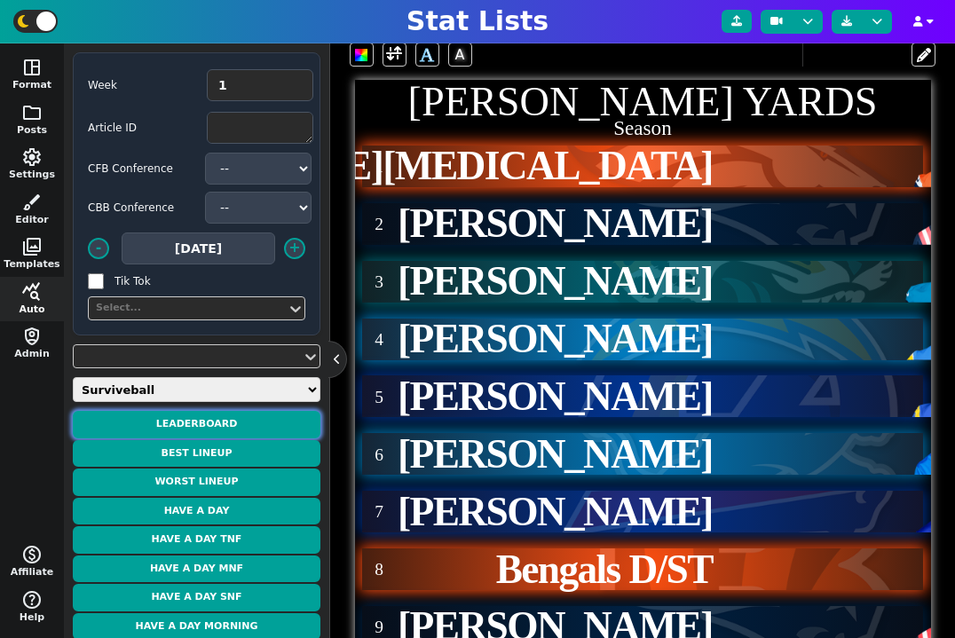
click at [226, 419] on button "Leaderboard" at bounding box center [197, 425] width 248 height 28
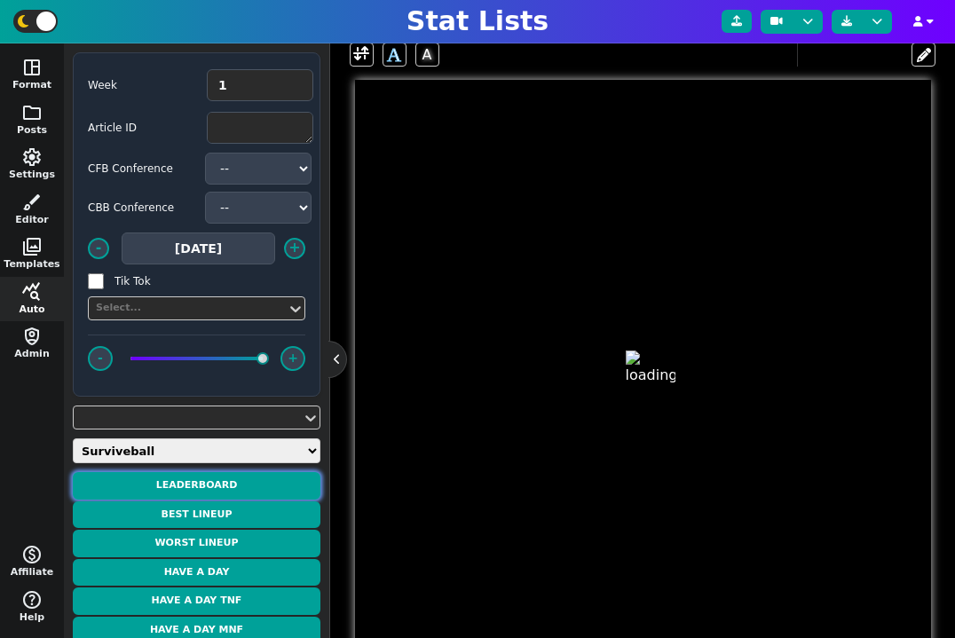
type input "23"
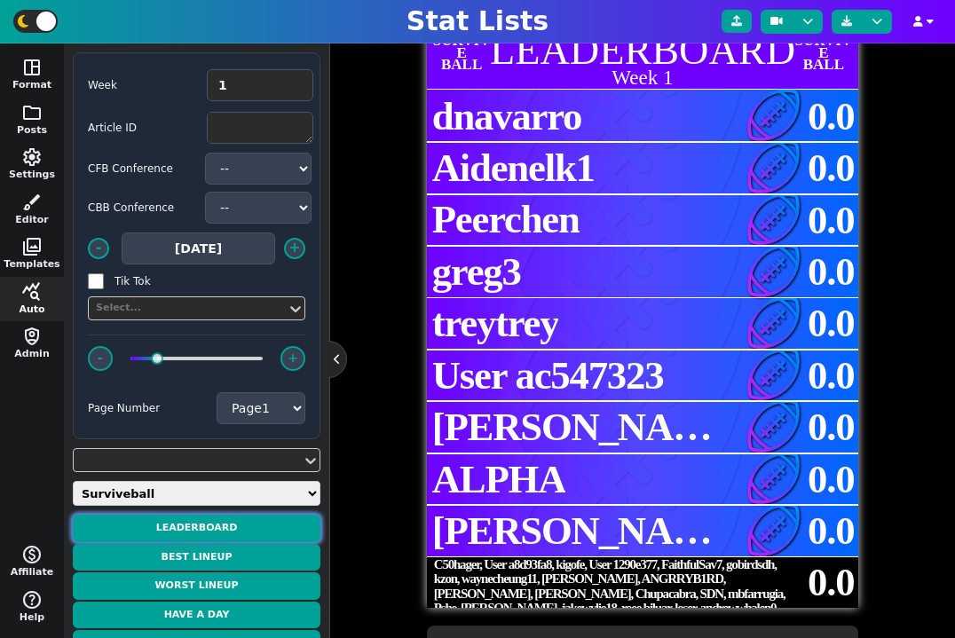
scroll to position [457, 0]
